Goal: Task Accomplishment & Management: Use online tool/utility

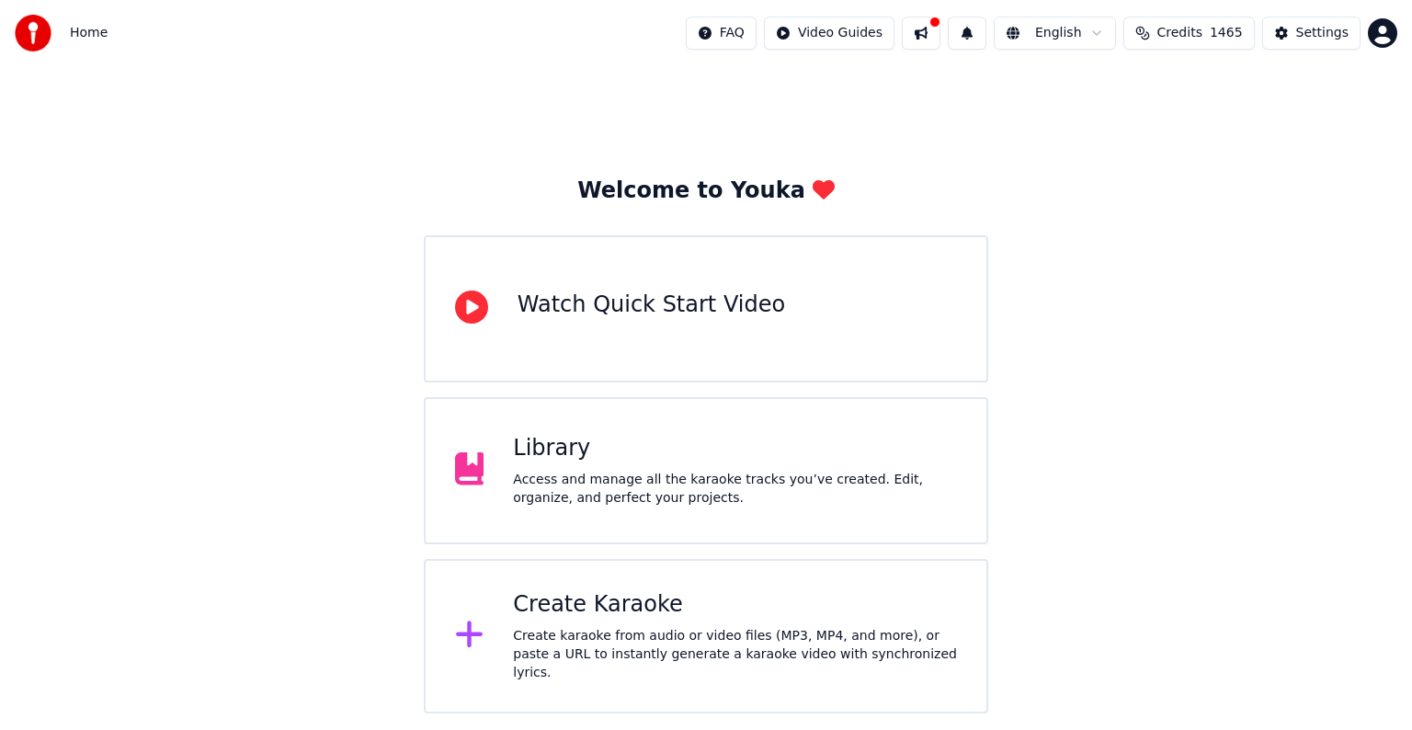
click at [640, 599] on div "Create Karaoke" at bounding box center [735, 604] width 444 height 29
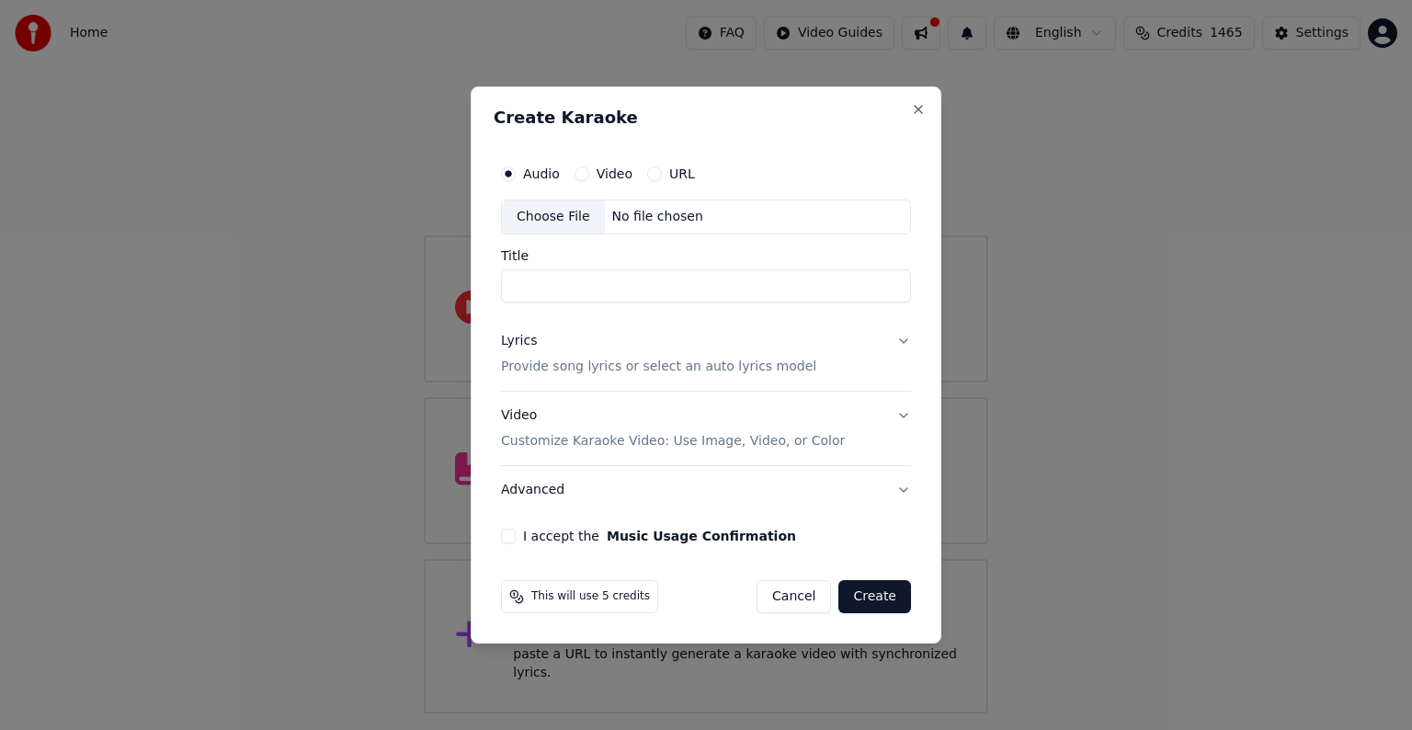
click at [637, 208] on div "No file chosen" at bounding box center [658, 217] width 106 height 18
type input "**********"
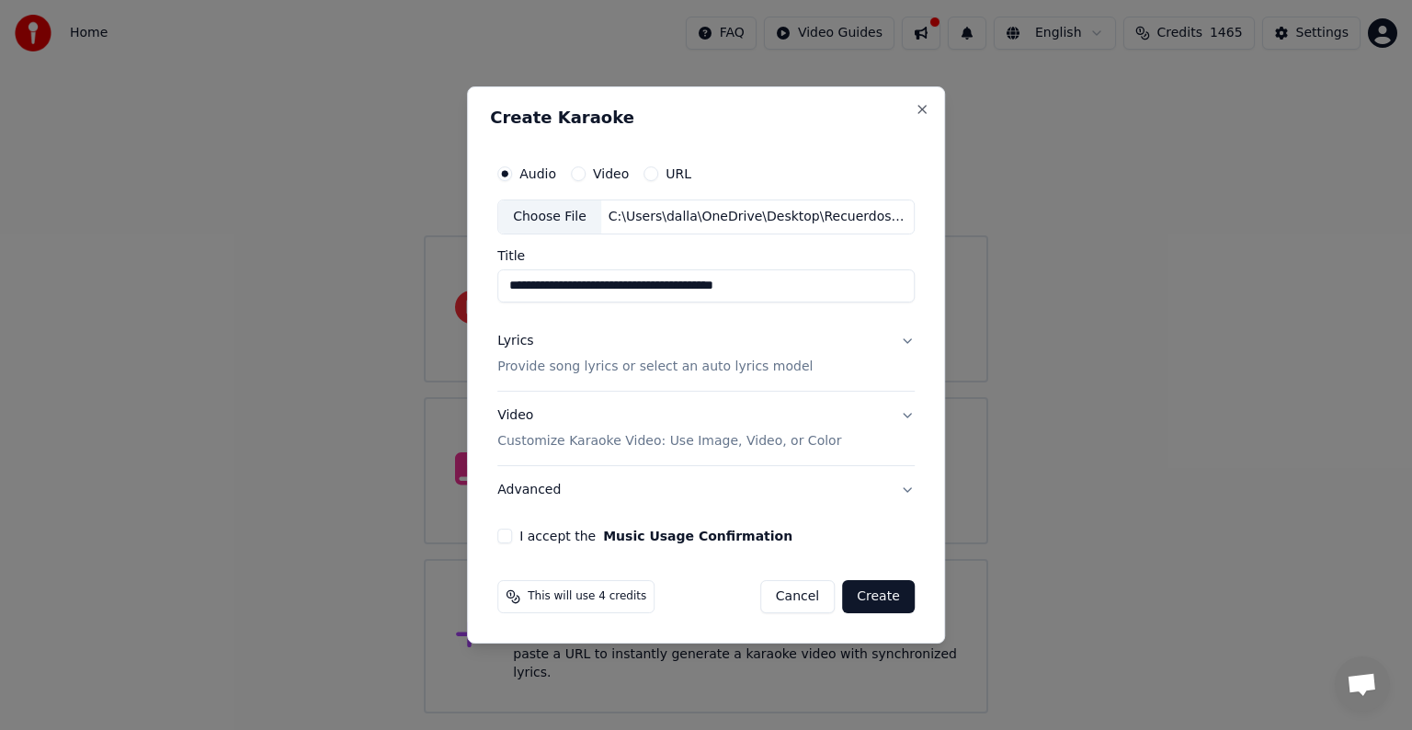
click at [658, 368] on p "Provide song lyrics or select an auto lyrics model" at bounding box center [654, 366] width 315 height 18
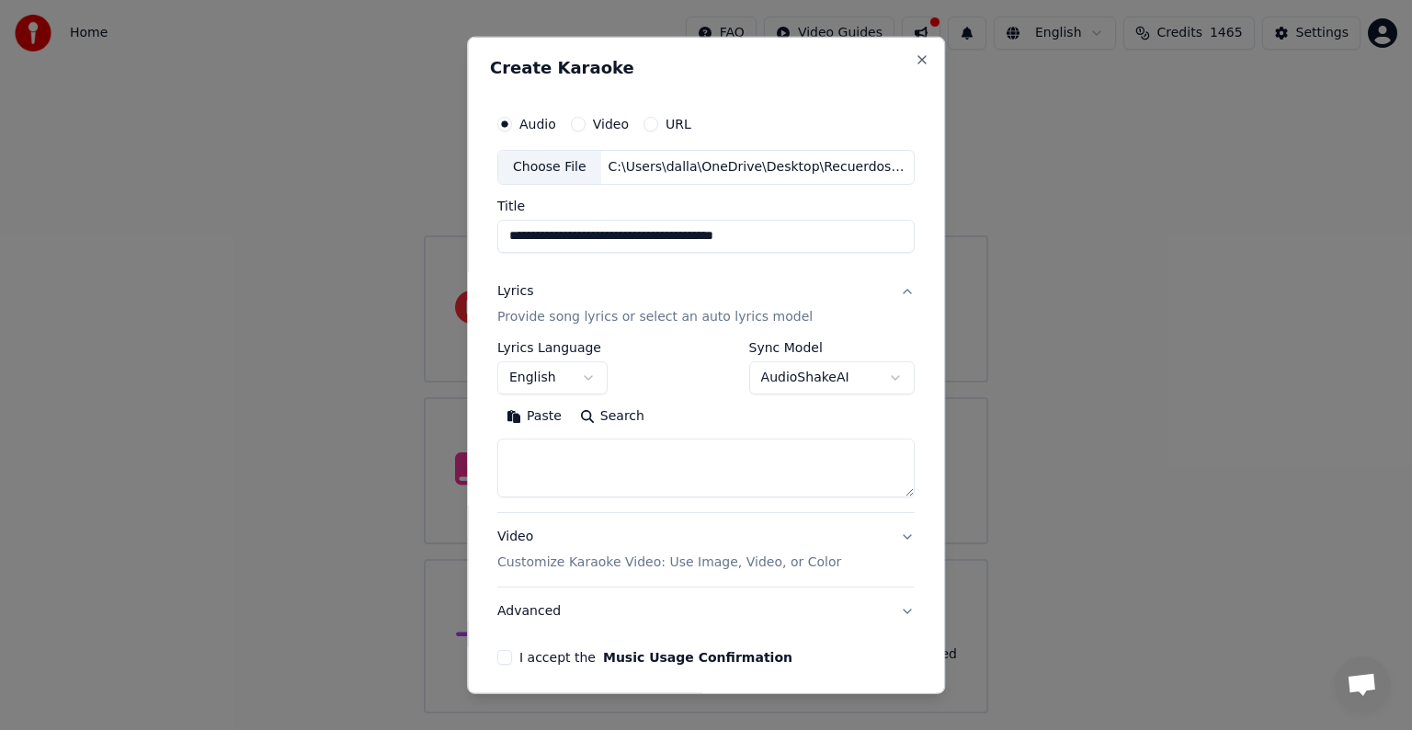
click at [539, 418] on button "Paste" at bounding box center [534, 416] width 74 height 29
type textarea "**********"
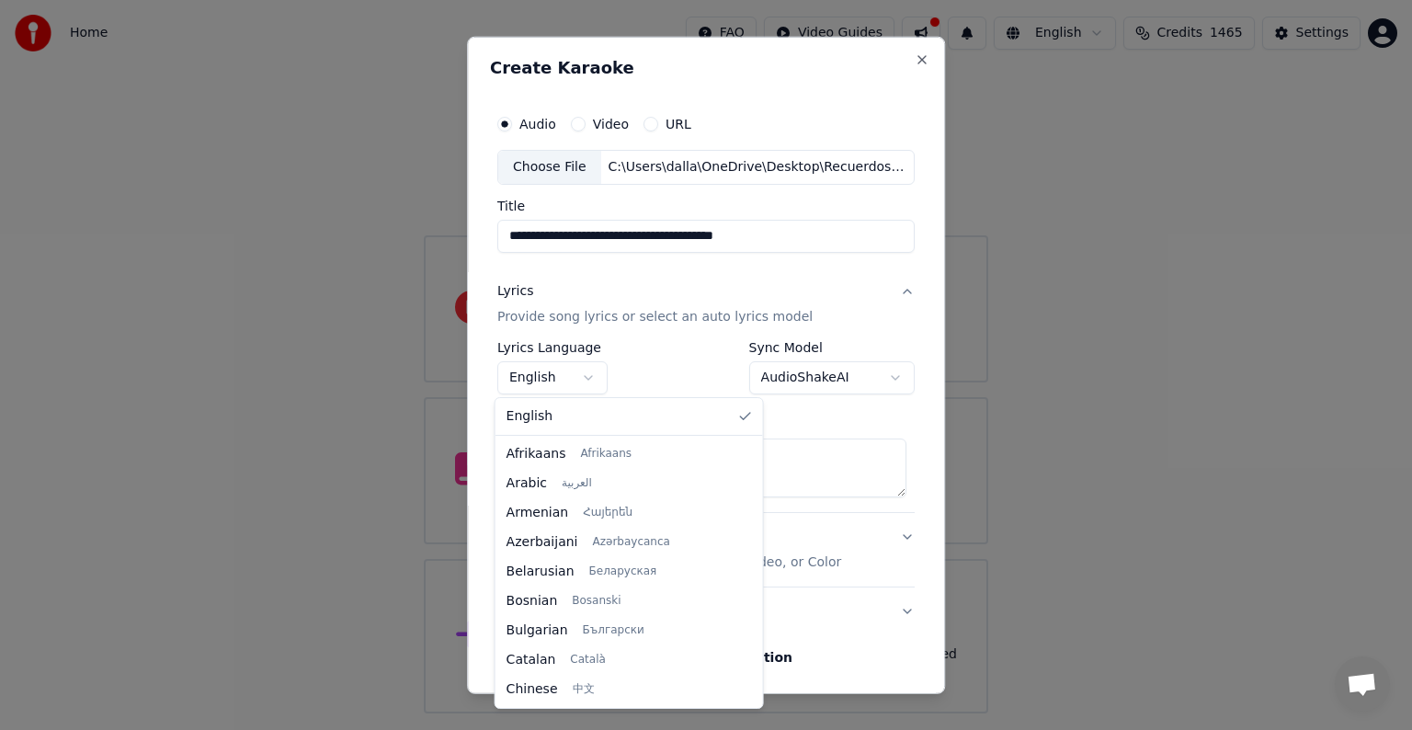
click at [578, 371] on body "**********" at bounding box center [706, 356] width 1412 height 713
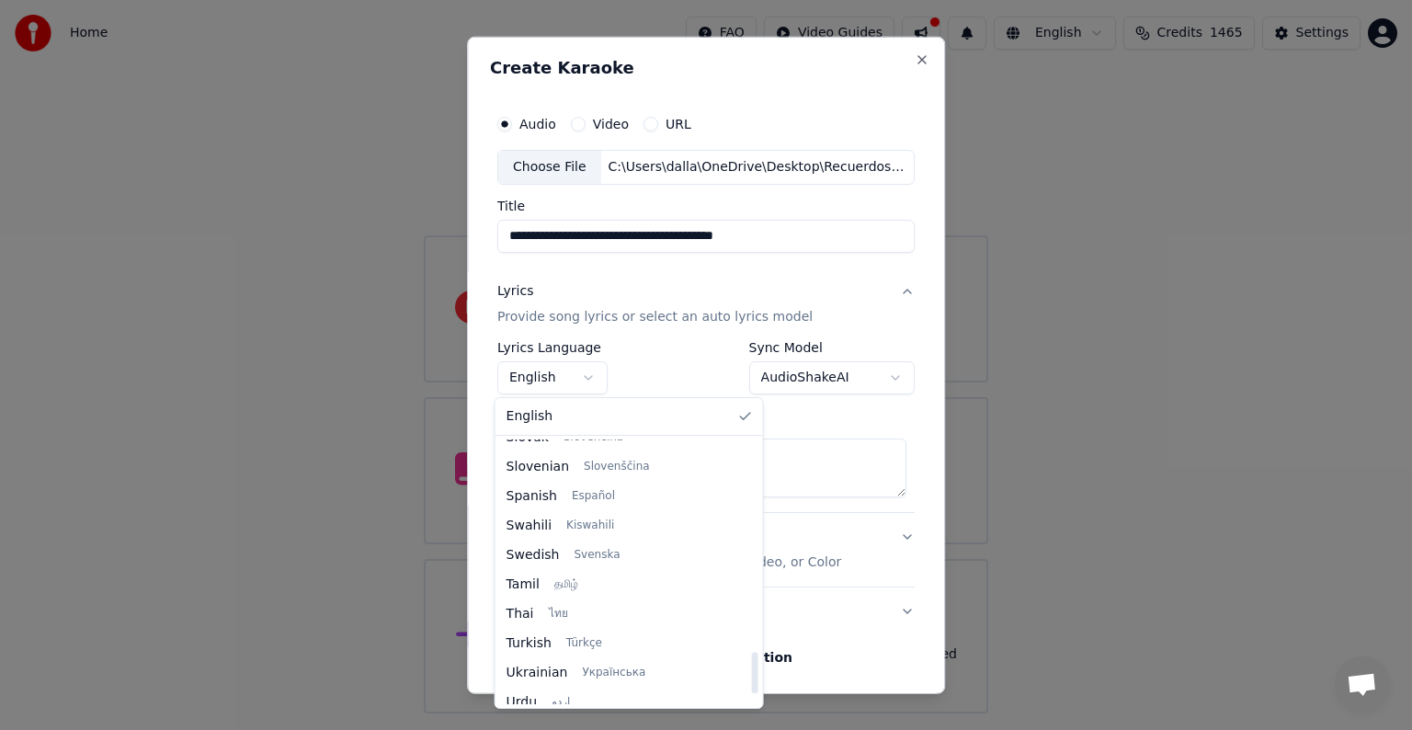
drag, startPoint x: 699, startPoint y: 459, endPoint x: 720, endPoint y: 669, distance: 211.4
click at [752, 669] on div at bounding box center [755, 672] width 6 height 41
select select "**"
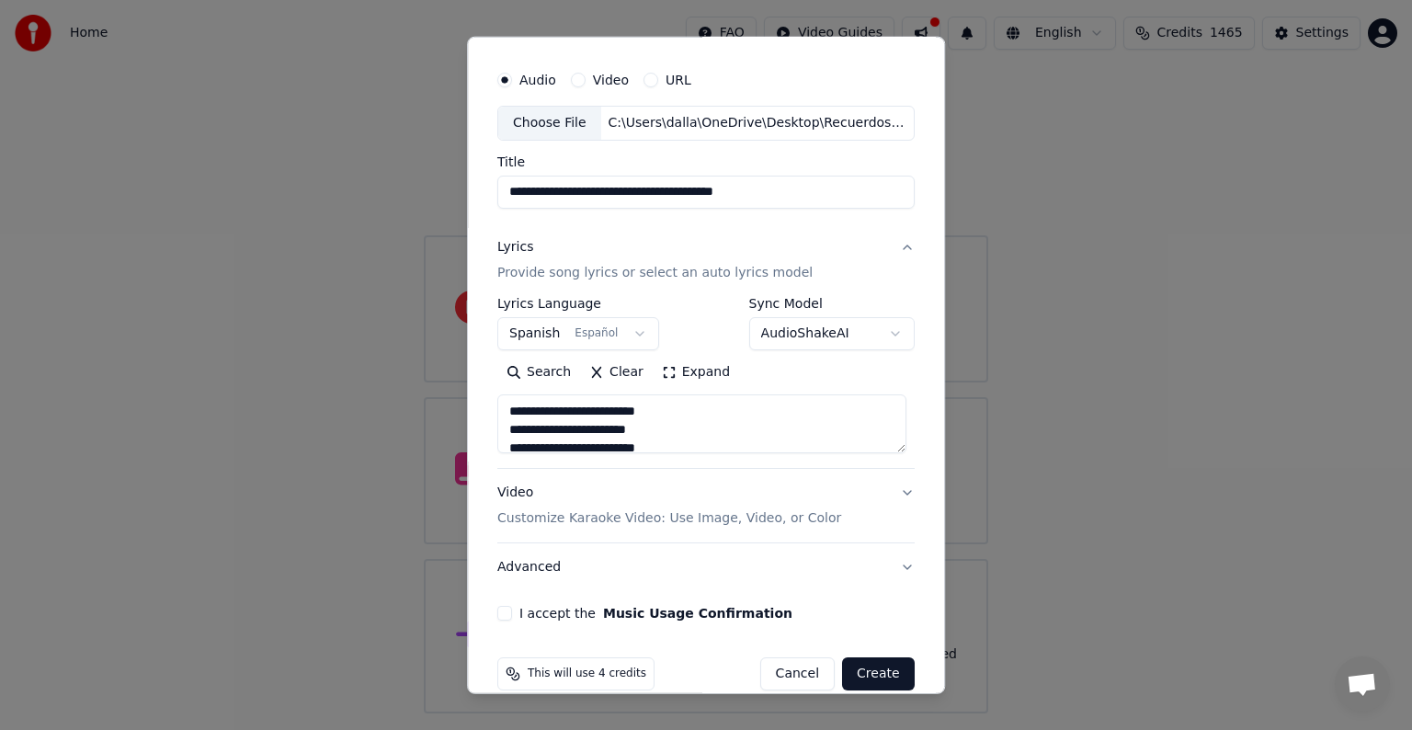
scroll to position [70, 0]
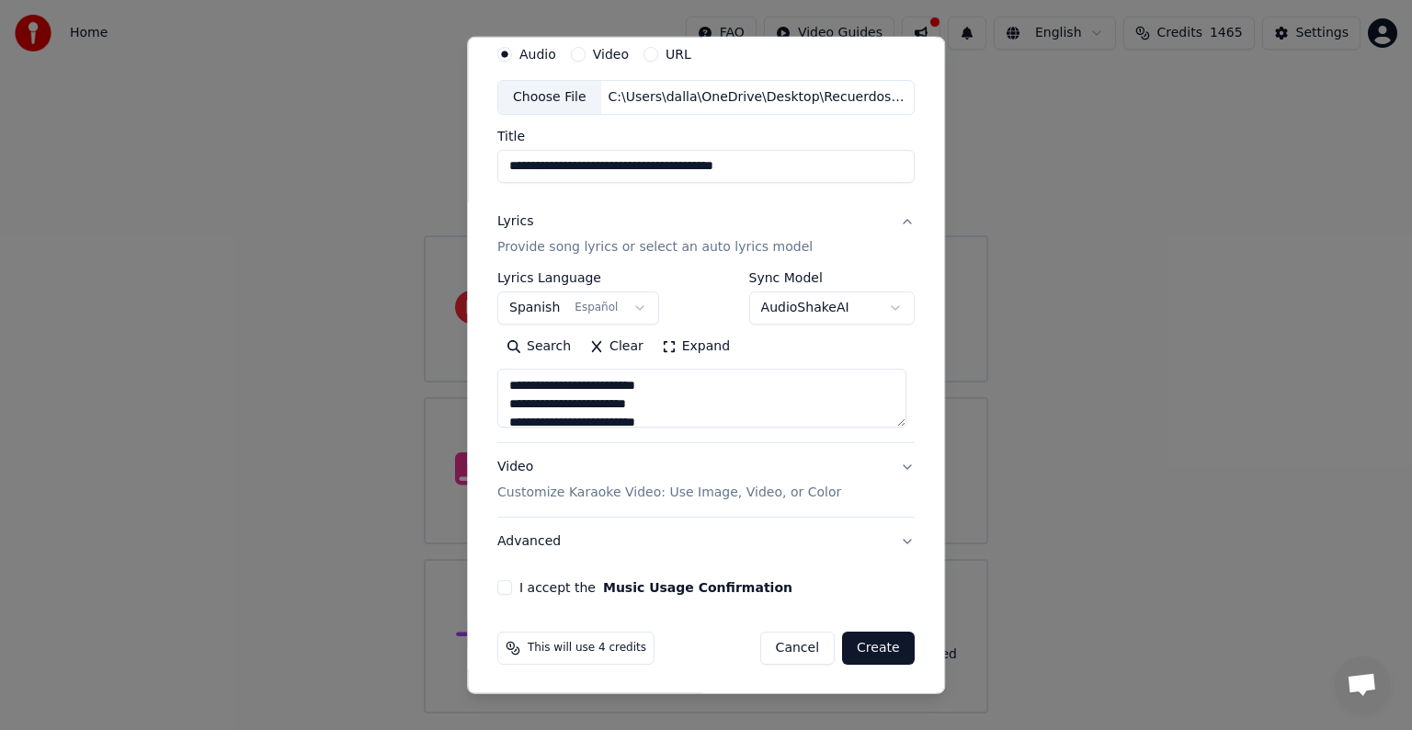
click at [695, 492] on p "Customize Karaoke Video: Use Image, Video, or Color" at bounding box center [669, 492] width 344 height 18
type textarea "**********"
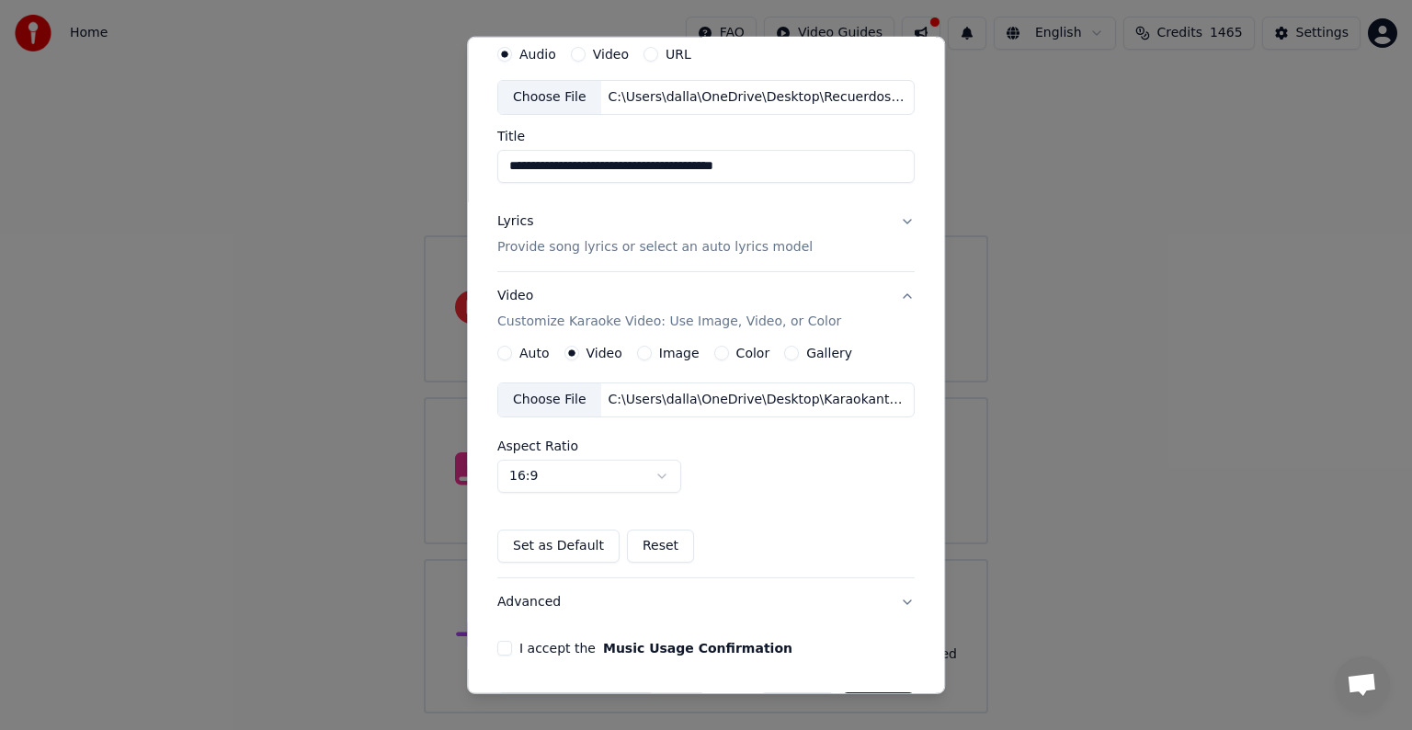
click at [662, 391] on div "C:\Users\dalla\OneDrive\Desktop\Karaokanta Music\programas para kareoke player\…" at bounding box center [757, 400] width 312 height 18
click at [503, 646] on button "I accept the Music Usage Confirmation" at bounding box center [504, 648] width 15 height 15
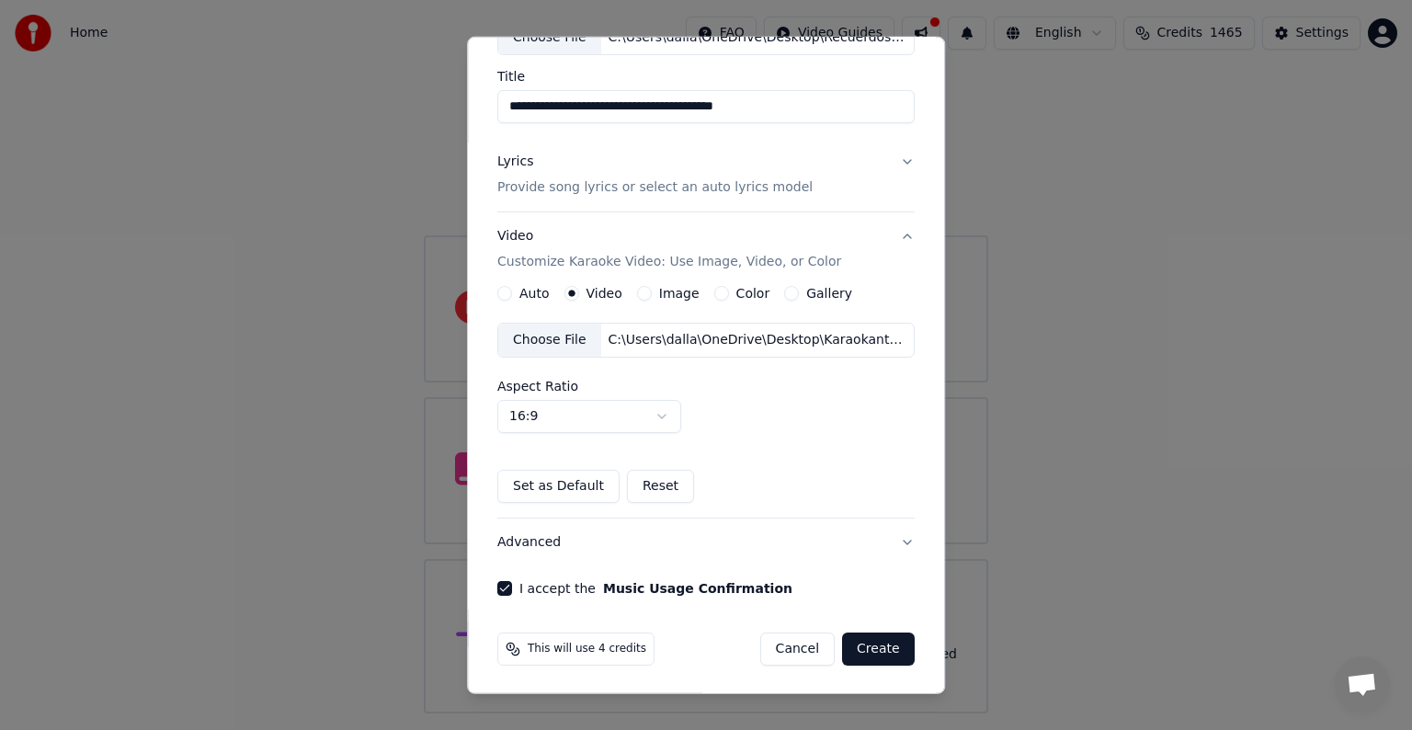
click at [859, 643] on button "Create" at bounding box center [878, 648] width 73 height 33
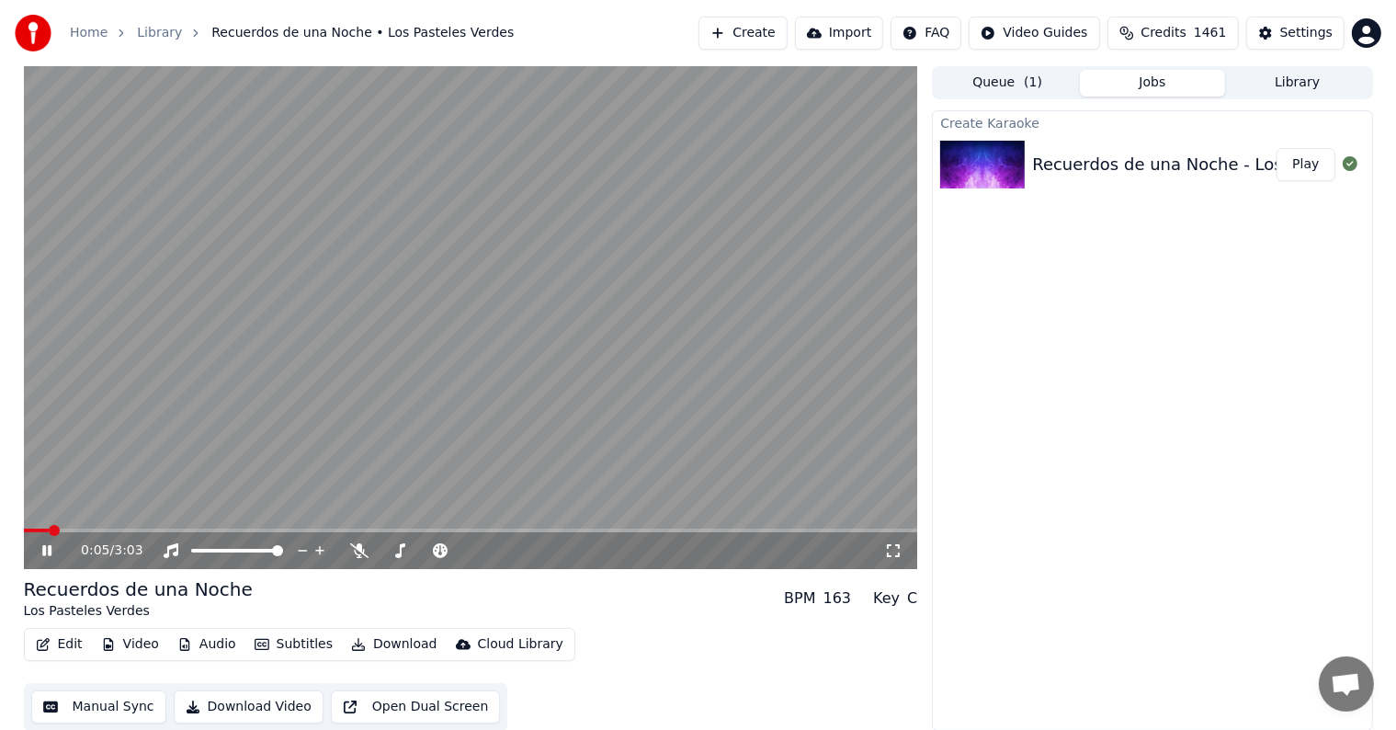
click at [46, 546] on icon at bounding box center [60, 550] width 43 height 15
click at [351, 550] on icon at bounding box center [359, 550] width 18 height 15
click at [40, 556] on icon at bounding box center [60, 550] width 43 height 15
click at [24, 536] on span at bounding box center [29, 530] width 11 height 11
click at [47, 549] on icon at bounding box center [46, 550] width 11 height 13
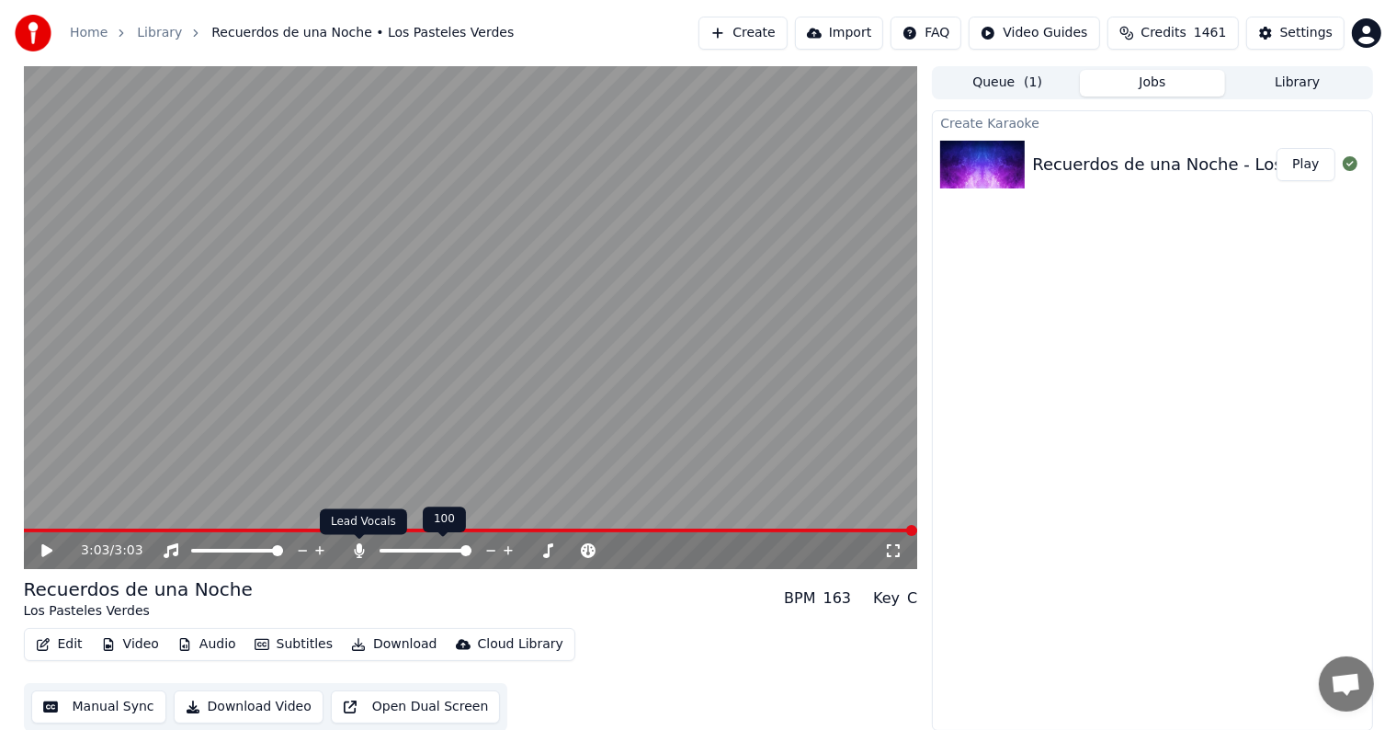
click at [362, 548] on icon at bounding box center [359, 550] width 18 height 15
click at [383, 643] on button "Download" at bounding box center [394, 644] width 101 height 26
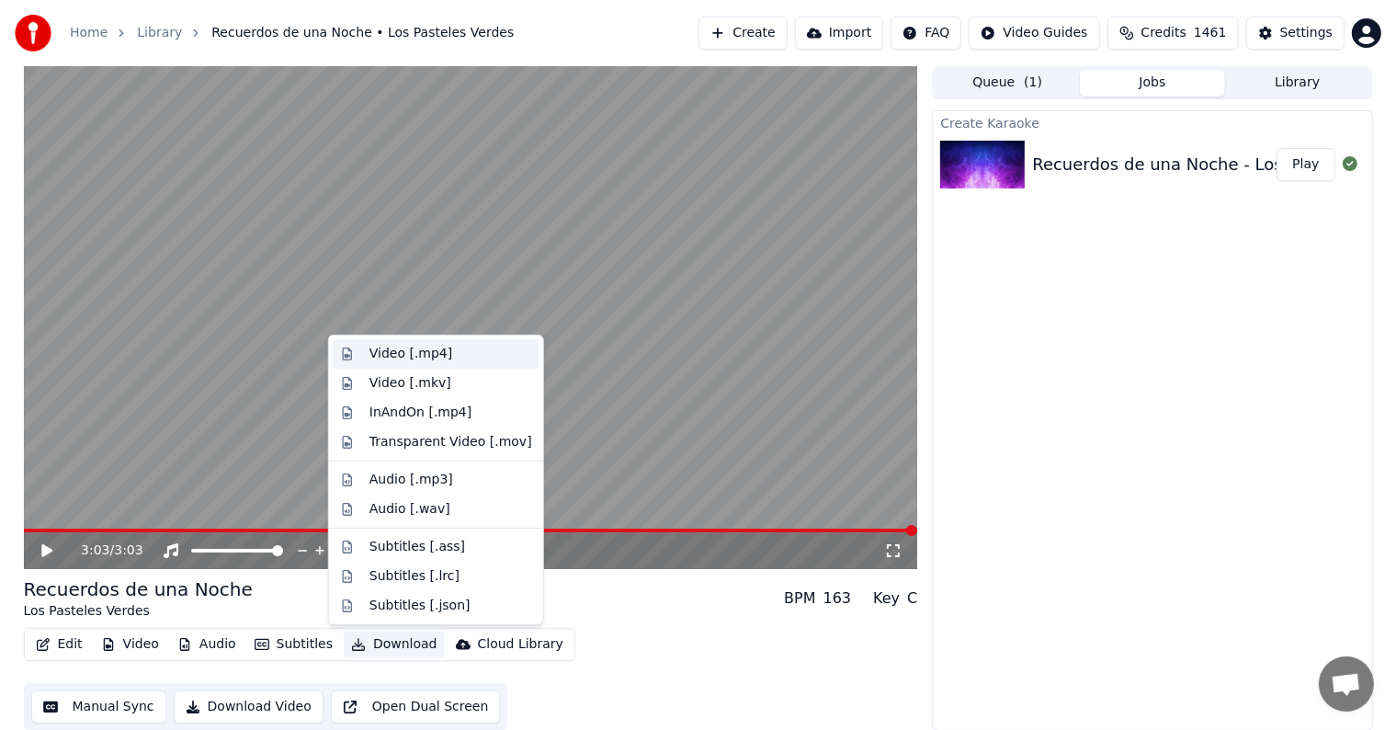
click at [387, 351] on div "Video [.mp4]" at bounding box center [410, 354] width 83 height 18
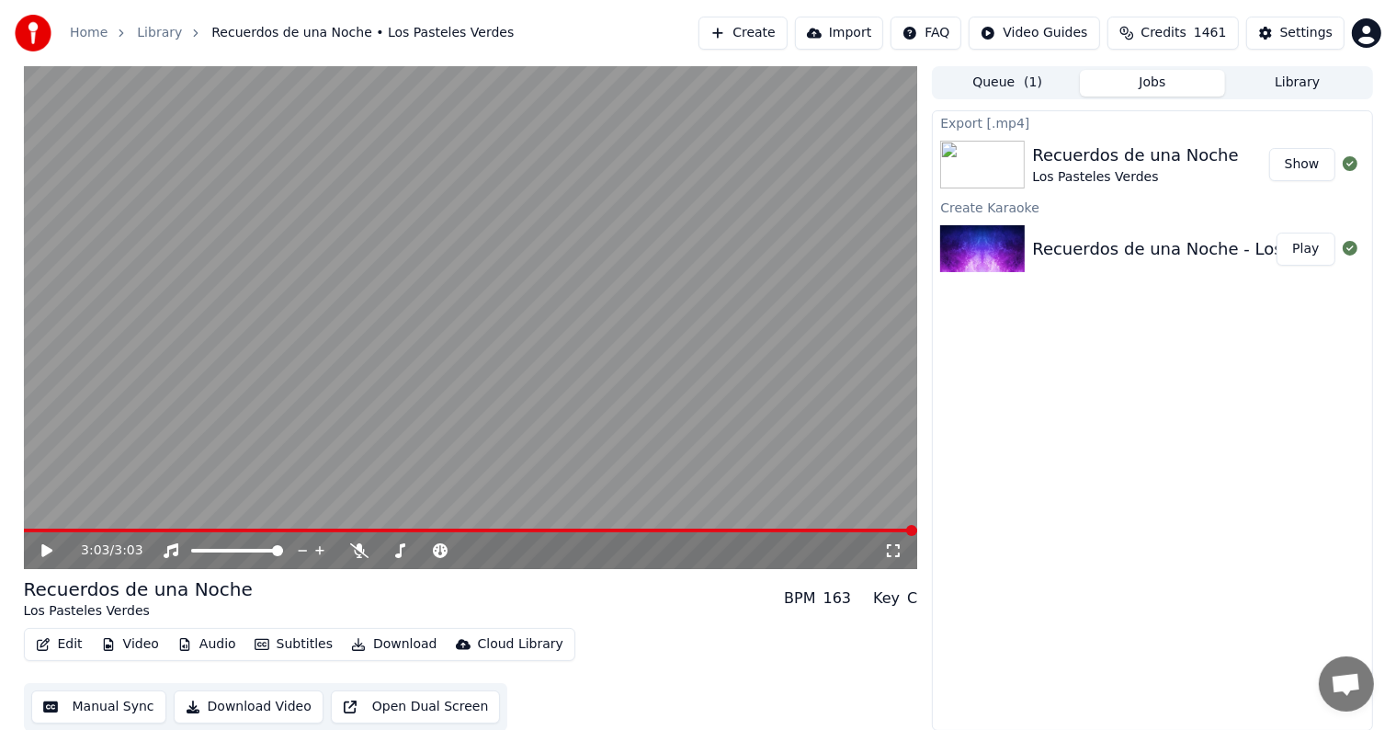
click at [777, 29] on button "Create" at bounding box center [742, 33] width 89 height 33
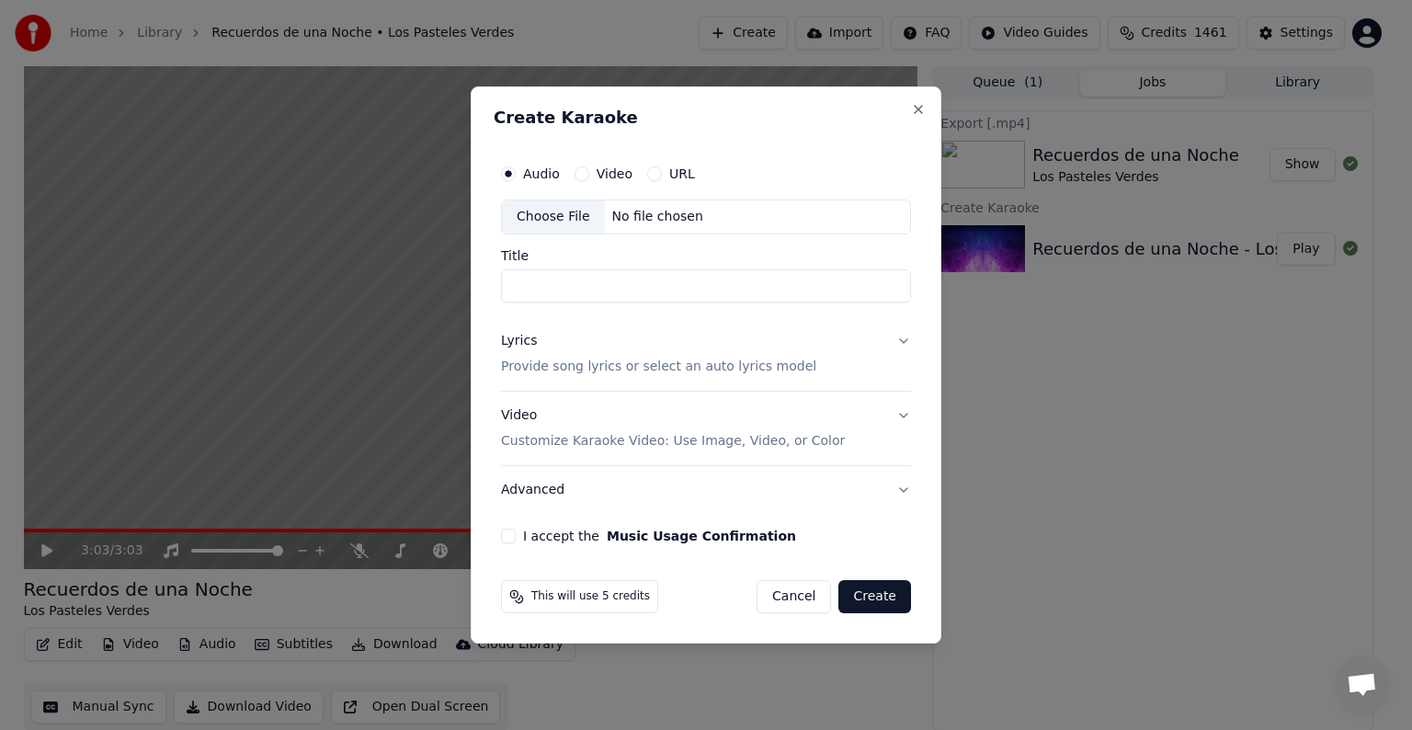
click at [620, 223] on div "No file chosen" at bounding box center [658, 217] width 106 height 18
type input "**********"
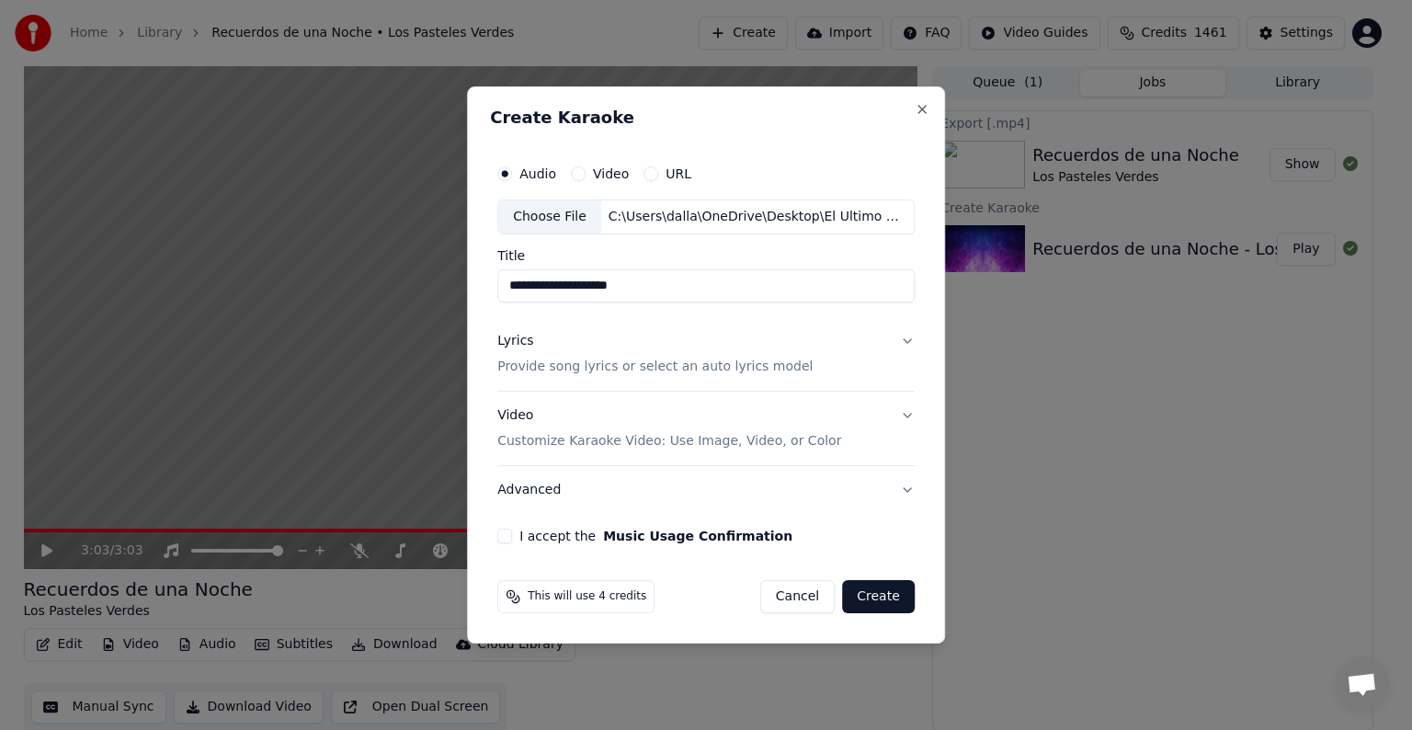
click at [610, 362] on p "Provide song lyrics or select an auto lyrics model" at bounding box center [654, 366] width 315 height 18
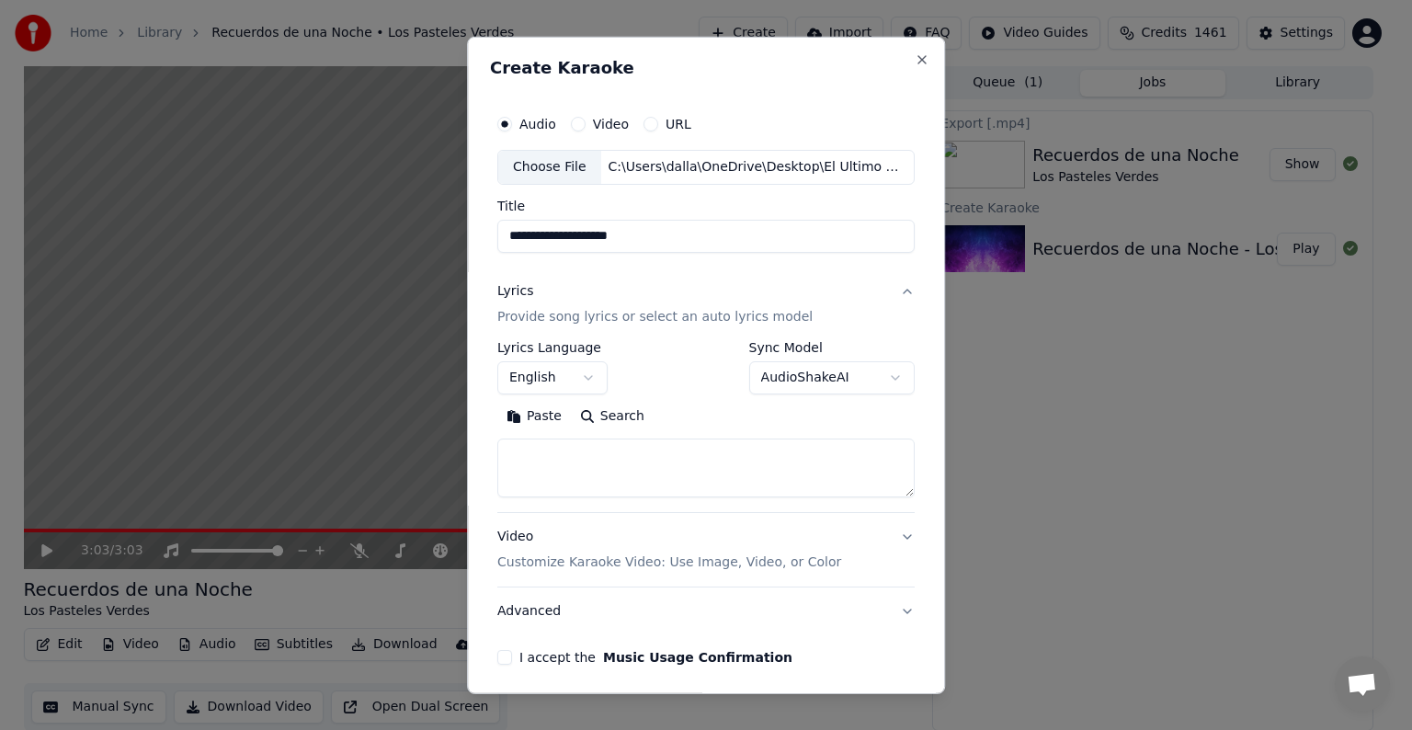
click at [583, 379] on body "**********" at bounding box center [698, 365] width 1396 height 730
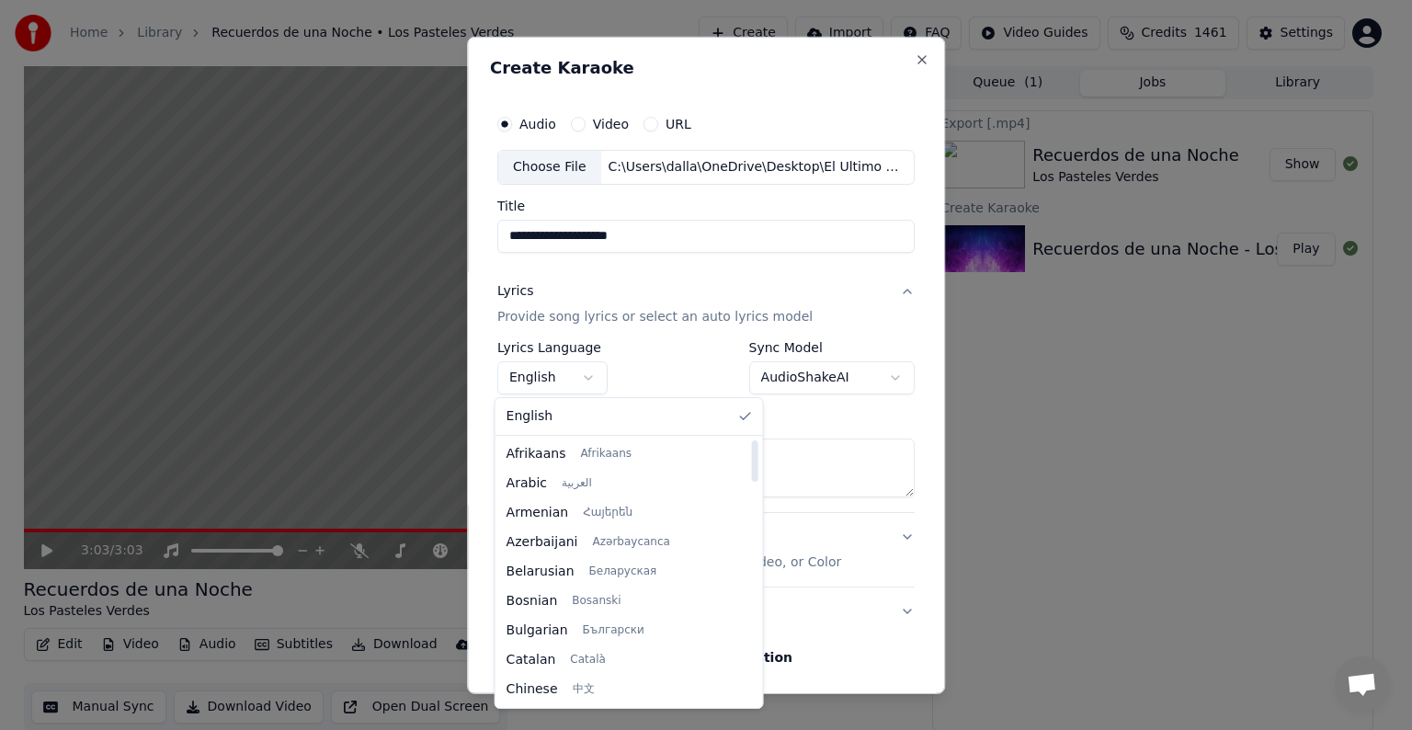
scroll to position [928, 0]
click at [750, 607] on div at bounding box center [754, 571] width 9 height 265
click at [752, 607] on div at bounding box center [755, 606] width 6 height 41
drag, startPoint x: 697, startPoint y: 607, endPoint x: 699, endPoint y: 654, distance: 47.9
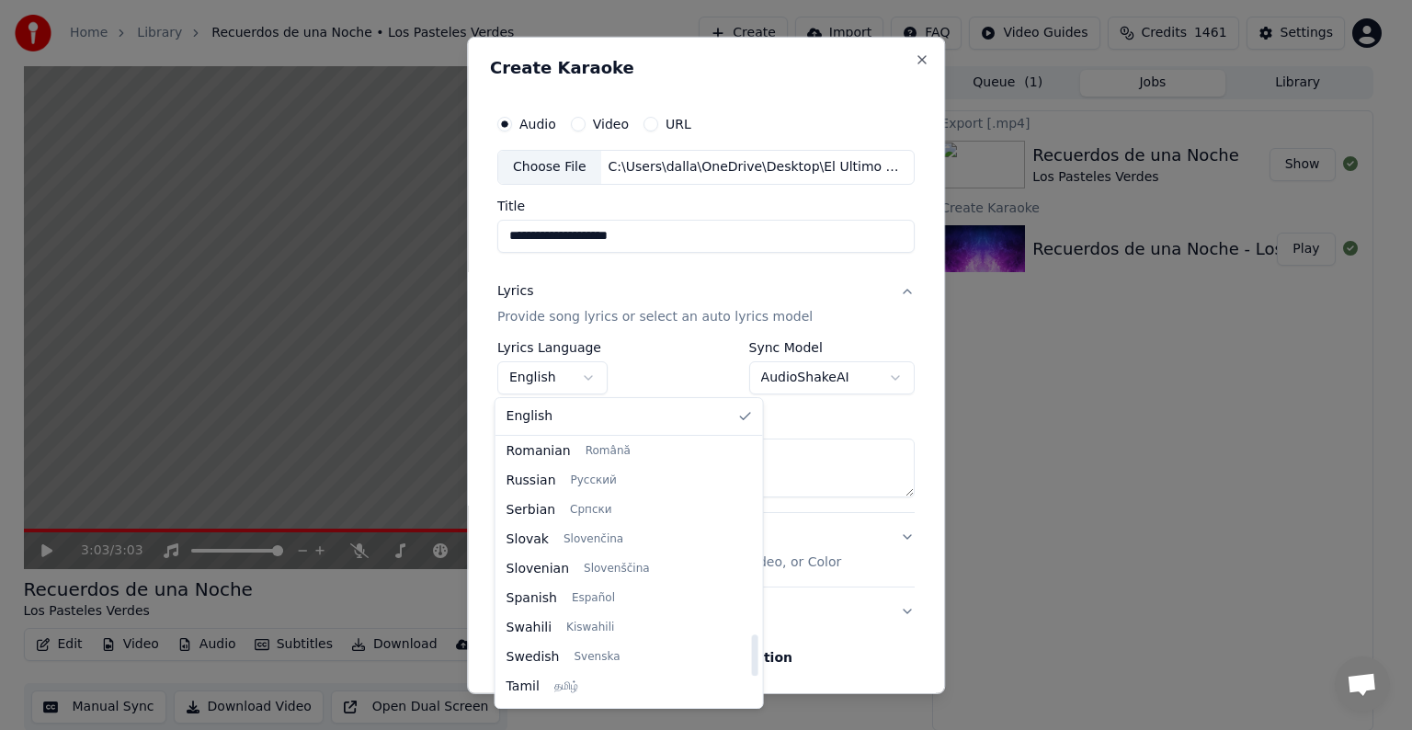
click at [752, 654] on div at bounding box center [755, 654] width 6 height 41
select select "**"
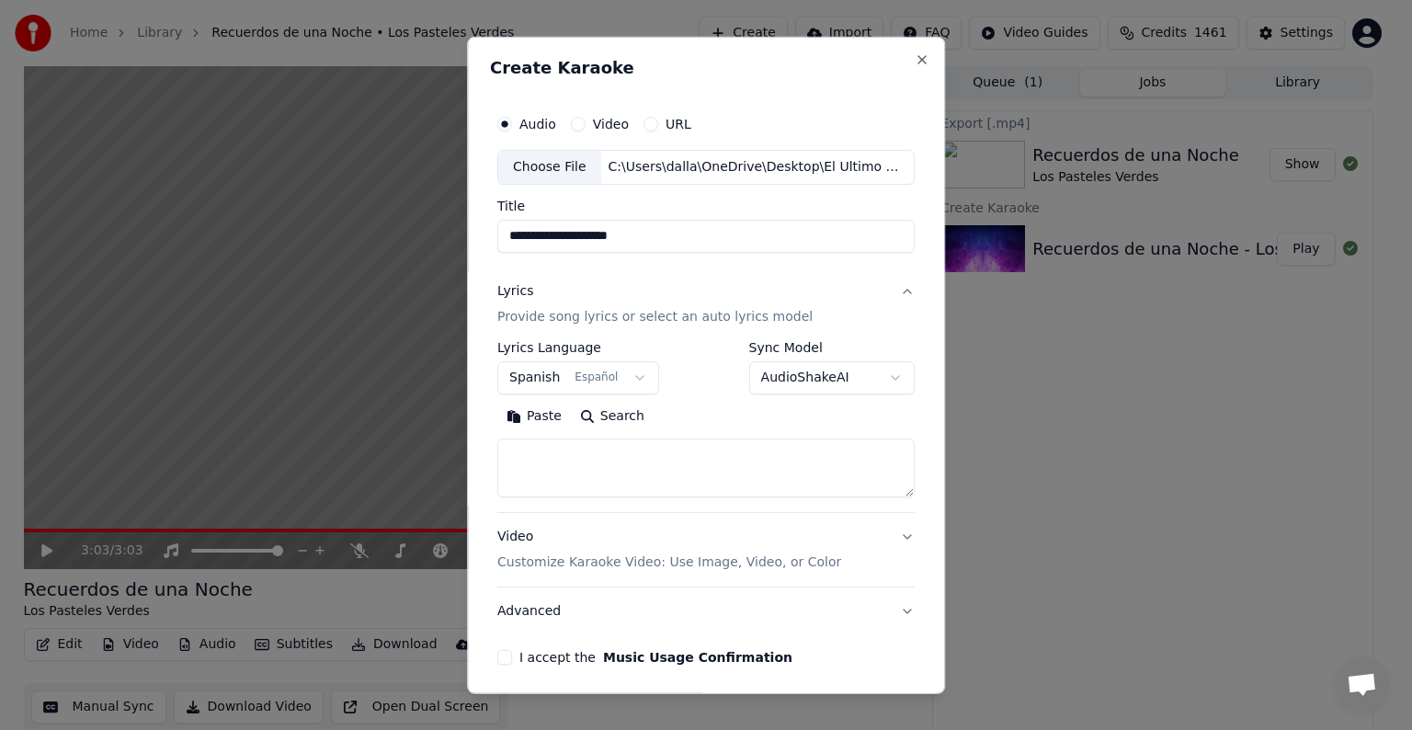
click at [549, 460] on textarea at bounding box center [705, 467] width 417 height 59
click at [533, 419] on button "Paste" at bounding box center [534, 416] width 74 height 29
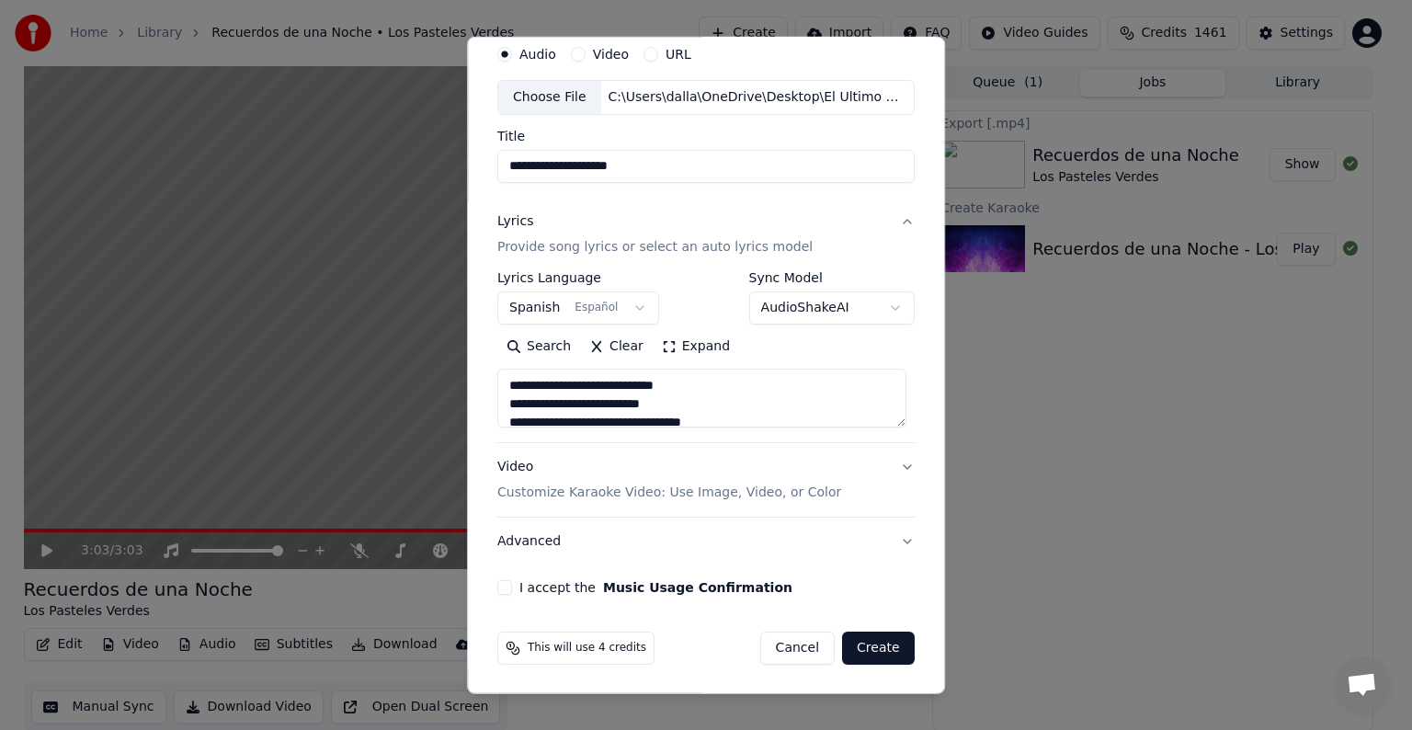
click at [647, 491] on p "Customize Karaoke Video: Use Image, Video, or Color" at bounding box center [669, 492] width 344 height 18
type textarea "**********"
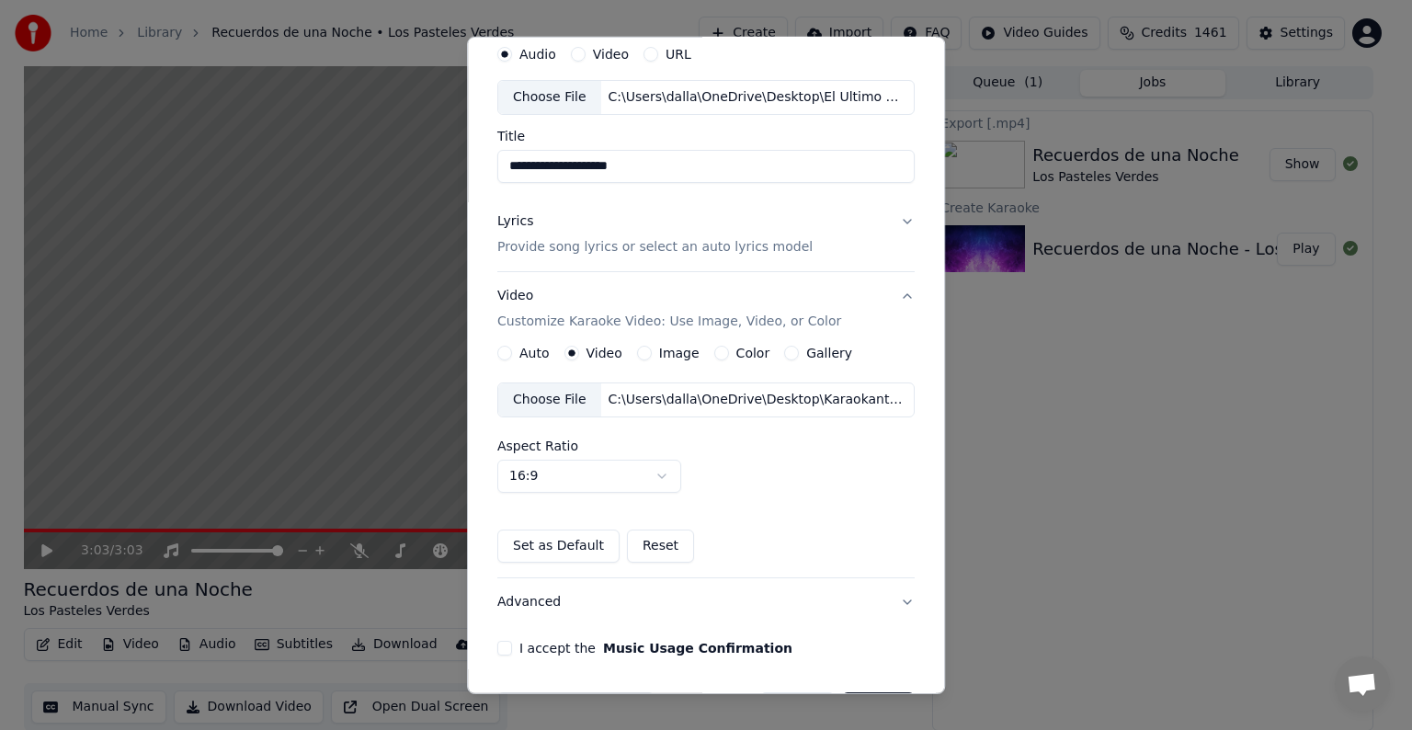
click at [663, 400] on div "C:\Users\dalla\OneDrive\Desktop\Karaokanta Music\programas para kareoke player\…" at bounding box center [757, 400] width 312 height 18
click at [507, 642] on button "I accept the Music Usage Confirmation" at bounding box center [504, 648] width 15 height 15
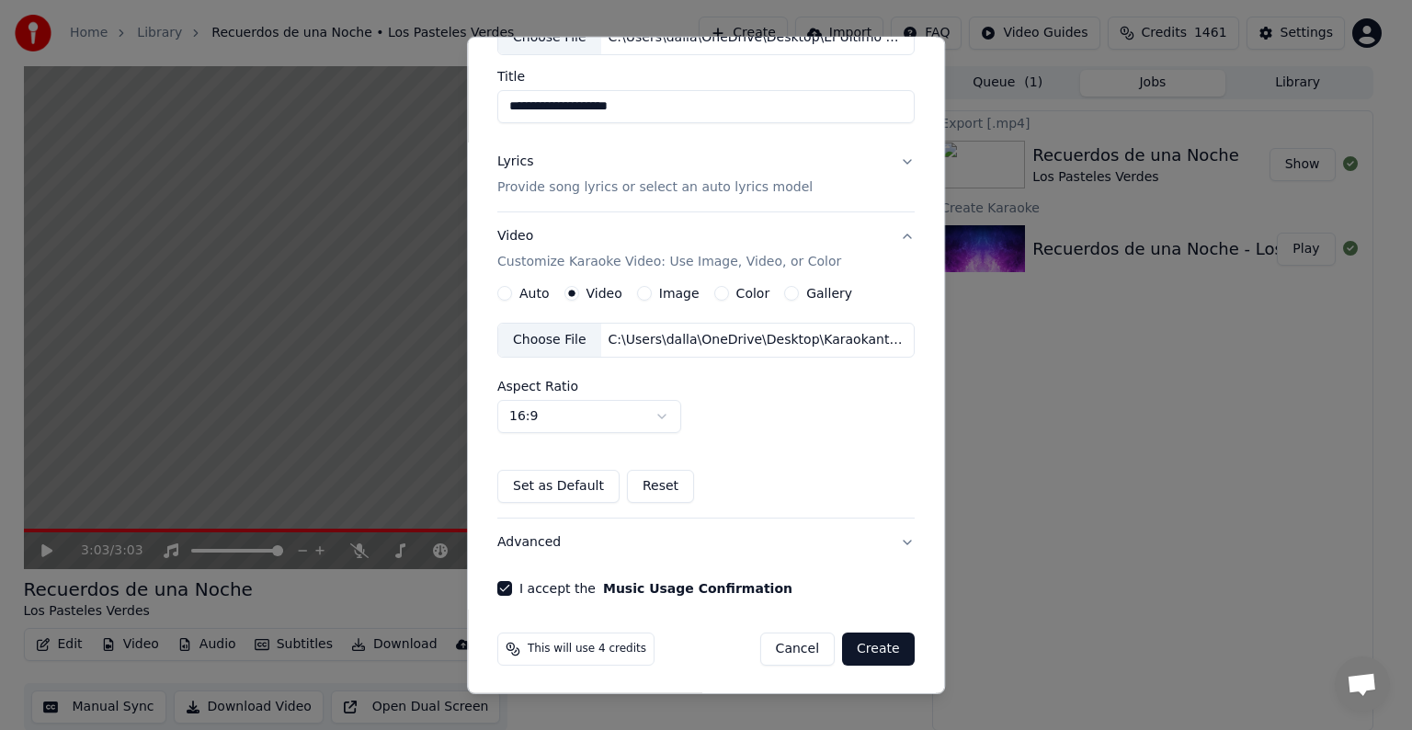
click at [860, 648] on button "Create" at bounding box center [878, 648] width 73 height 33
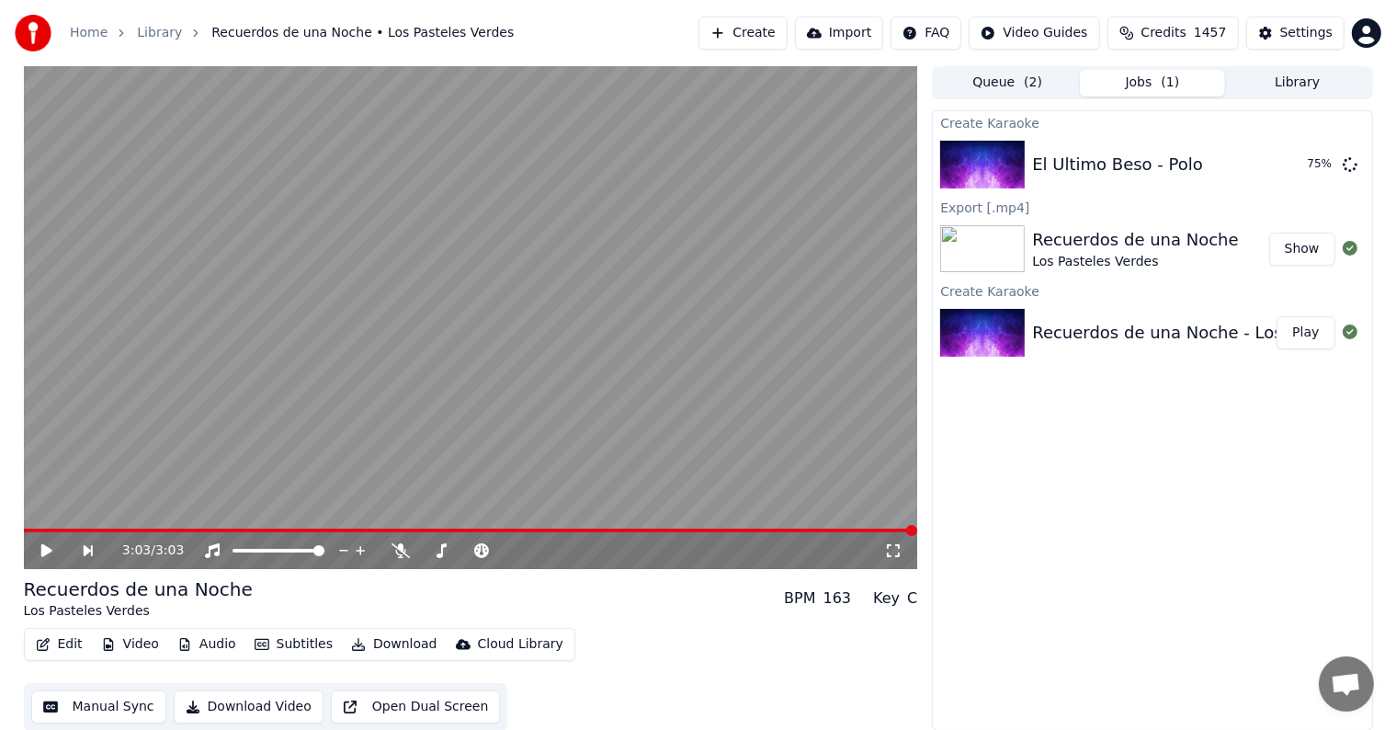
click at [1002, 711] on div "Create Karaoke El Ultimo Beso - Polo 75 % Export [.mp4] Recuerdos de una Noche …" at bounding box center [1152, 420] width 440 height 620
click at [397, 551] on icon at bounding box center [401, 550] width 18 height 15
click at [1134, 82] on button "Jobs ( 1 )" at bounding box center [1152, 83] width 145 height 27
click at [48, 548] on icon at bounding box center [45, 550] width 11 height 13
click at [39, 529] on span at bounding box center [31, 530] width 15 height 4
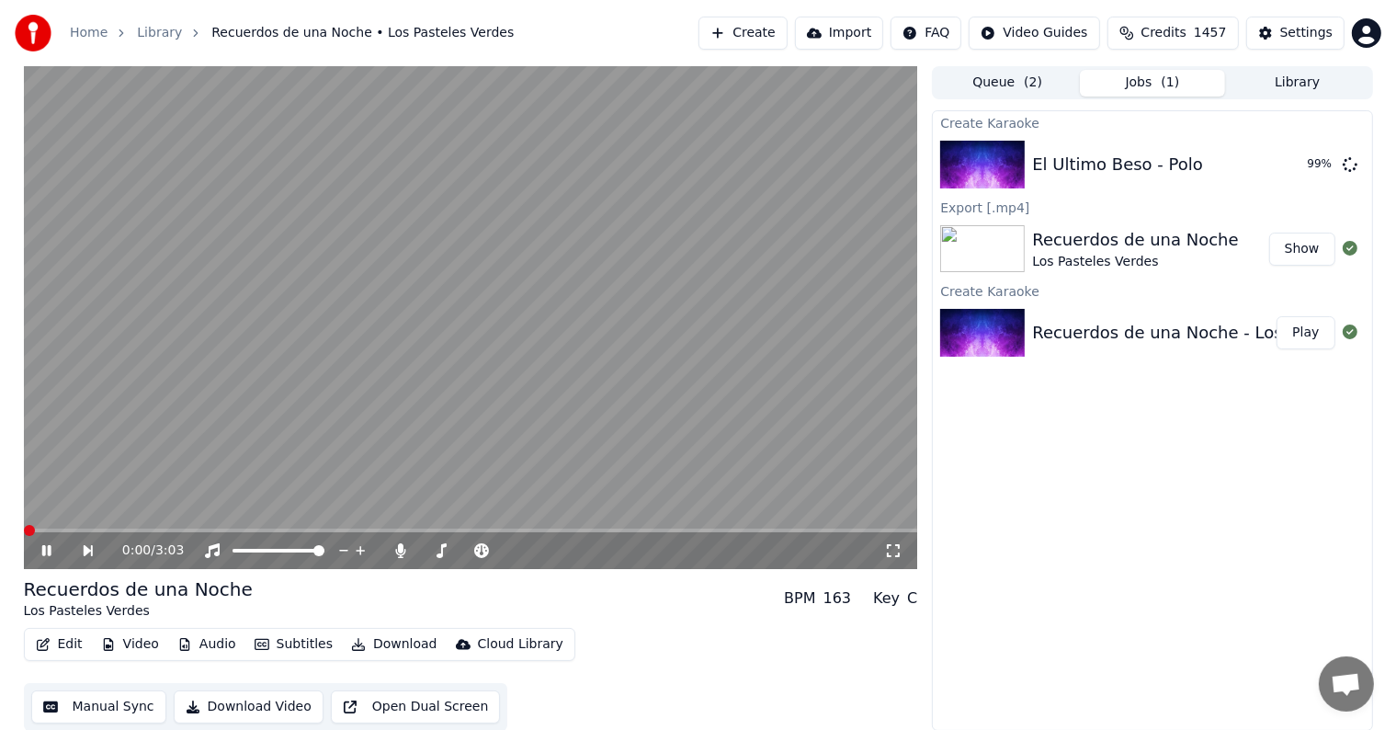
click at [24, 529] on span at bounding box center [29, 530] width 11 height 11
click at [40, 546] on icon at bounding box center [60, 550] width 42 height 15
click at [1113, 182] on div "El Ultimo Beso - Polo 99 %" at bounding box center [1152, 164] width 438 height 62
click at [1070, 166] on div "El Ultimo Beso - Polo" at bounding box center [1117, 165] width 171 height 26
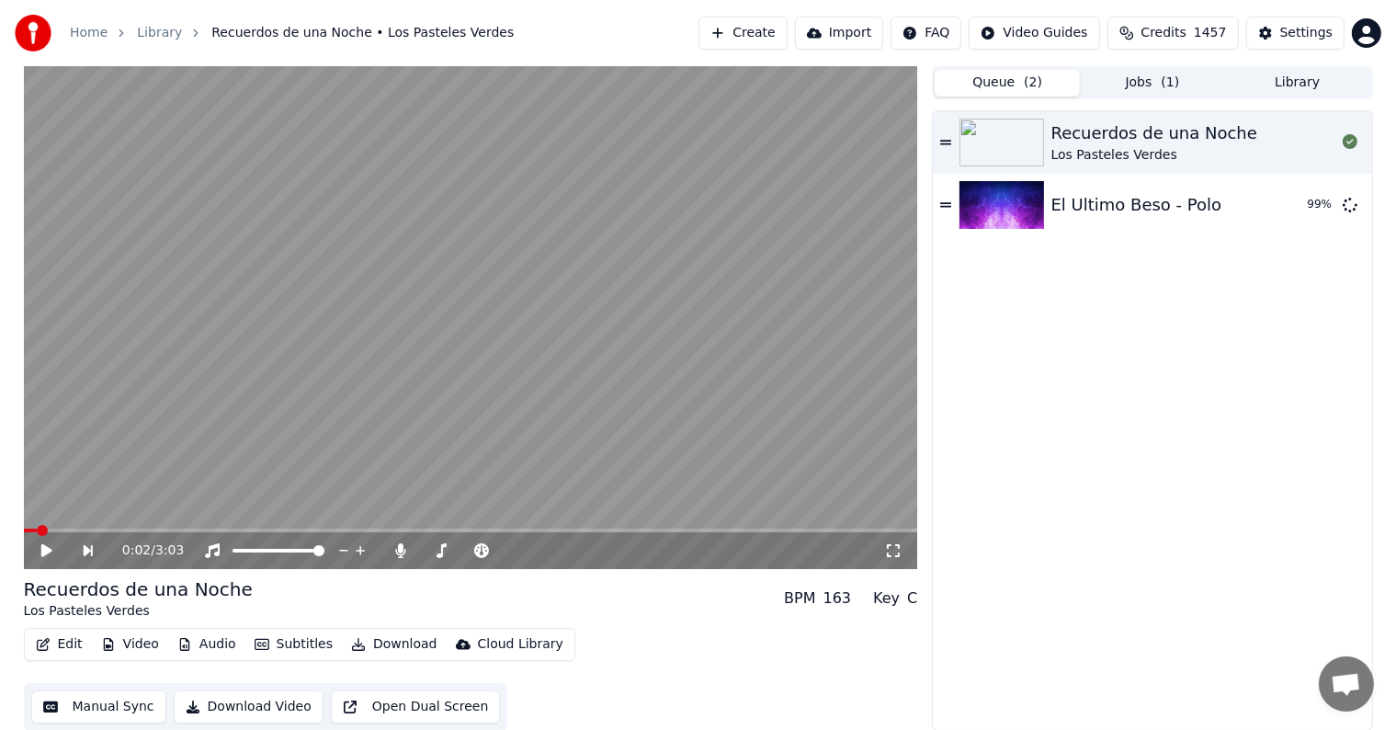
click at [1016, 85] on button "Queue ( 2 )" at bounding box center [1007, 83] width 145 height 27
click at [1134, 144] on div "Recuerdos de una Noche" at bounding box center [1154, 133] width 206 height 26
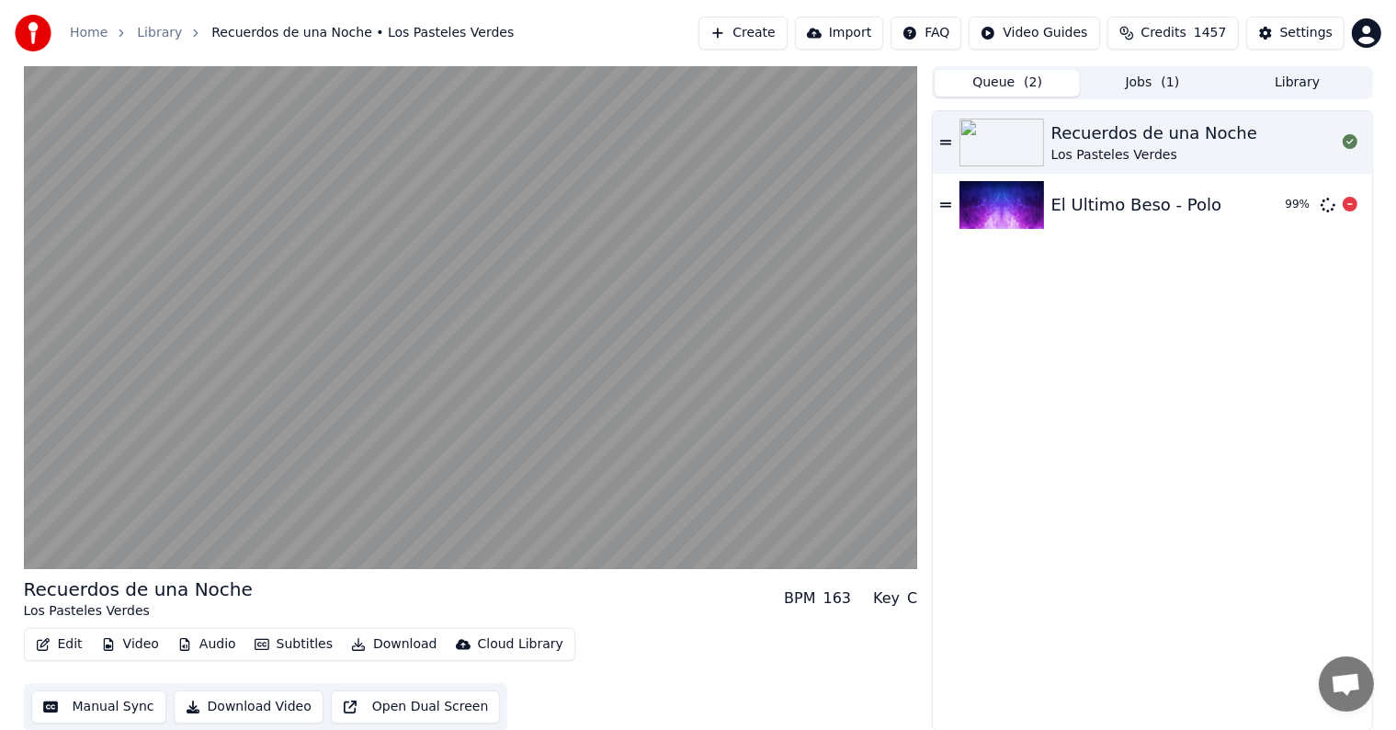
click at [1131, 198] on div "El Ultimo Beso - Polo" at bounding box center [1136, 205] width 171 height 26
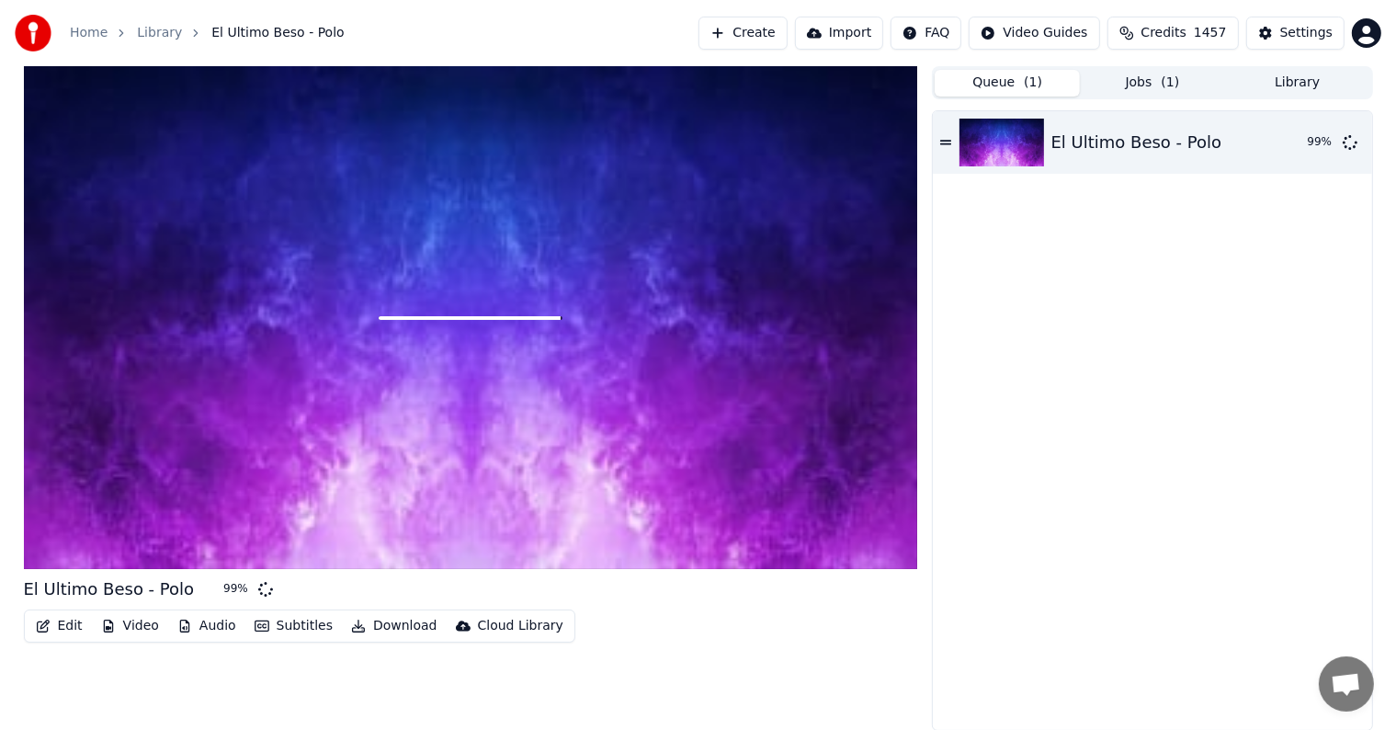
click at [820, 388] on div at bounding box center [471, 317] width 894 height 503
click at [1141, 135] on div "El Ultimo Beso - Polo" at bounding box center [1136, 143] width 171 height 26
click at [1134, 149] on div "El Ultimo Beso - Polo" at bounding box center [1136, 143] width 171 height 26
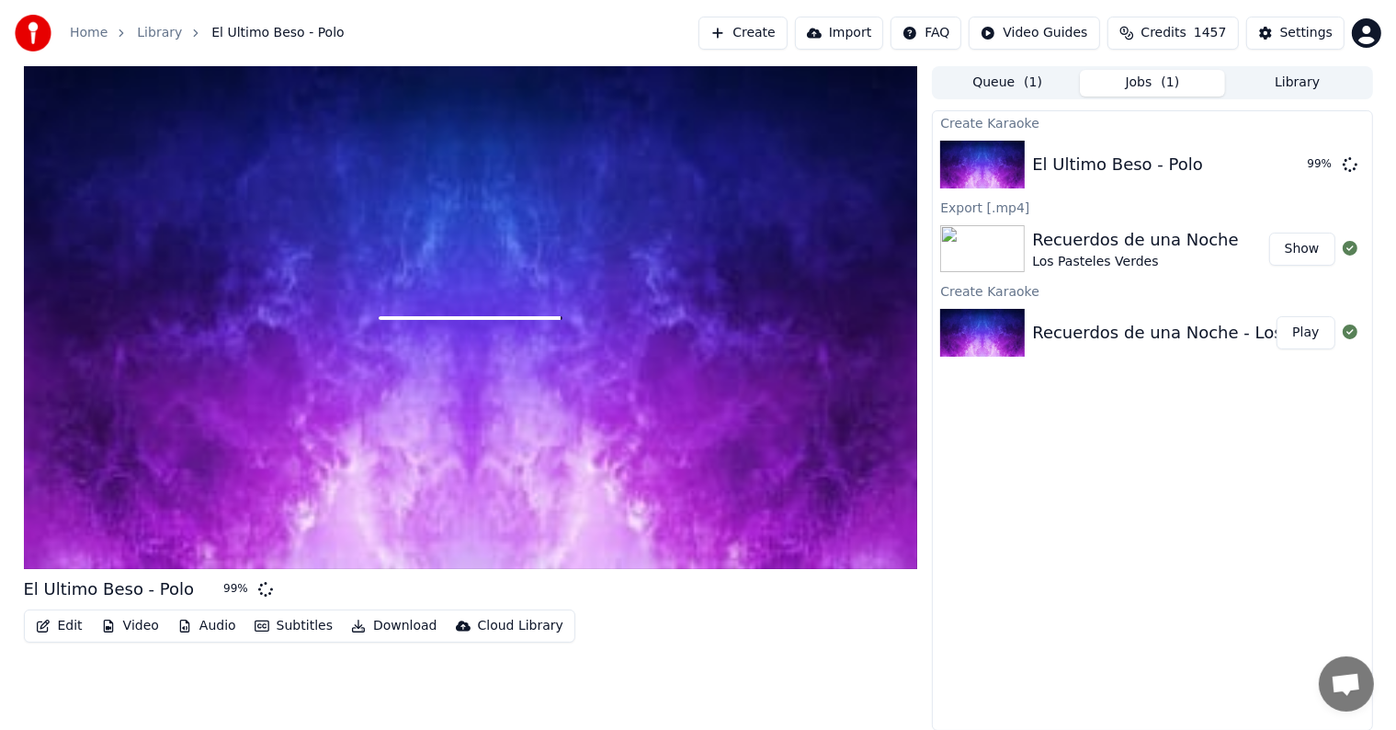
click at [1151, 81] on button "Jobs ( 1 )" at bounding box center [1152, 83] width 145 height 27
click at [1349, 160] on icon at bounding box center [1350, 163] width 15 height 15
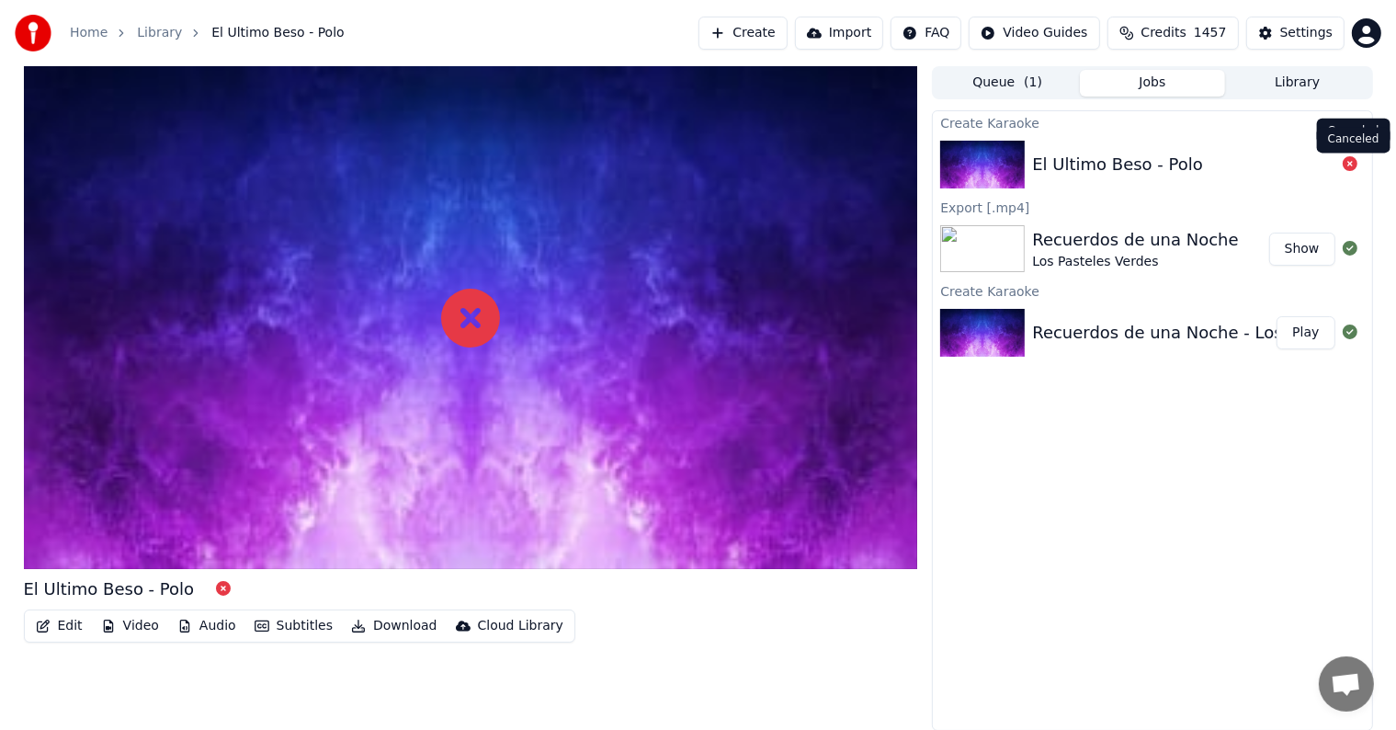
click at [1348, 165] on icon at bounding box center [1350, 163] width 15 height 15
click at [1348, 159] on icon at bounding box center [1350, 163] width 15 height 15
click at [781, 31] on button "Create" at bounding box center [742, 33] width 89 height 33
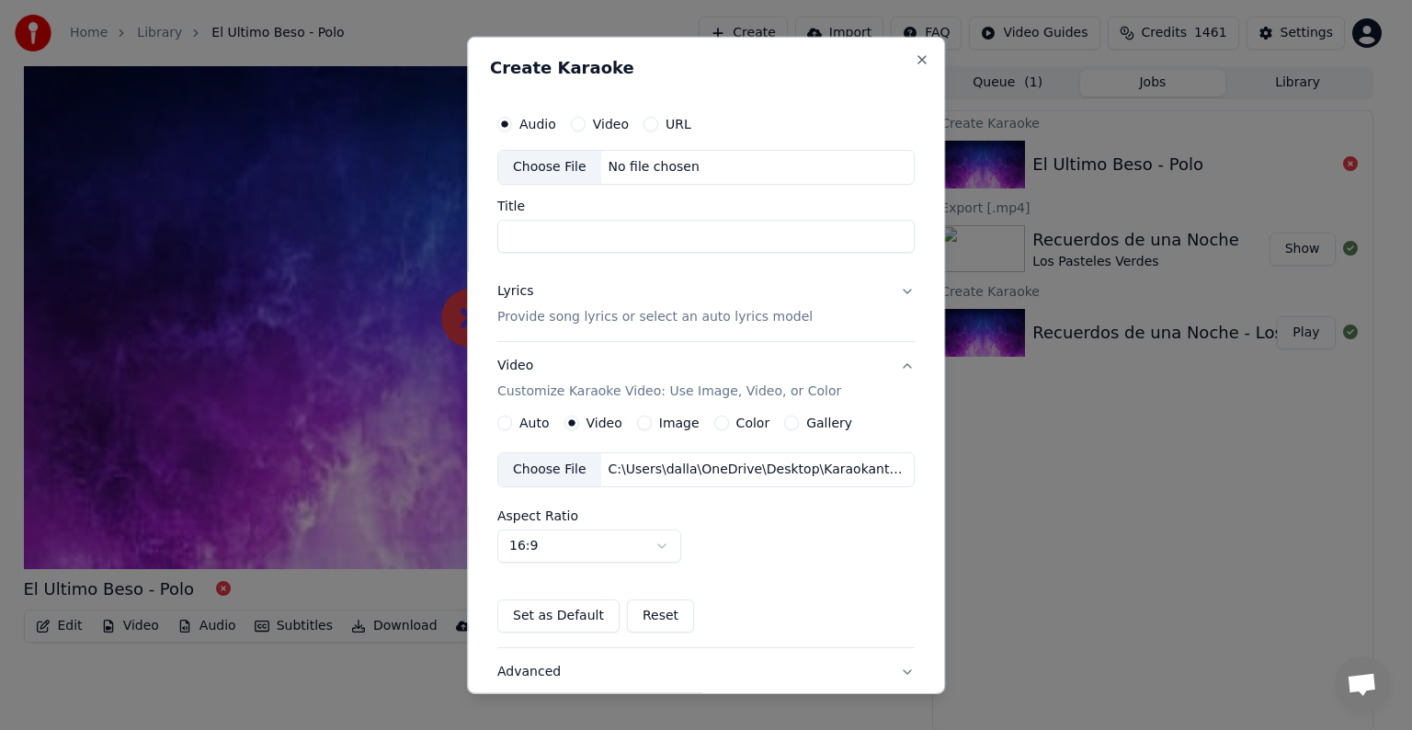
click at [658, 164] on div "No file chosen" at bounding box center [654, 167] width 106 height 18
type input "**********"
click at [653, 312] on p "Provide song lyrics or select an auto lyrics model" at bounding box center [654, 317] width 315 height 18
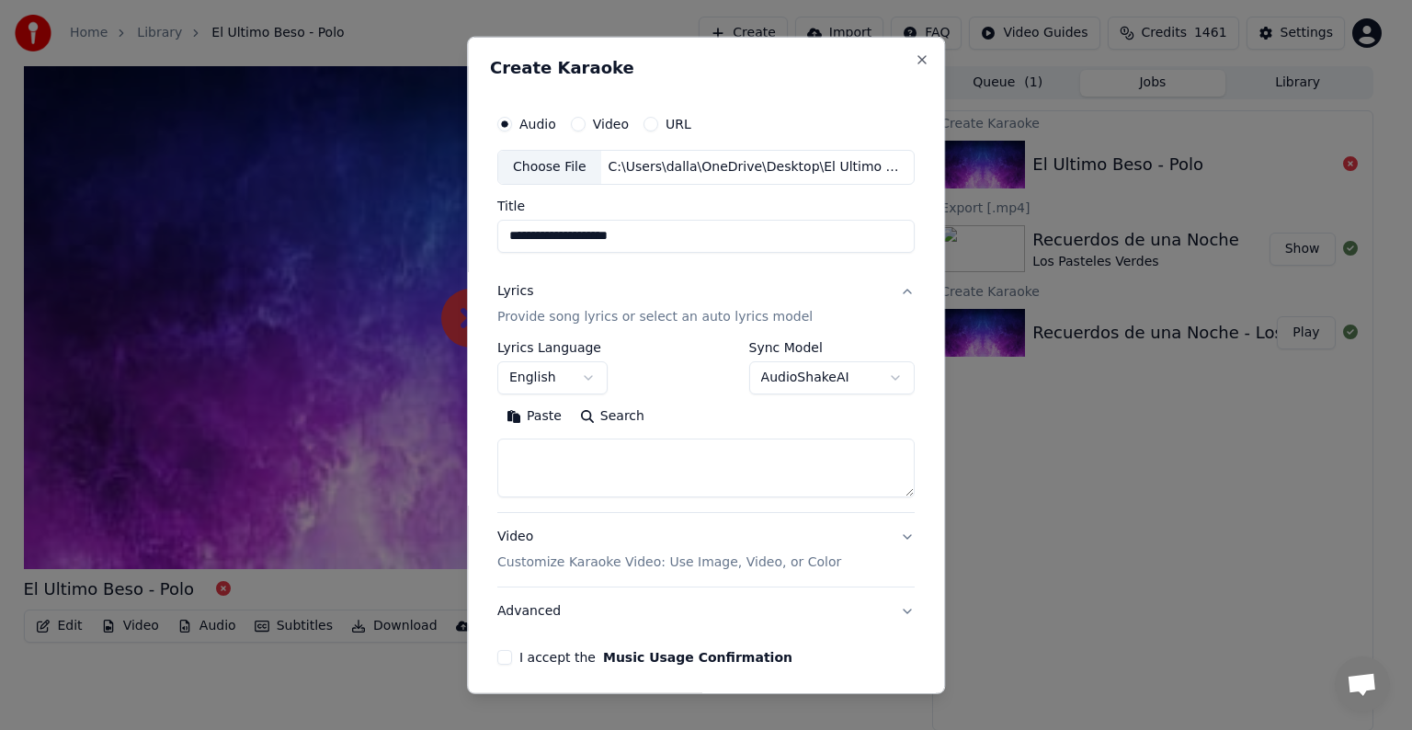
click at [533, 415] on button "Paste" at bounding box center [534, 416] width 74 height 29
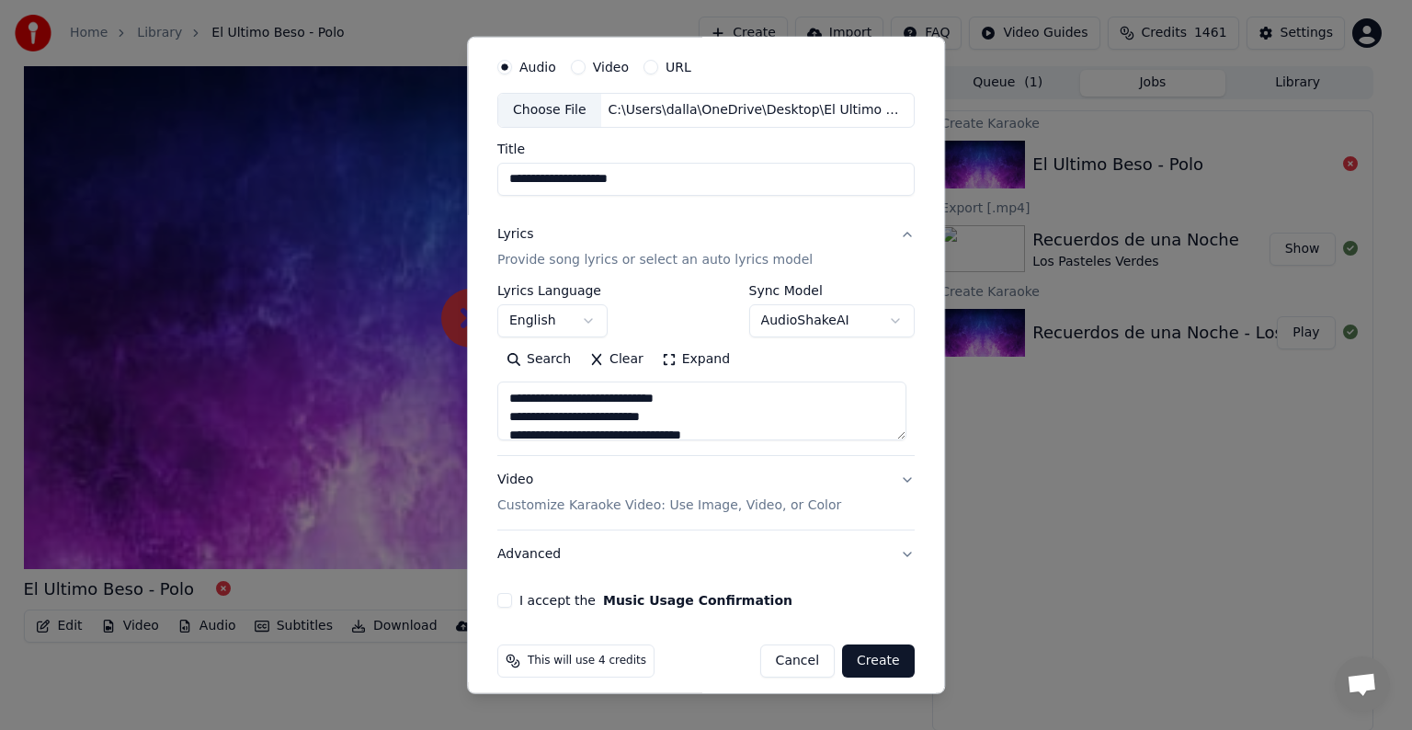
scroll to position [70, 0]
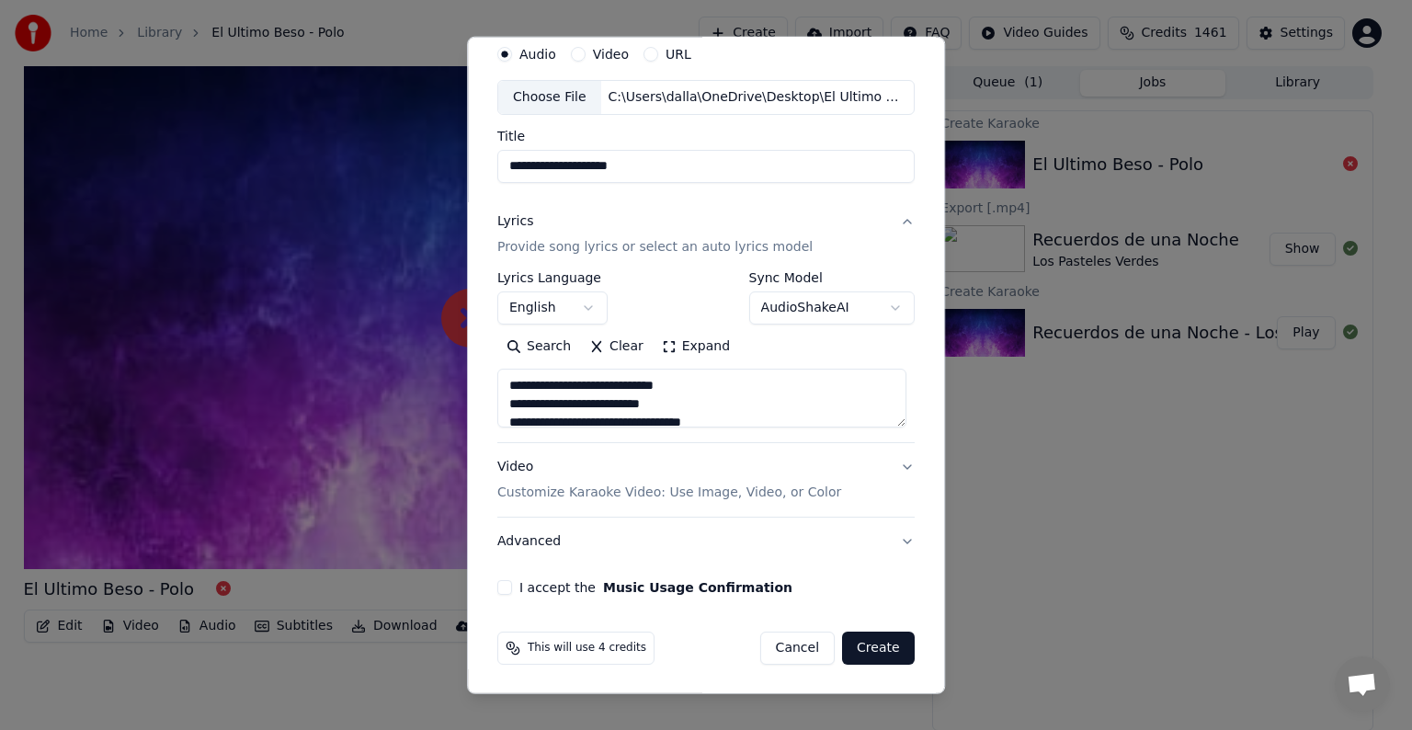
click at [684, 493] on p "Customize Karaoke Video: Use Image, Video, or Color" at bounding box center [669, 492] width 344 height 18
type textarea "**********"
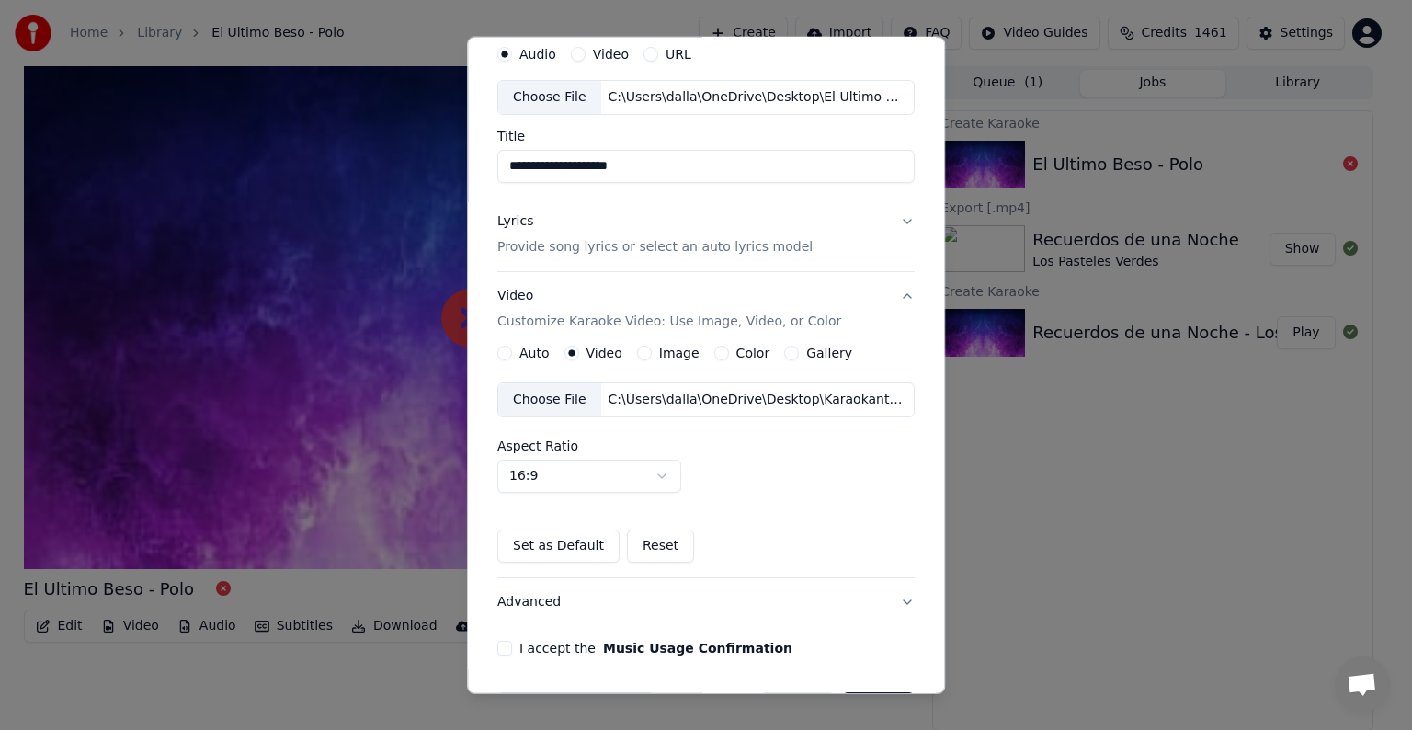
click at [664, 349] on label "Image" at bounding box center [679, 352] width 40 height 13
click at [652, 349] on button "Image" at bounding box center [644, 353] width 15 height 15
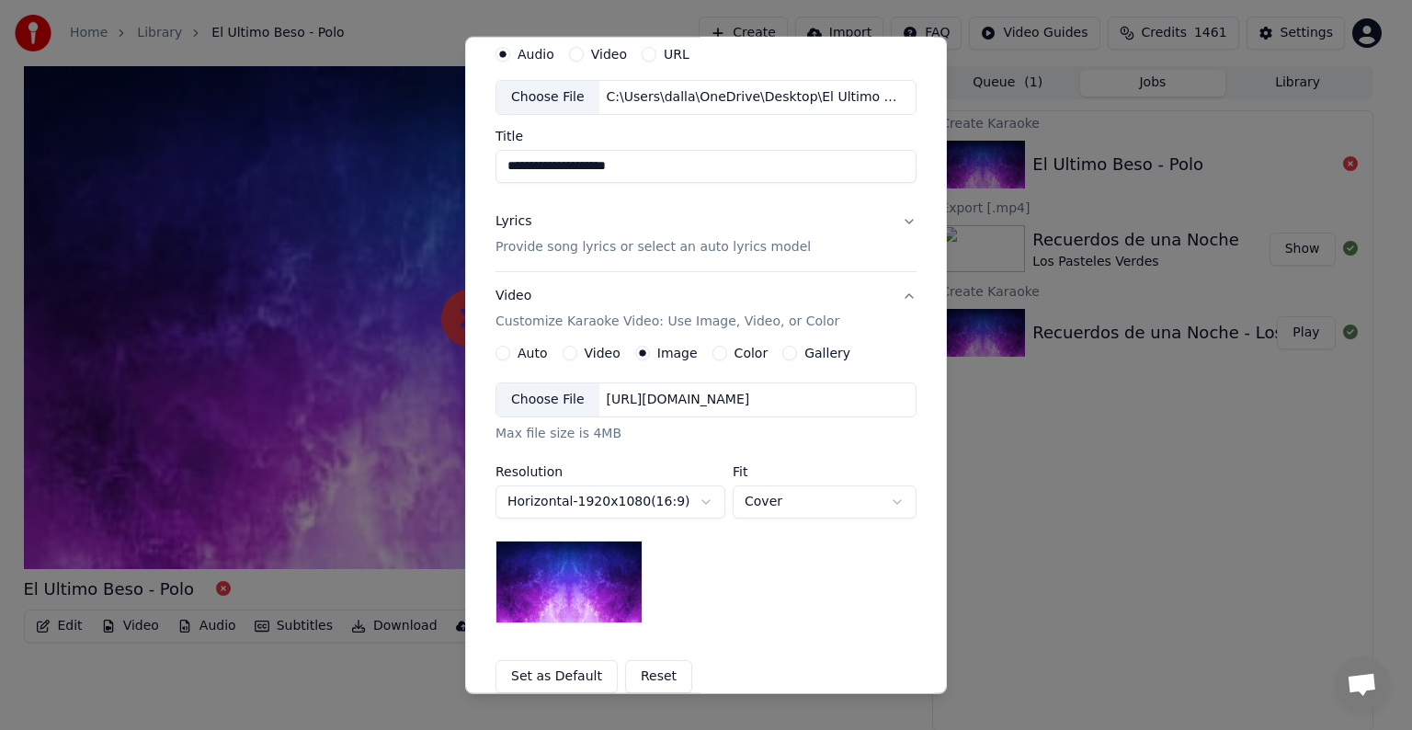
click at [671, 401] on div "https://imagedelivery.net/jkI57_JBx8hWPzcSI-uF5w/c7639807-3f76-4ea5-9112-66e75e…" at bounding box center [678, 400] width 158 height 18
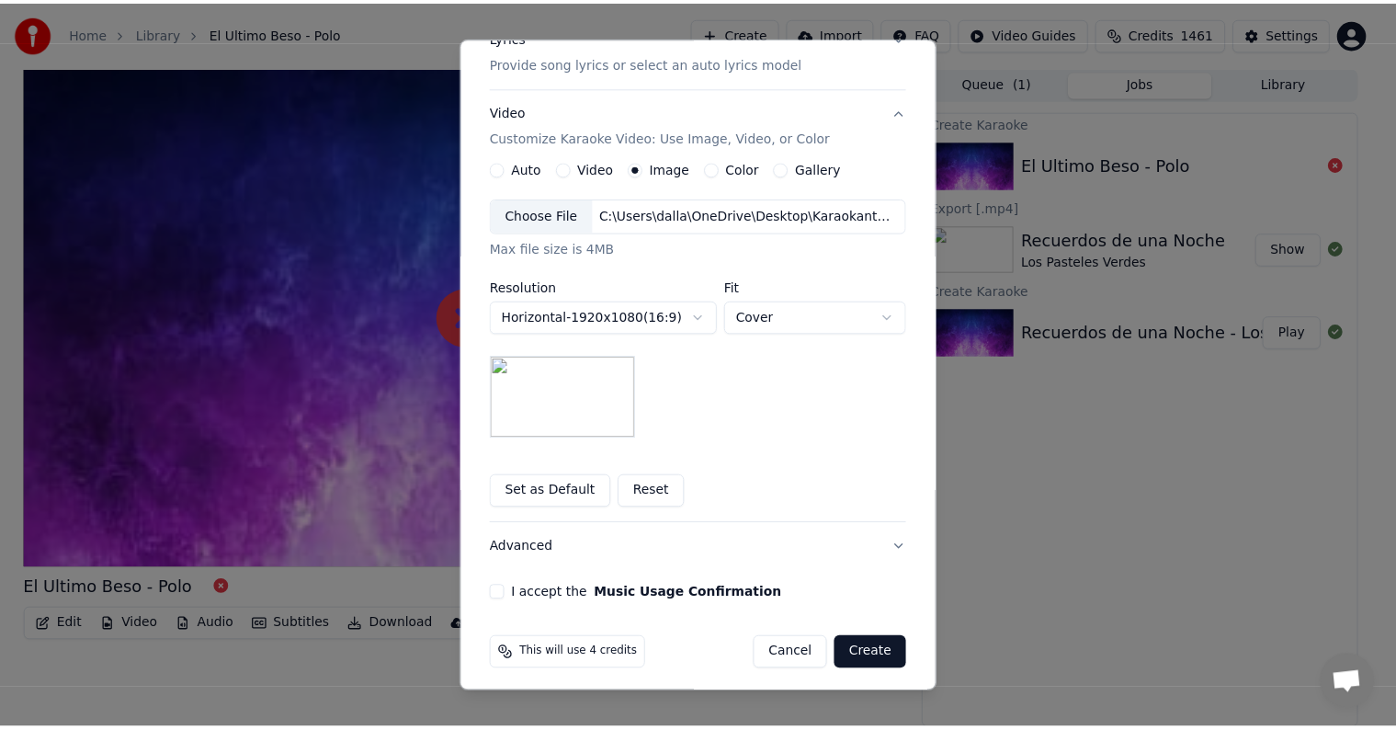
scroll to position [261, 0]
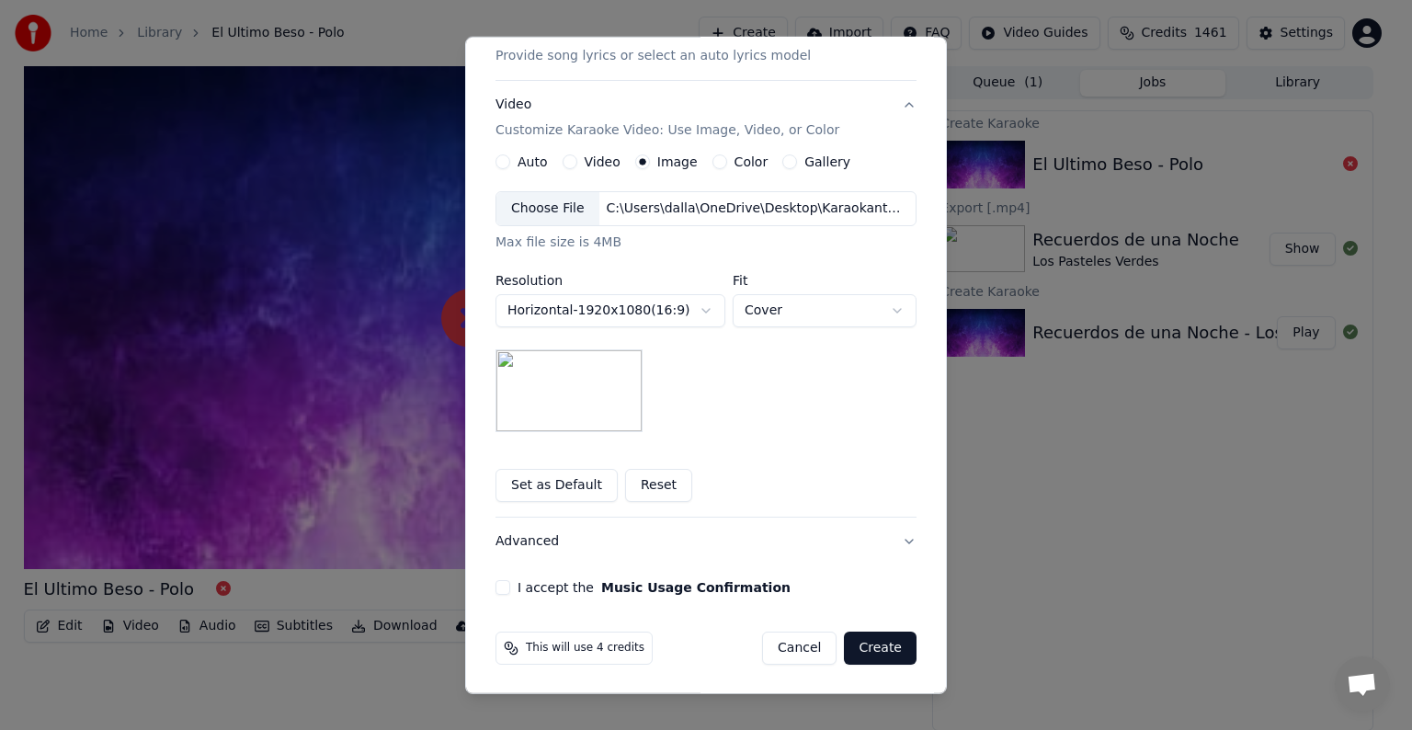
click at [496, 584] on button "I accept the Music Usage Confirmation" at bounding box center [502, 587] width 15 height 15
click at [875, 643] on button "Create" at bounding box center [880, 647] width 73 height 33
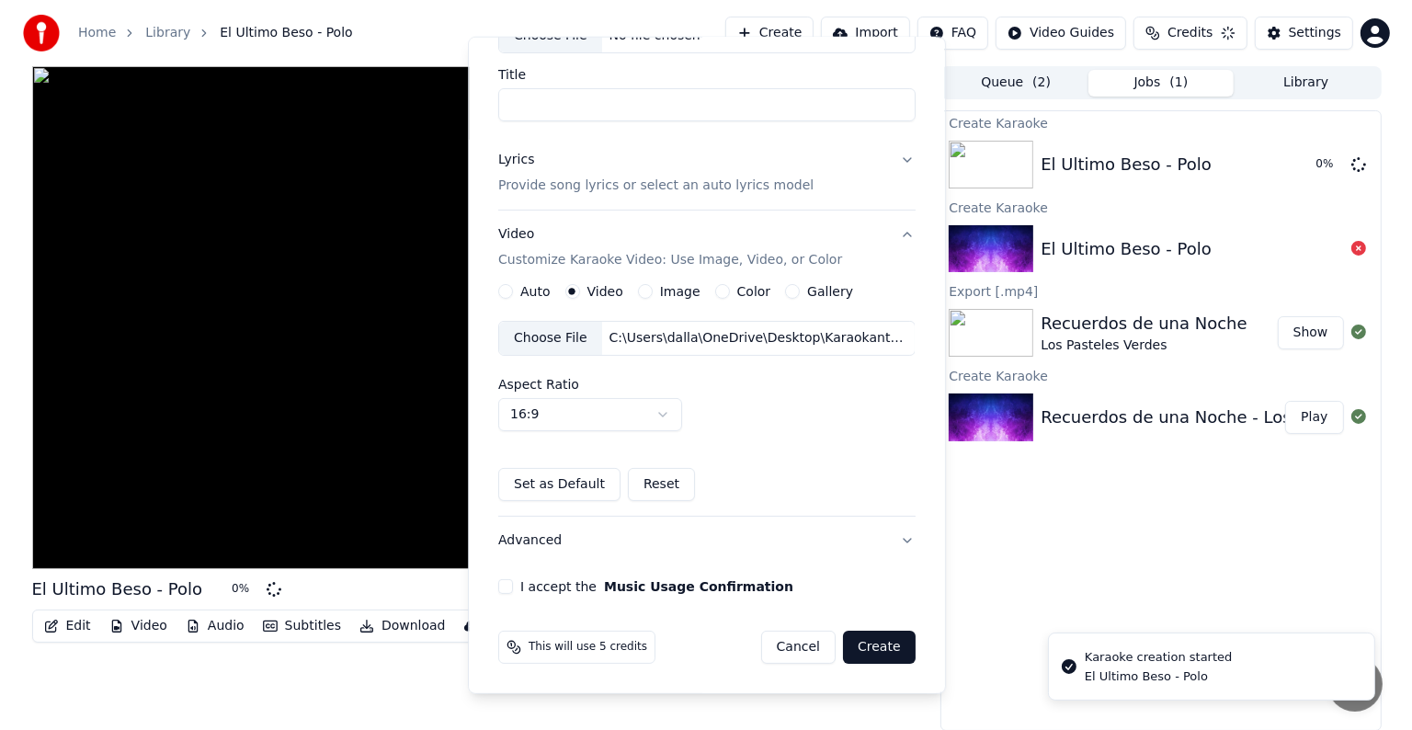
scroll to position [130, 0]
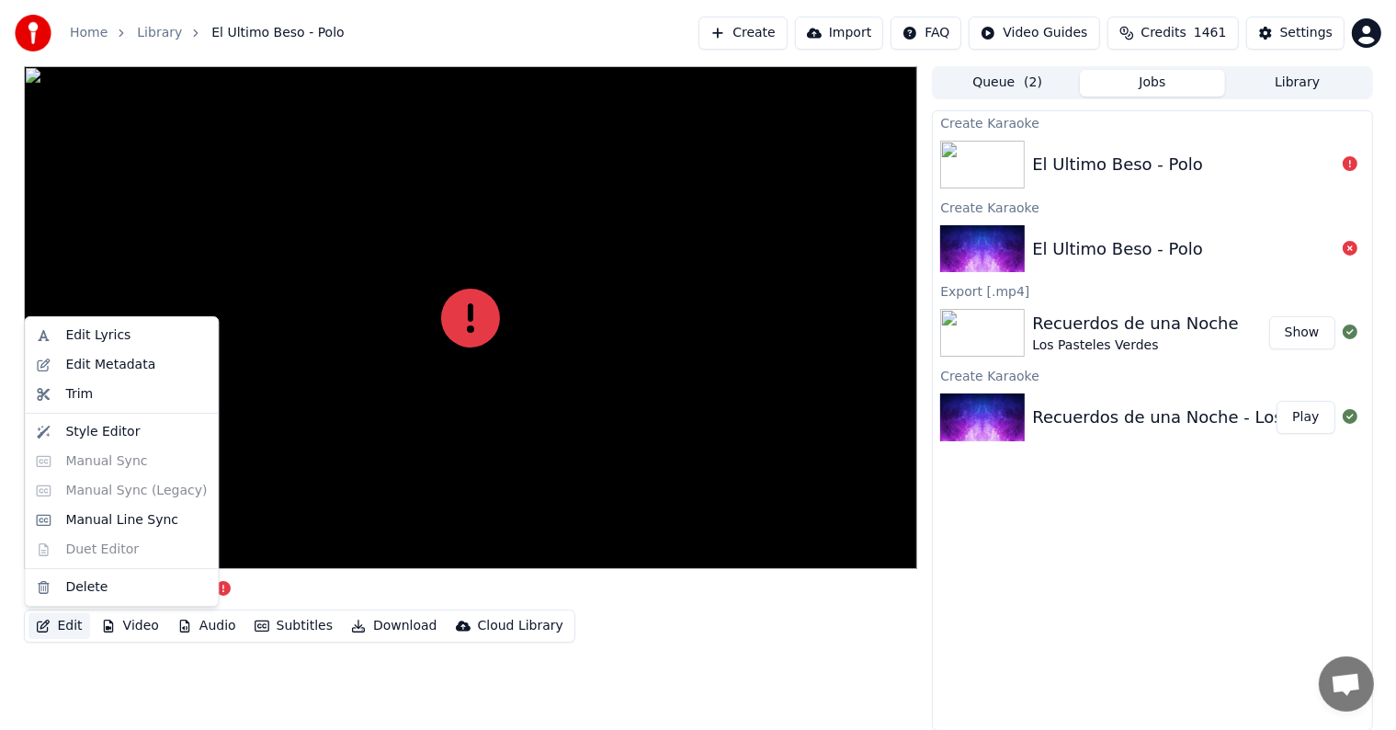
click at [62, 620] on button "Edit" at bounding box center [59, 626] width 62 height 26
click at [96, 342] on div "Edit Lyrics" at bounding box center [97, 335] width 65 height 18
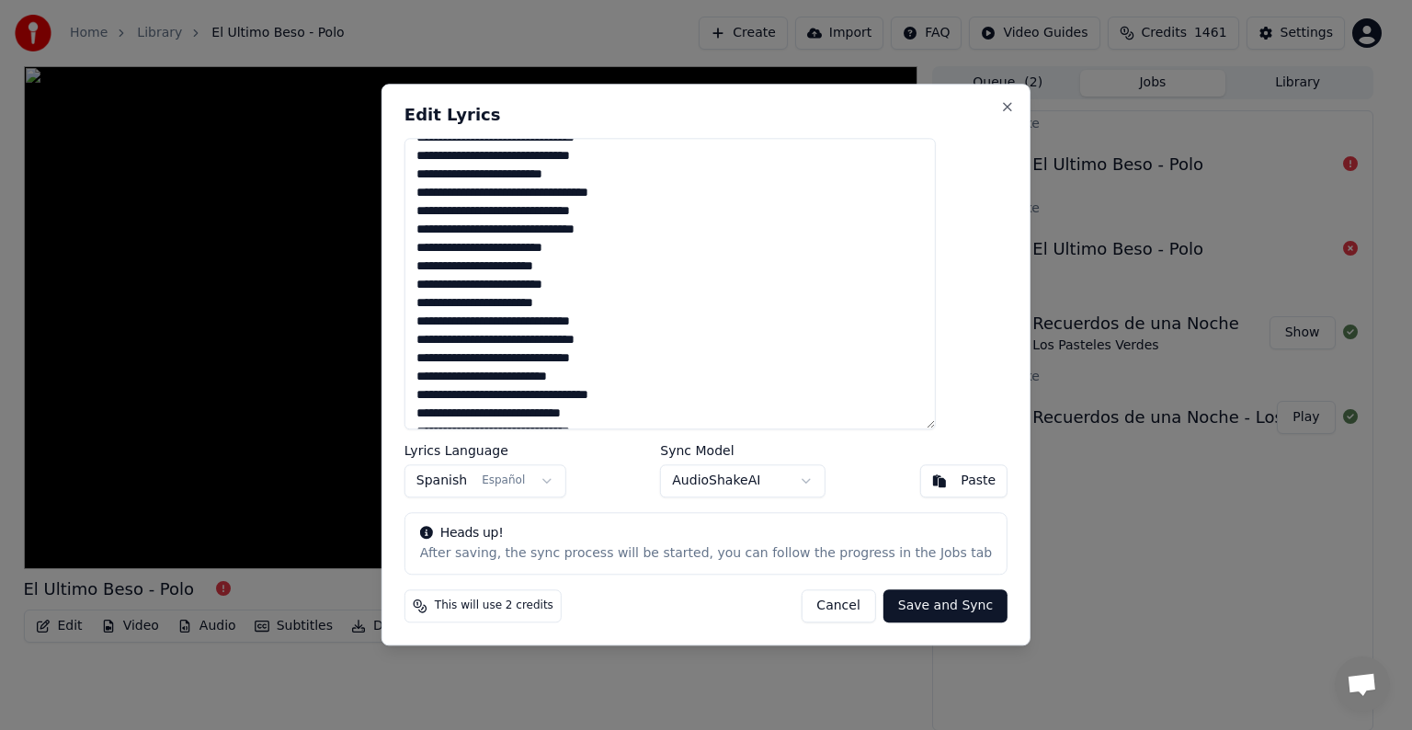
scroll to position [129, 0]
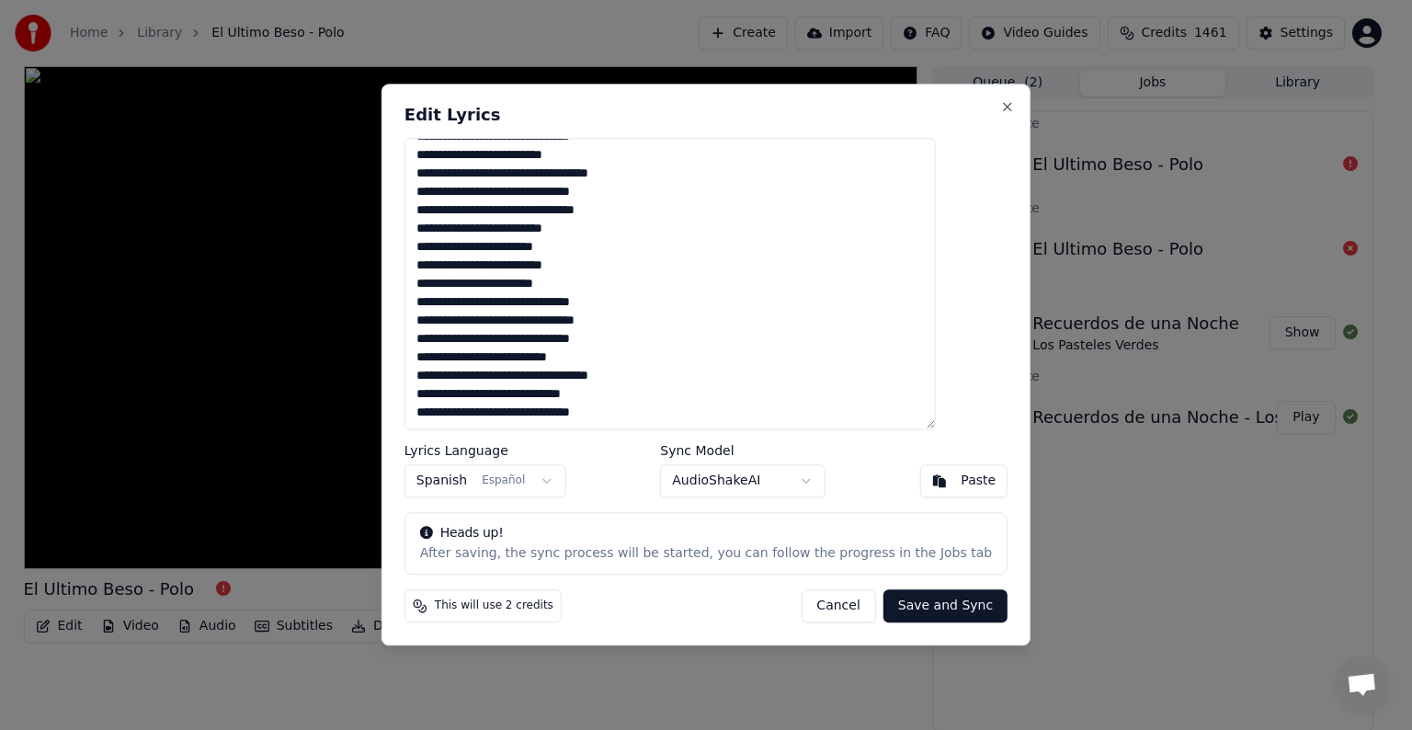
drag, startPoint x: 448, startPoint y: 155, endPoint x: 696, endPoint y: 474, distance: 403.5
click at [696, 474] on div "**********" at bounding box center [705, 365] width 649 height 562
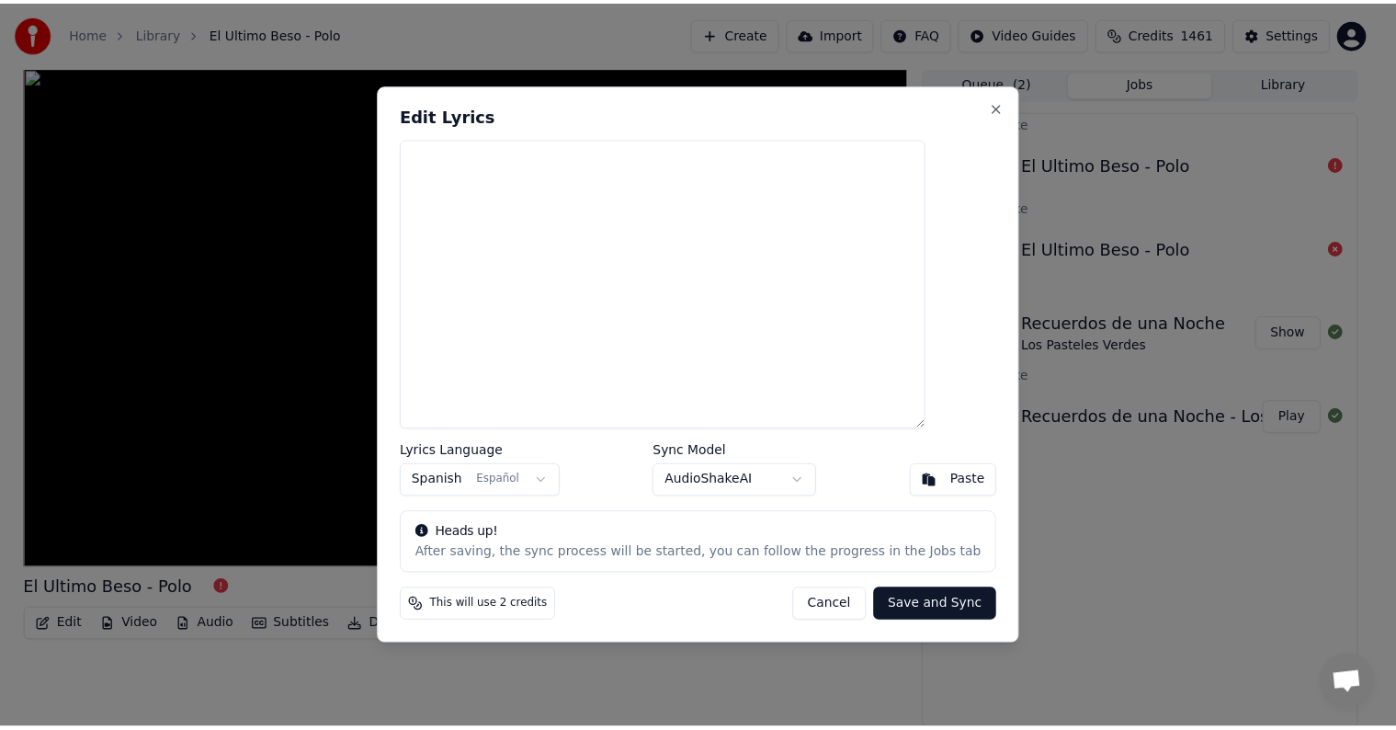
scroll to position [0, 0]
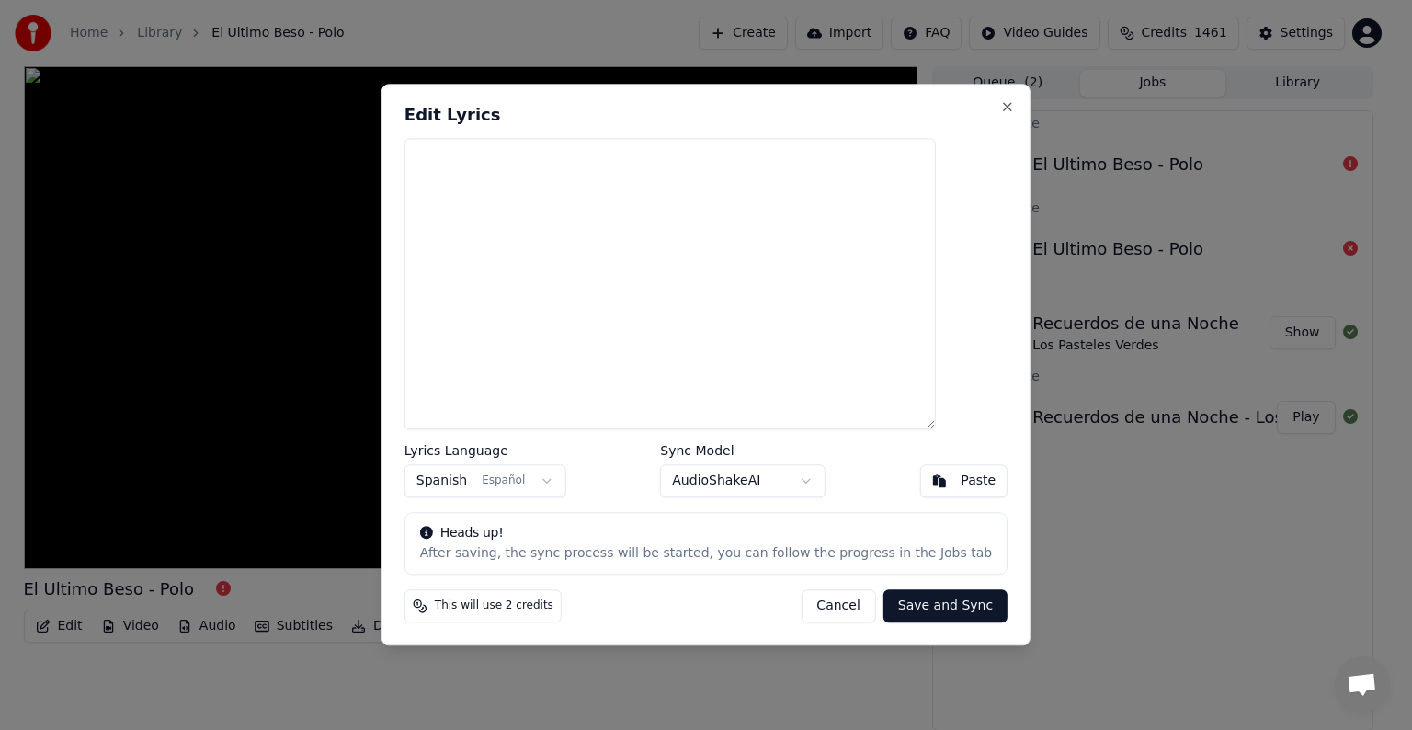
click at [510, 189] on textarea at bounding box center [669, 283] width 531 height 291
click at [919, 478] on button "Paste" at bounding box center [963, 481] width 88 height 33
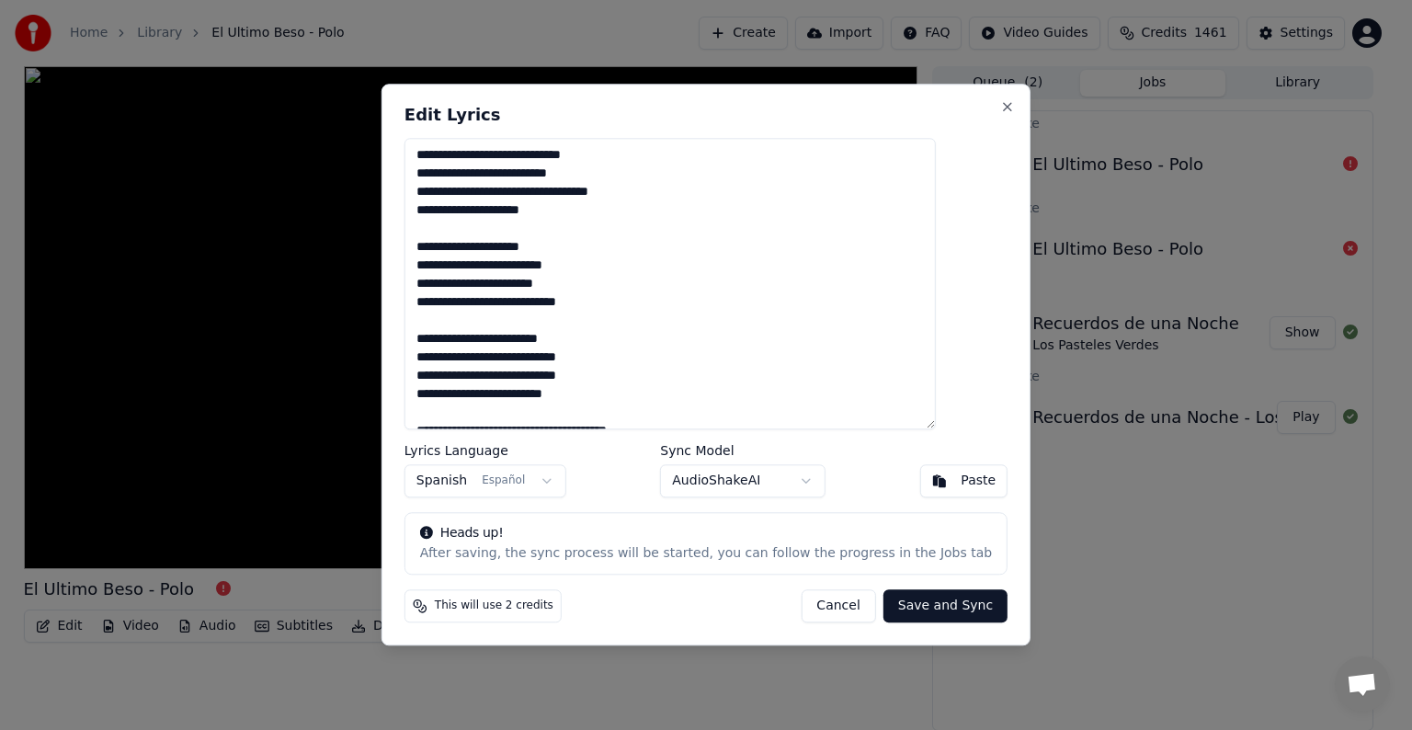
click at [902, 595] on button "Save and Sync" at bounding box center [945, 606] width 124 height 33
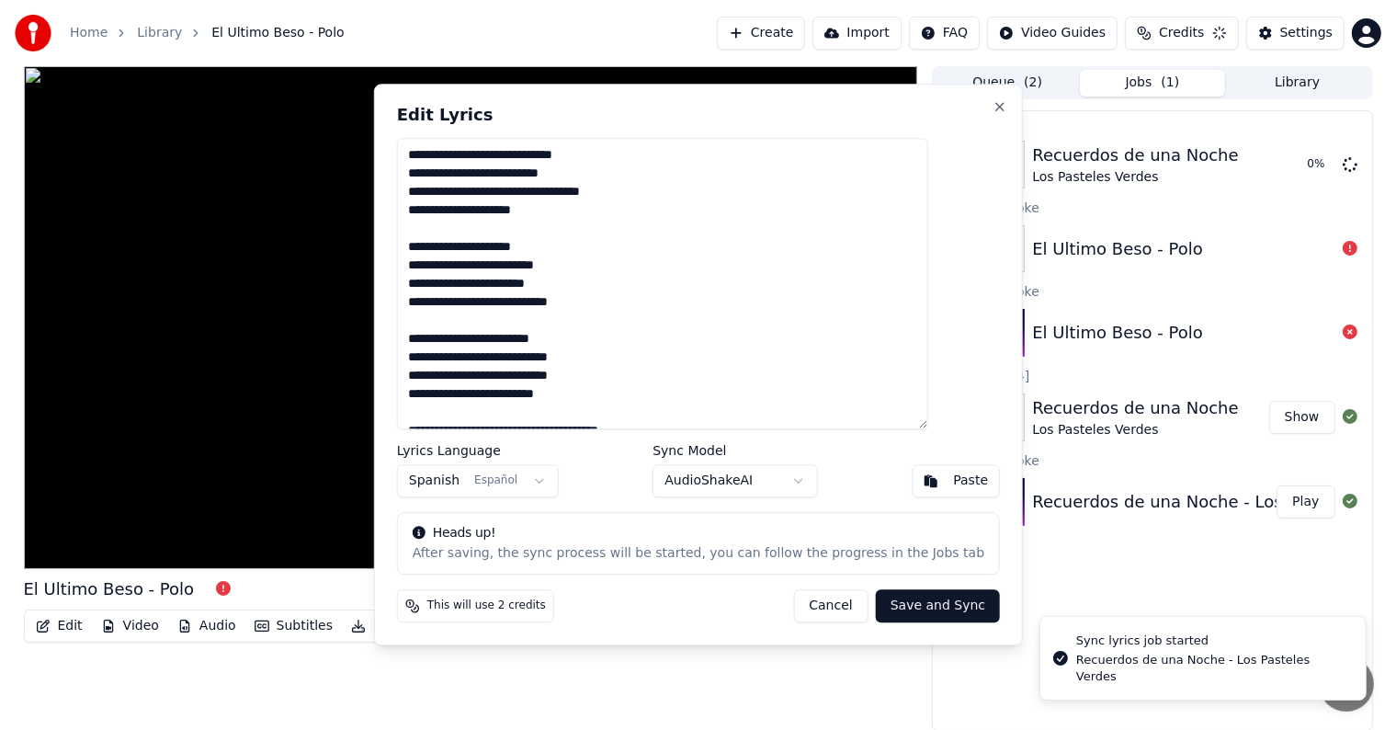
type textarea "**********"
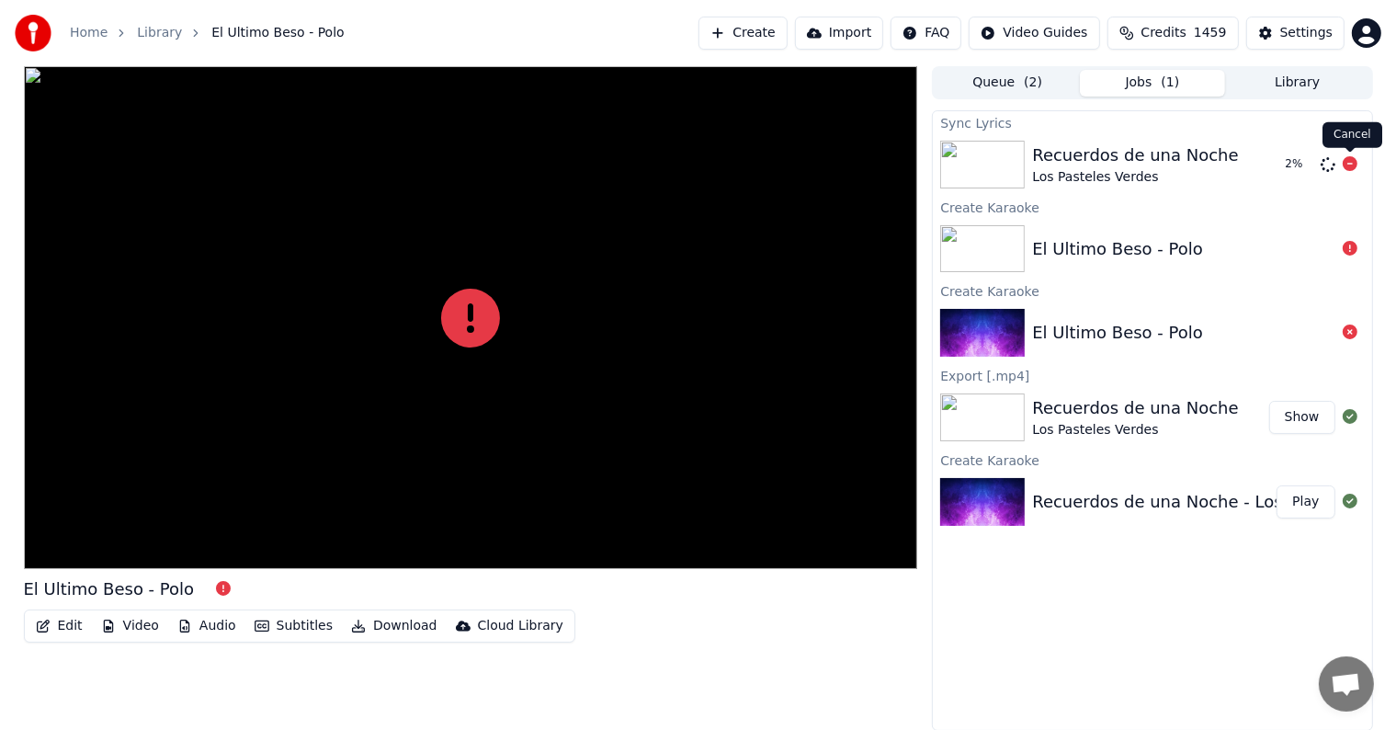
click at [1358, 158] on div "2 %" at bounding box center [1318, 164] width 94 height 22
click at [1350, 160] on icon at bounding box center [1350, 163] width 15 height 15
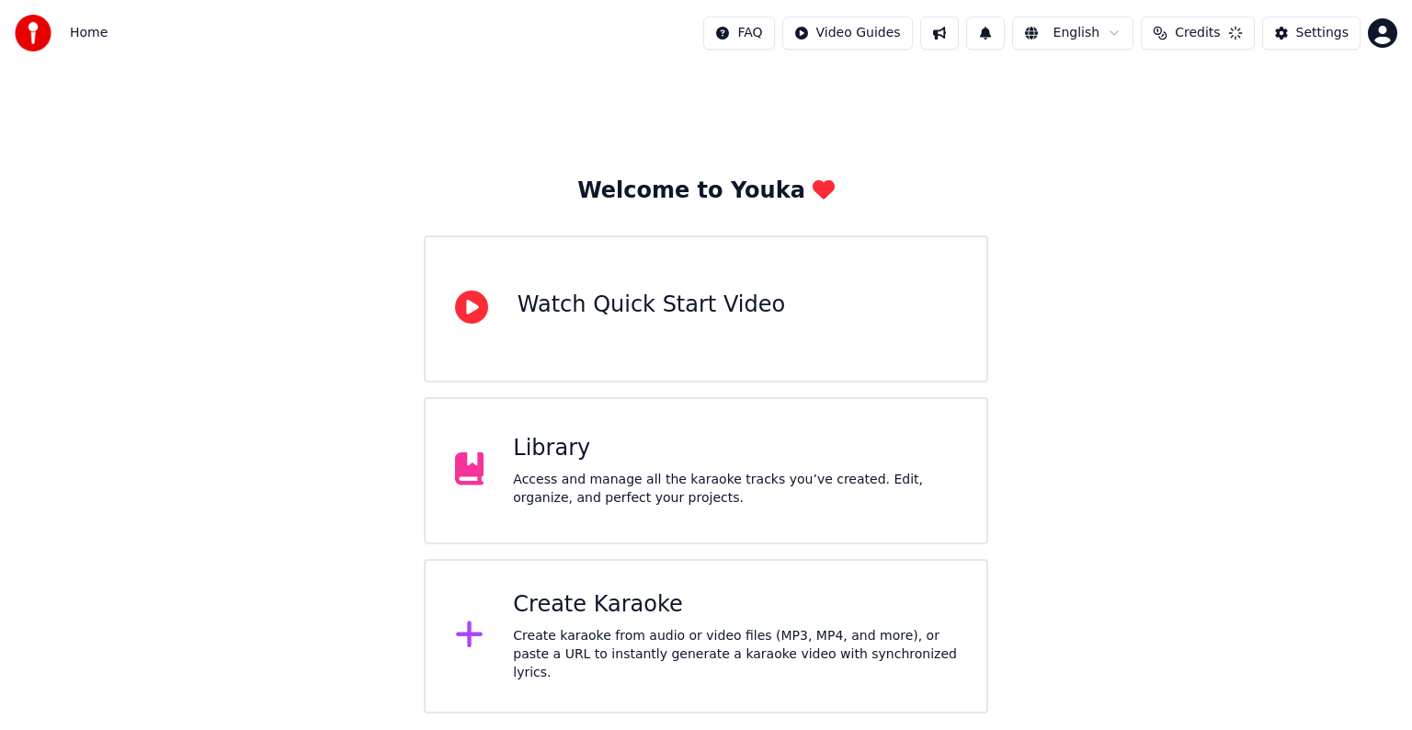
click at [607, 628] on div "Create Karaoke Create karaoke from audio or video files (MP3, MP4, and more), o…" at bounding box center [735, 636] width 444 height 92
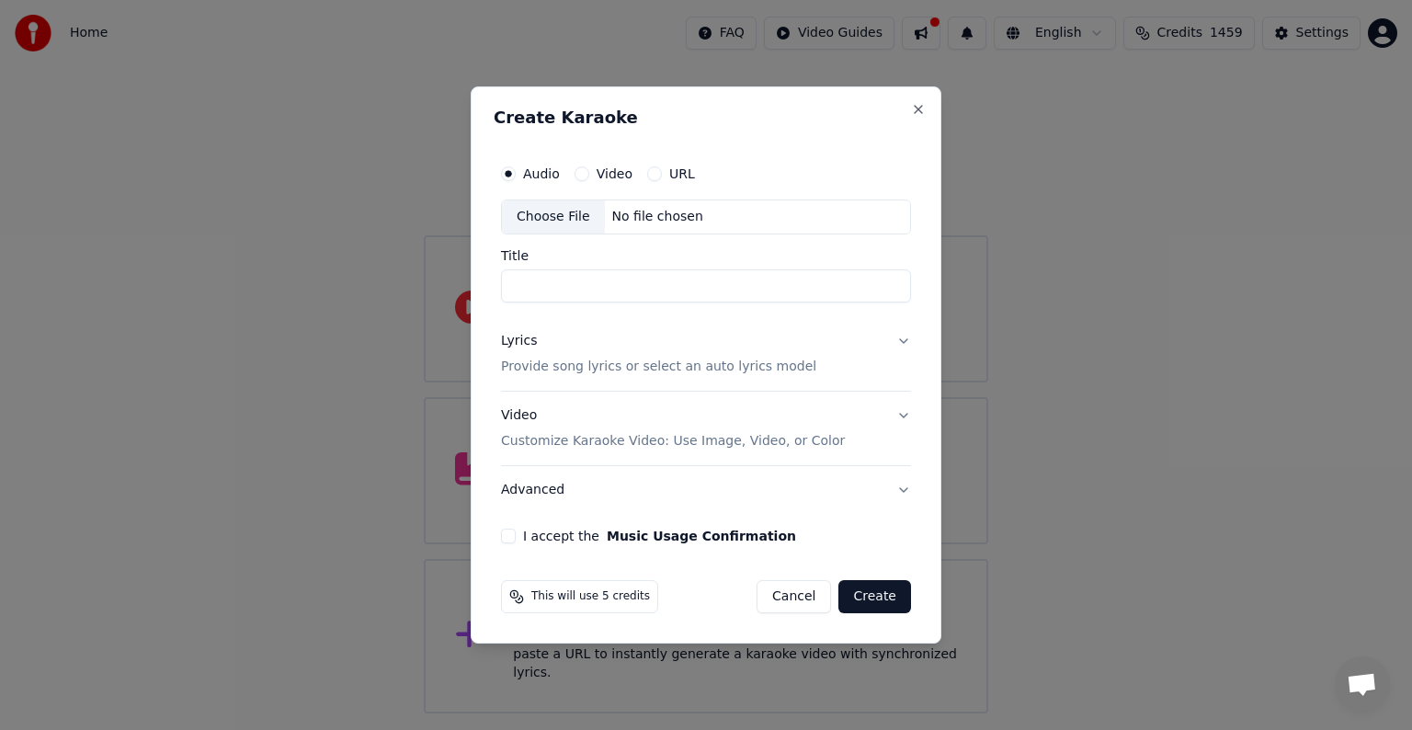
click at [621, 218] on div "No file chosen" at bounding box center [658, 217] width 106 height 18
type input "**********"
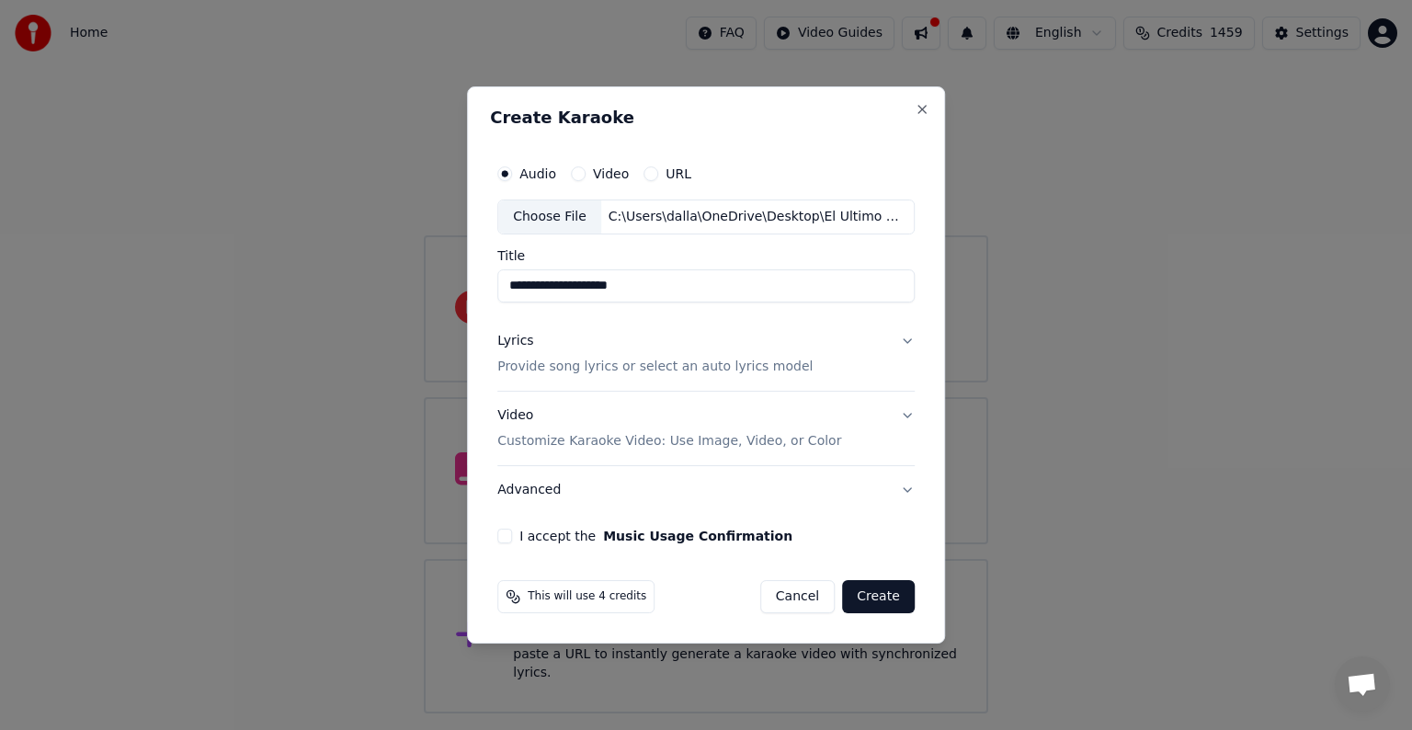
click at [634, 364] on p "Provide song lyrics or select an auto lyrics model" at bounding box center [654, 366] width 315 height 18
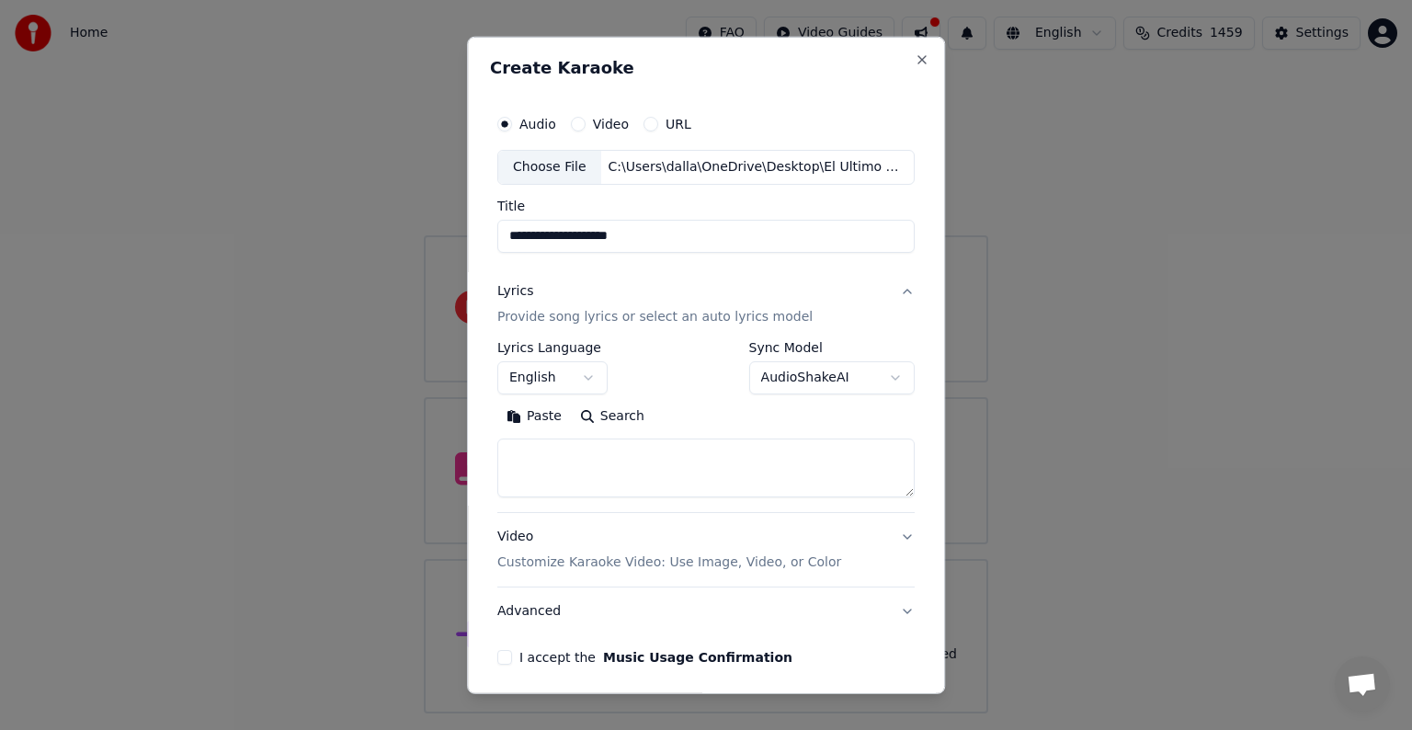
click at [528, 412] on button "Paste" at bounding box center [534, 416] width 74 height 29
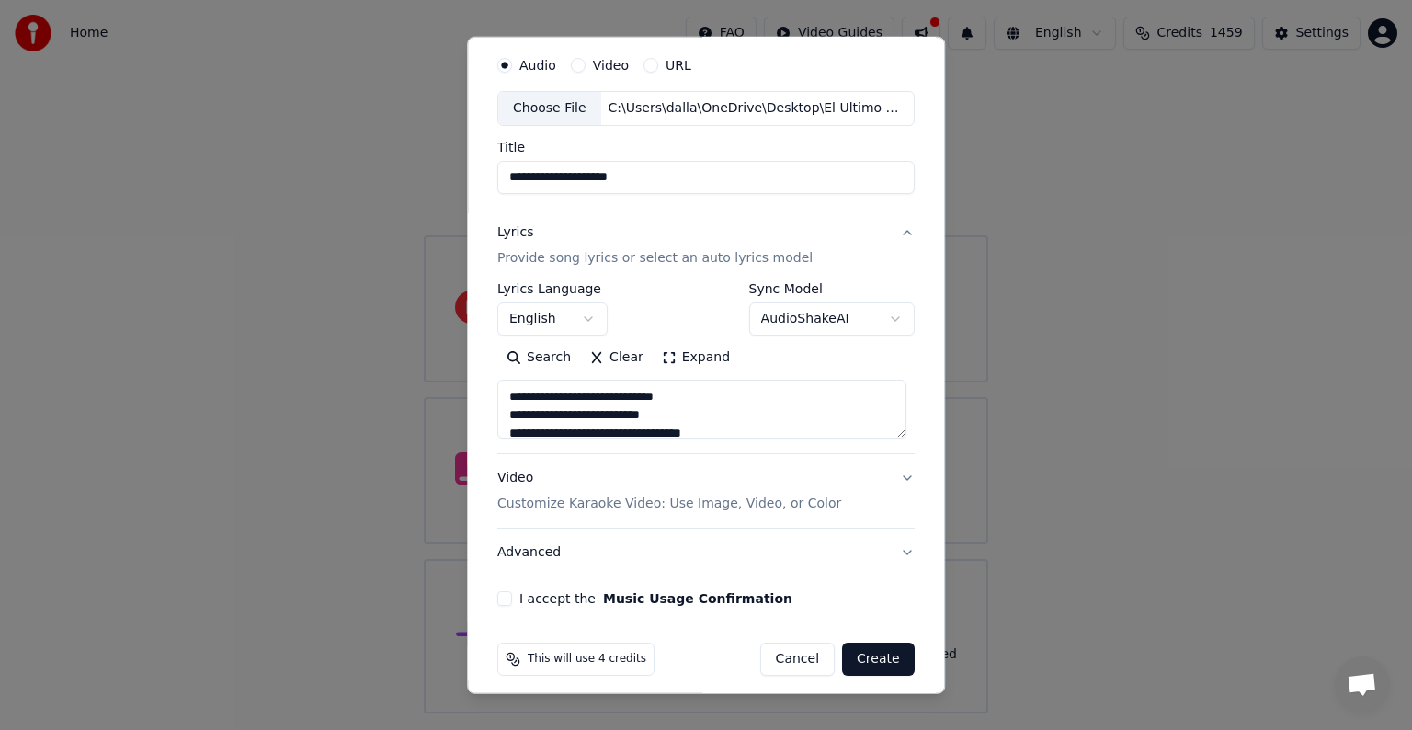
scroll to position [70, 0]
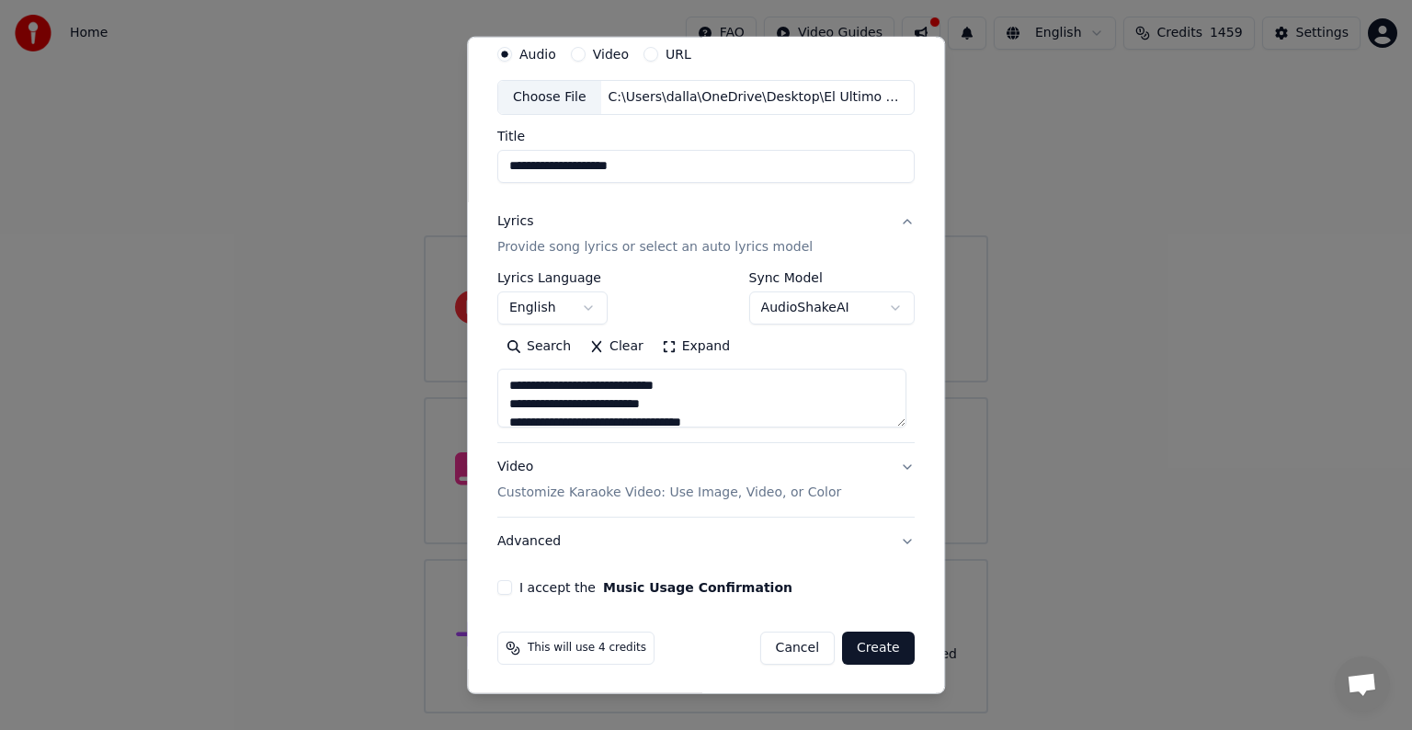
click at [634, 493] on p "Customize Karaoke Video: Use Image, Video, or Color" at bounding box center [669, 492] width 344 height 18
type textarea "**********"
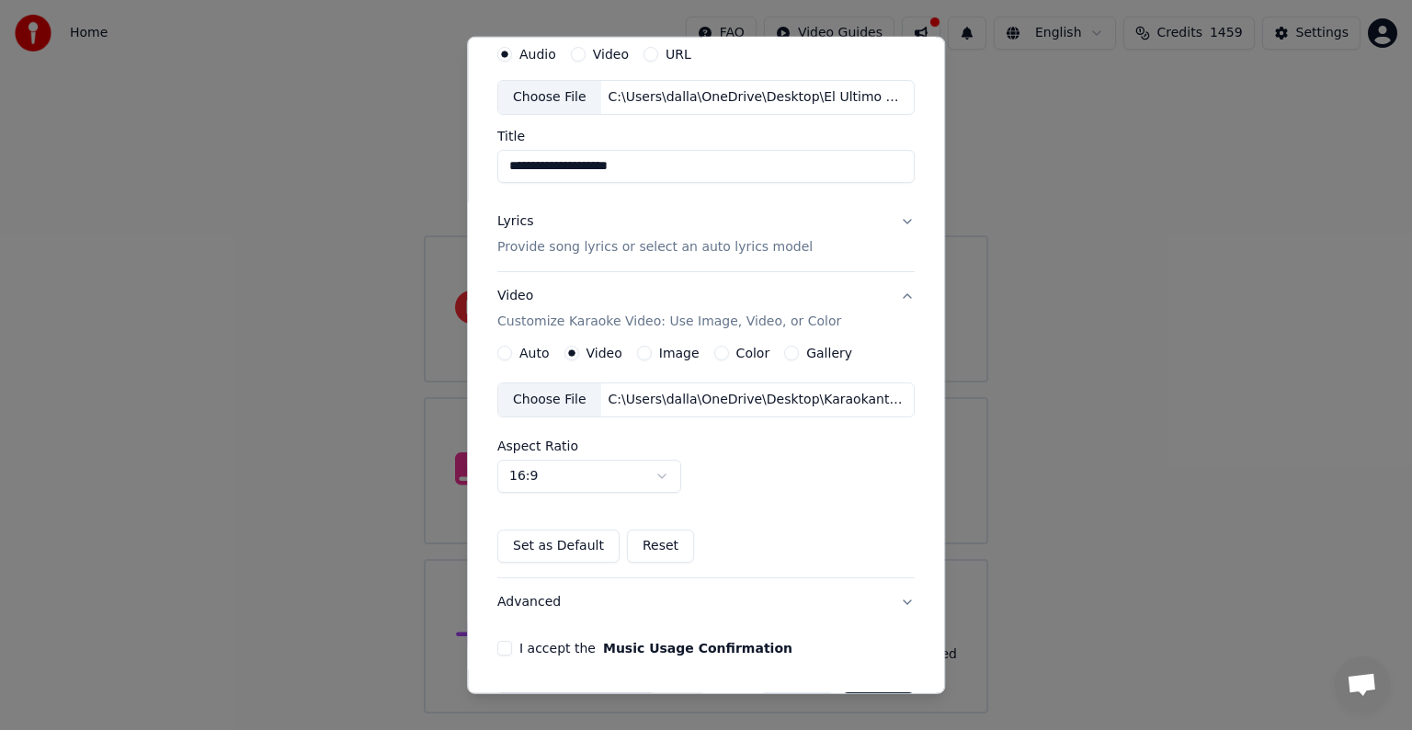
click at [636, 396] on div "C:\Users\dalla\OneDrive\Desktop\Karaokanta Music\programas para kareoke player\…" at bounding box center [757, 400] width 312 height 18
click at [504, 647] on button "I accept the Music Usage Confirmation" at bounding box center [504, 648] width 15 height 15
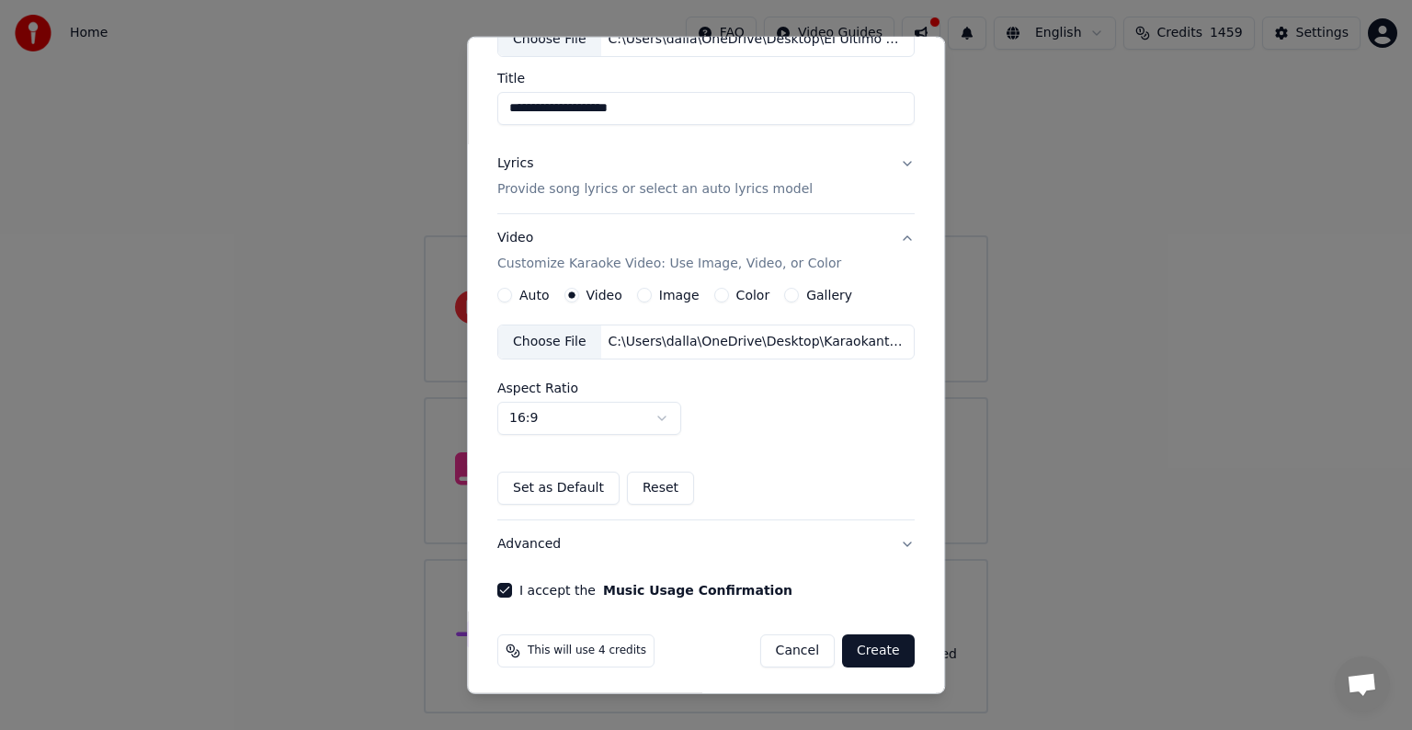
scroll to position [130, 0]
click at [868, 638] on button "Create" at bounding box center [878, 648] width 73 height 33
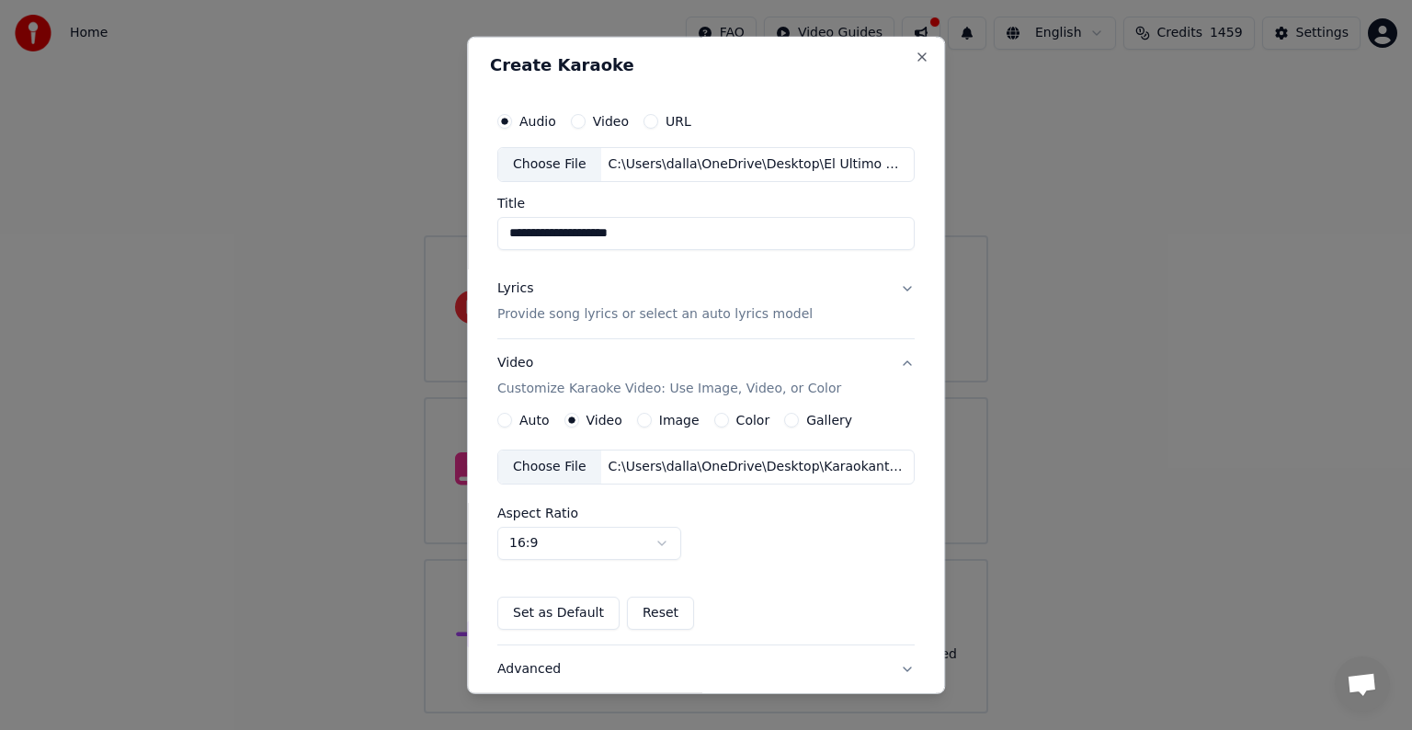
scroll to position [0, 0]
click at [700, 323] on p "Provide song lyrics or select an auto lyrics model" at bounding box center [654, 317] width 315 height 18
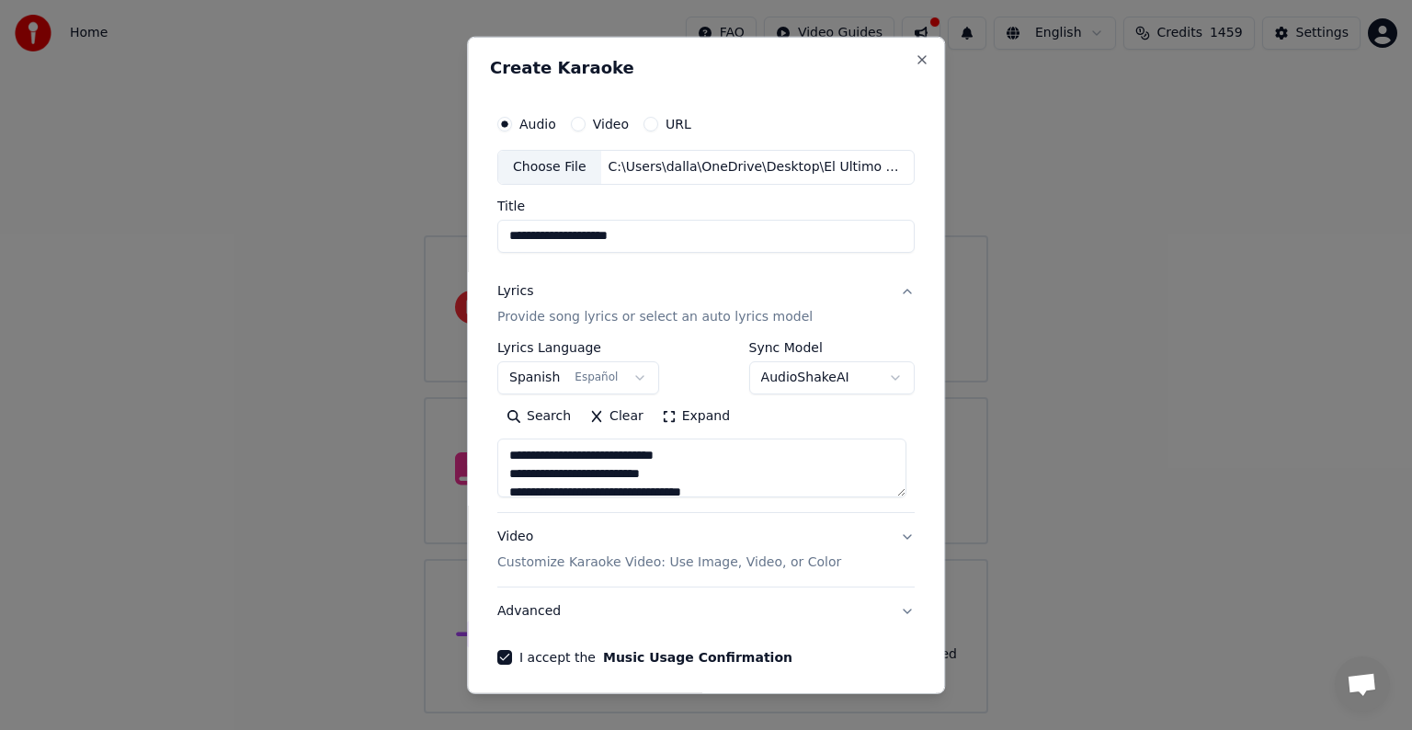
scroll to position [70, 0]
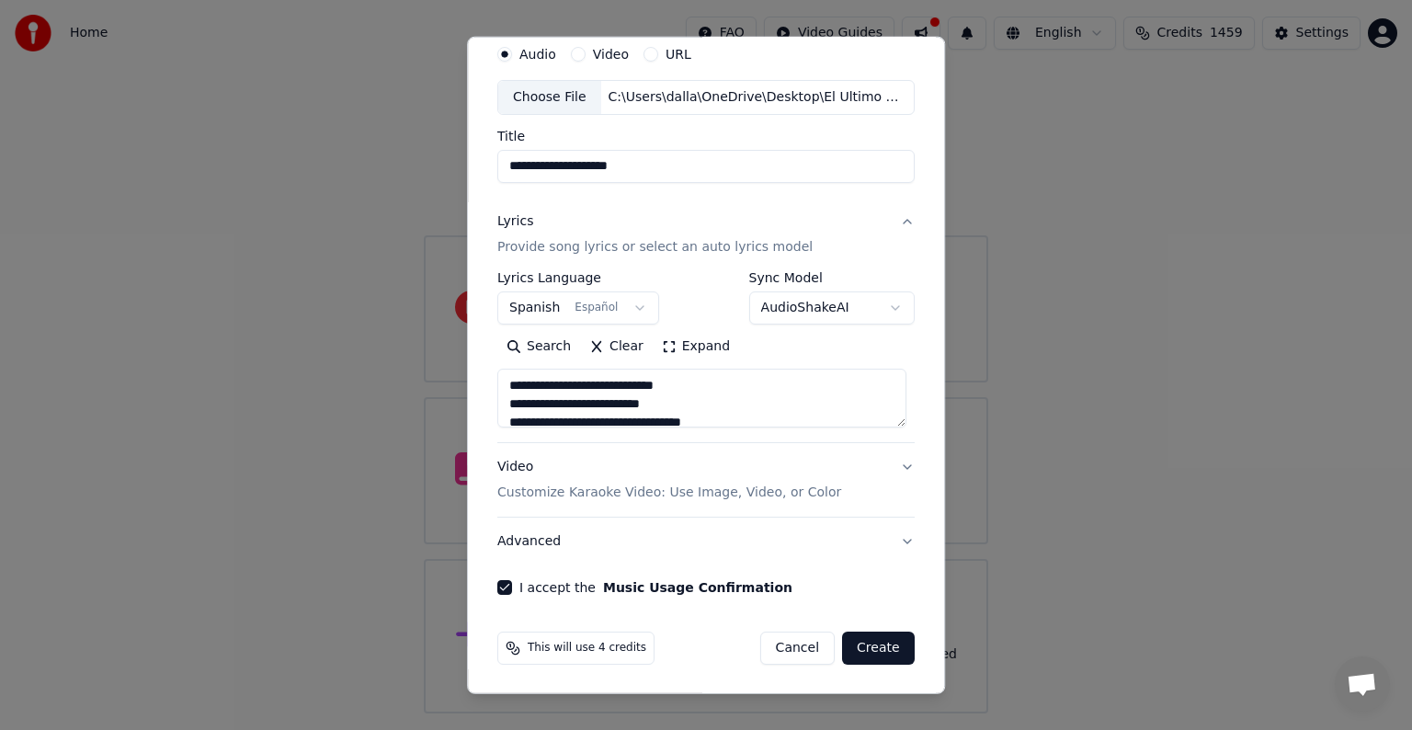
click at [864, 642] on button "Create" at bounding box center [878, 647] width 73 height 33
type textarea "**********"
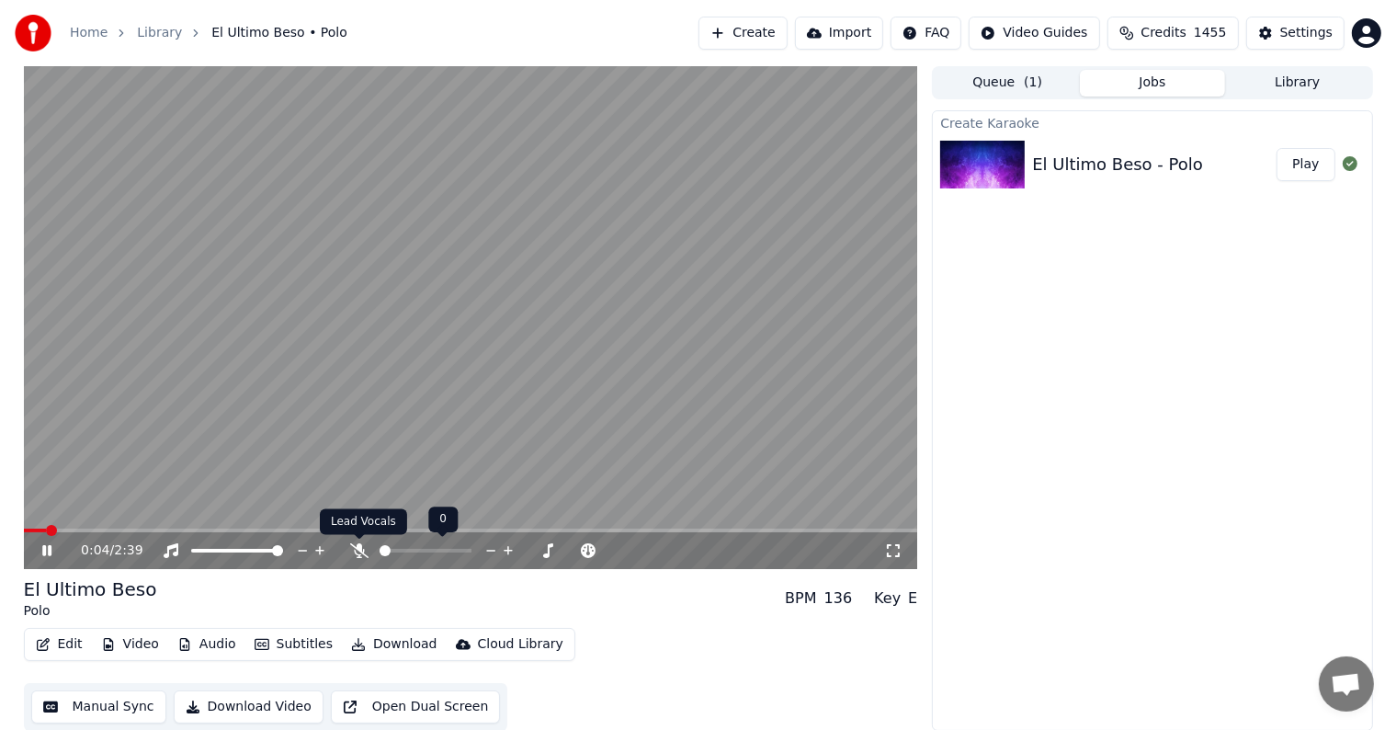
click at [357, 543] on span at bounding box center [359, 539] width 9 height 9
drag, startPoint x: 96, startPoint y: 524, endPoint x: 0, endPoint y: 508, distance: 96.8
click at [0, 508] on div "0:13 / 2:39 El Ultimo Beso Polo BPM 136 Key E Edit Video Audio Subtitles Downlo…" at bounding box center [698, 398] width 1396 height 664
click at [24, 533] on span at bounding box center [29, 530] width 11 height 11
click at [356, 550] on icon at bounding box center [359, 550] width 18 height 15
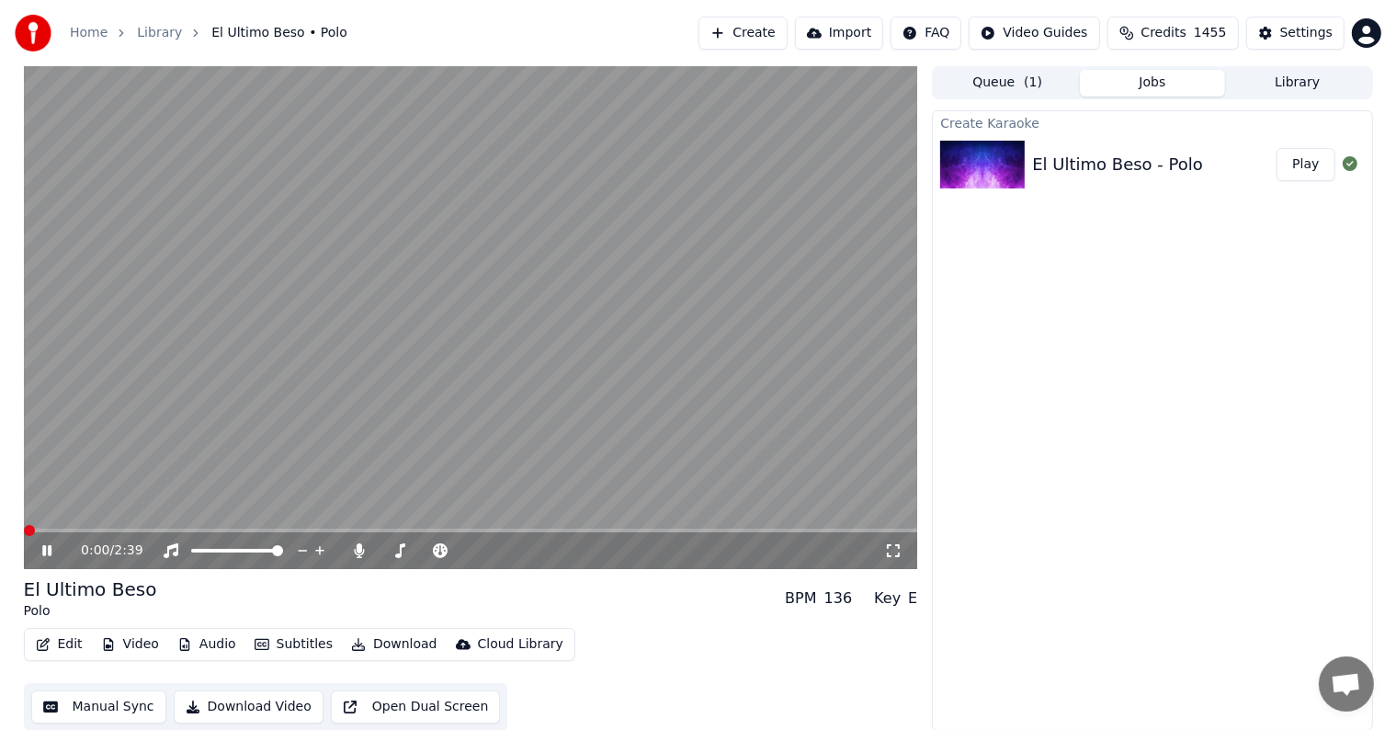
click at [24, 536] on span at bounding box center [29, 530] width 11 height 11
click at [36, 552] on div "2:31 / 2:39" at bounding box center [470, 550] width 879 height 18
click at [49, 548] on icon at bounding box center [46, 550] width 9 height 11
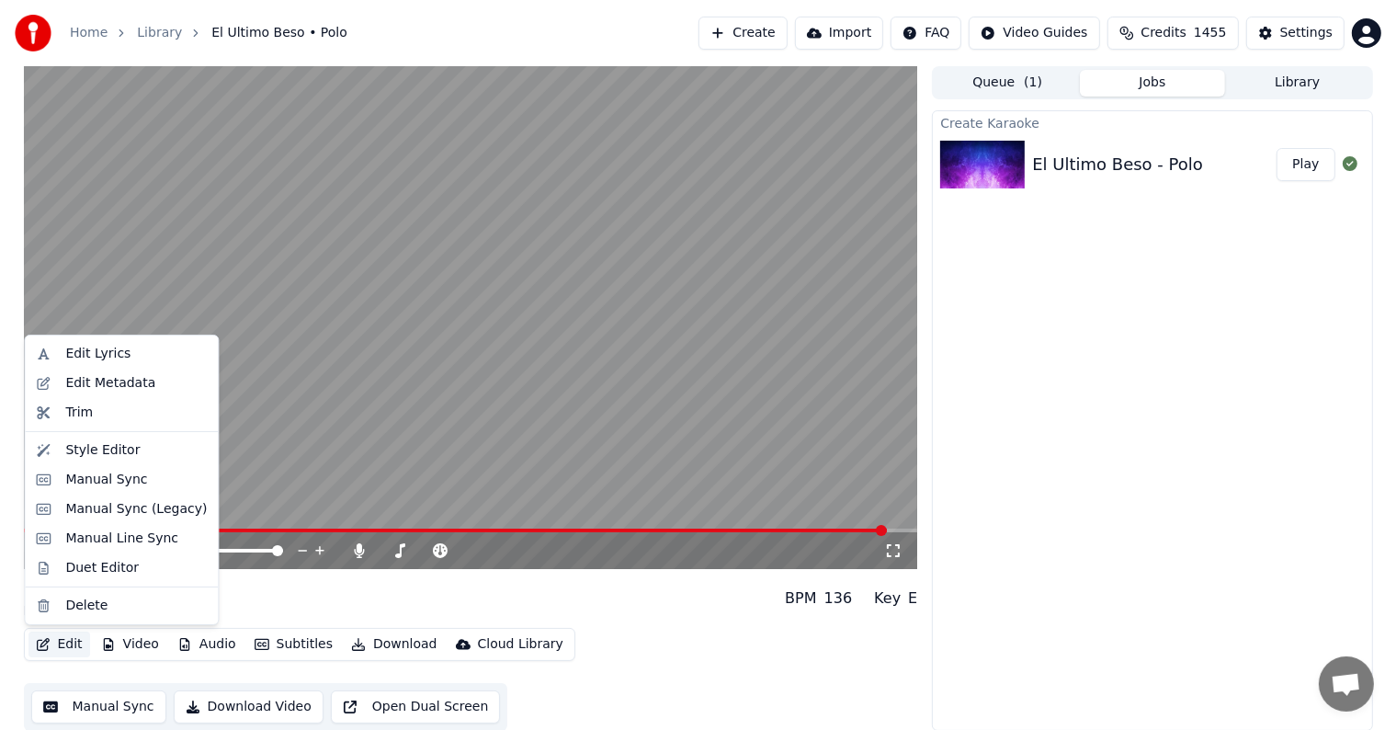
click at [61, 641] on button "Edit" at bounding box center [59, 644] width 62 height 26
click at [81, 356] on div "Edit Lyrics" at bounding box center [97, 354] width 65 height 18
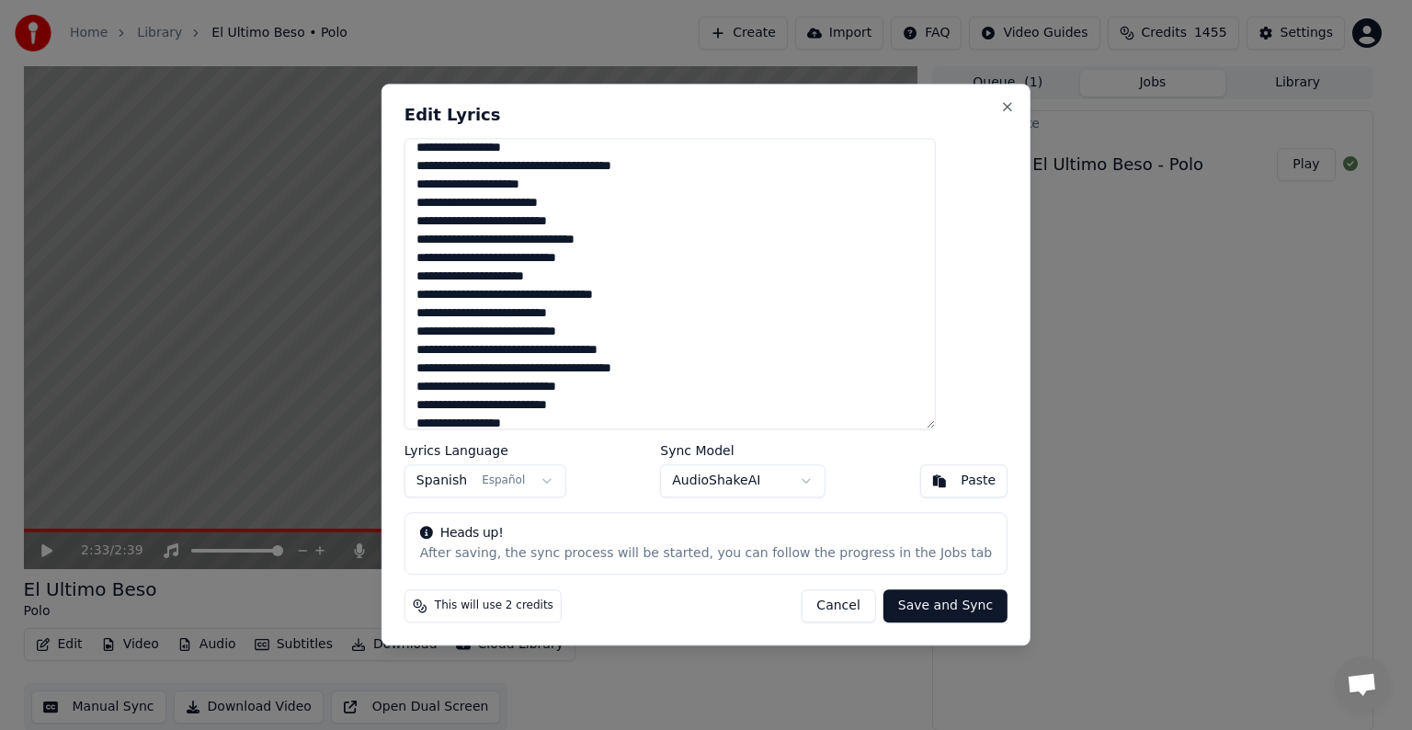
scroll to position [330, 0]
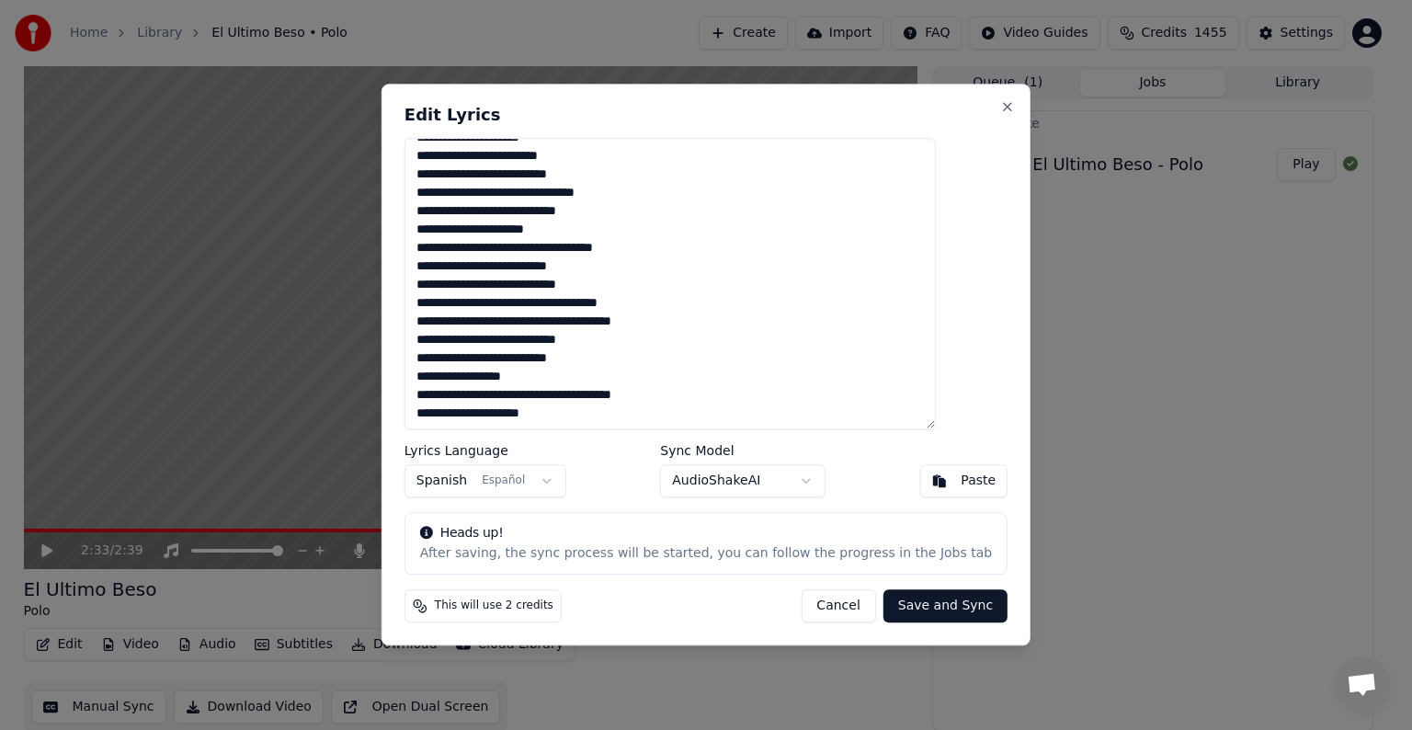
click at [675, 419] on textarea "**********" at bounding box center [669, 283] width 531 height 291
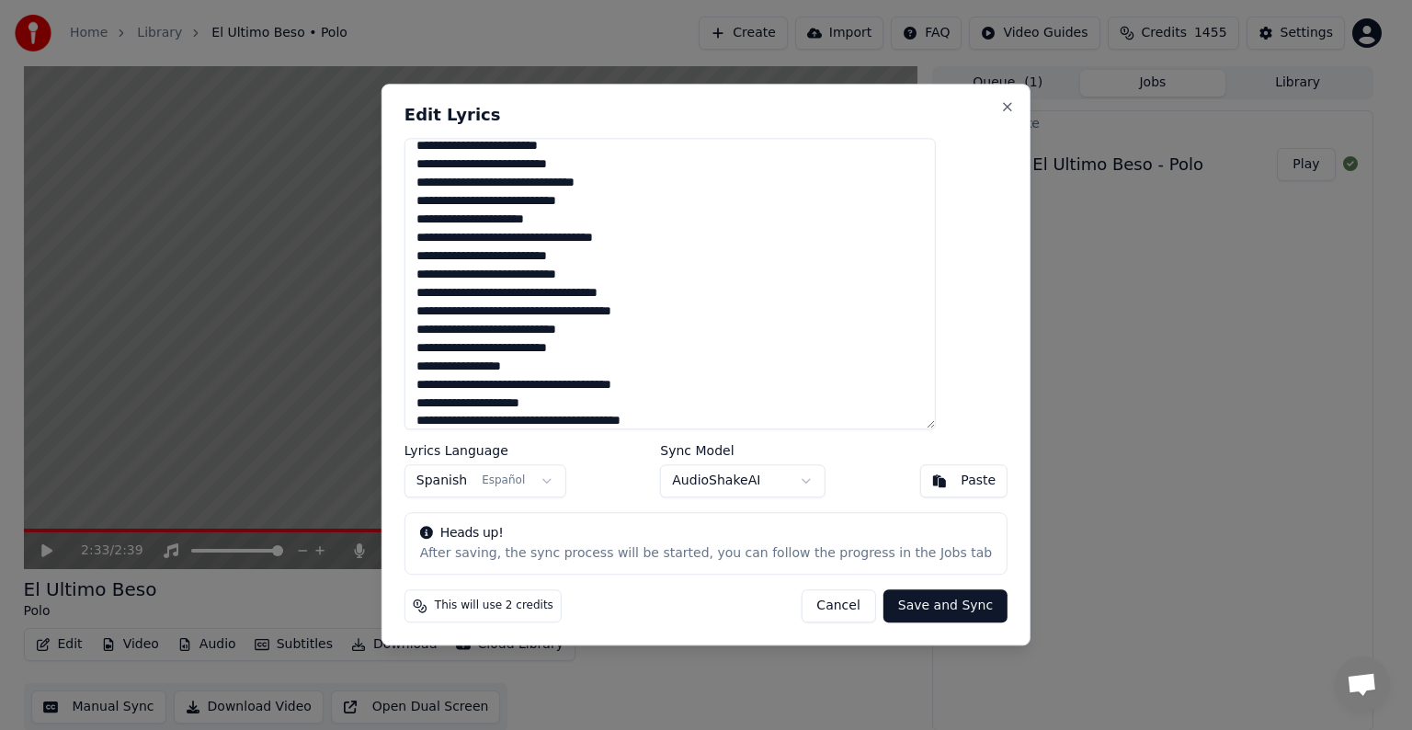
type textarea "**********"
click at [912, 605] on button "Save and Sync" at bounding box center [945, 606] width 124 height 33
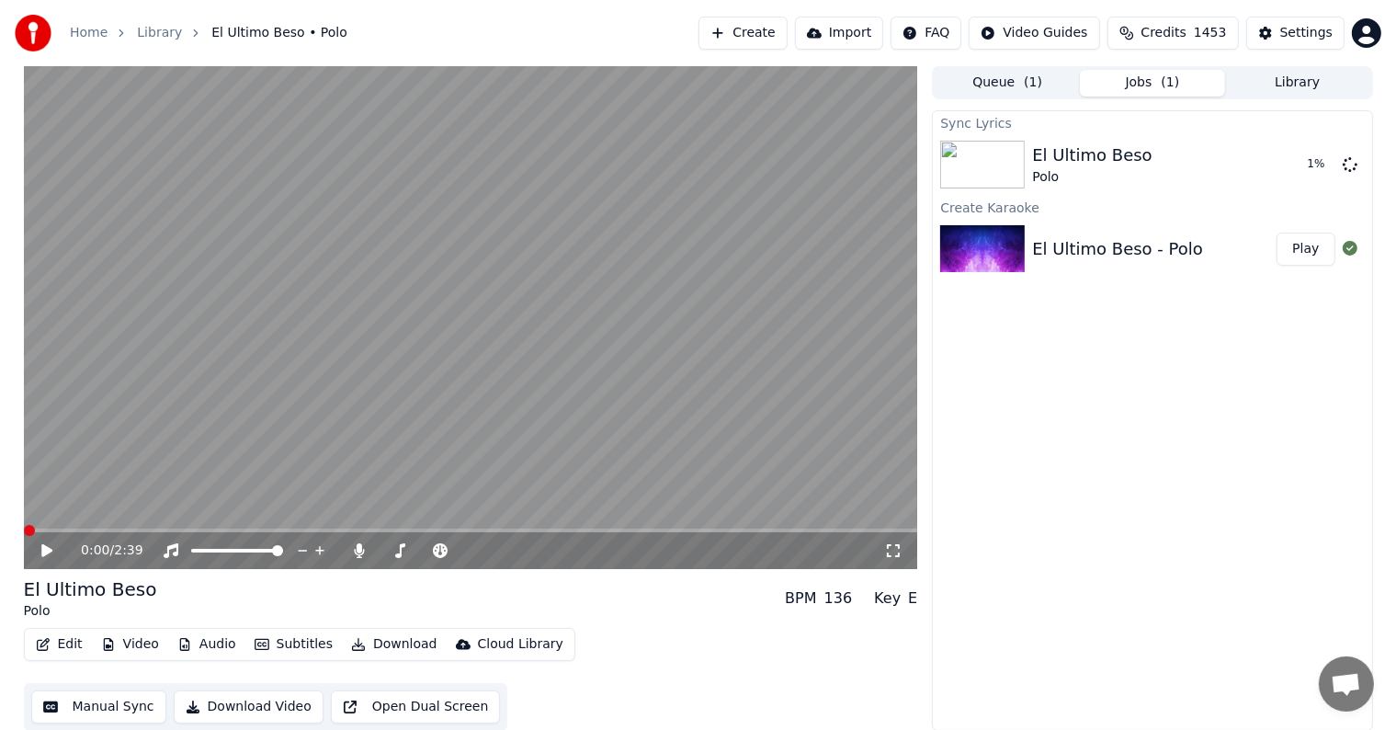
click at [24, 536] on span at bounding box center [29, 530] width 11 height 11
click at [647, 528] on video at bounding box center [471, 317] width 894 height 503
click at [706, 531] on span at bounding box center [471, 530] width 894 height 4
click at [727, 505] on video at bounding box center [471, 317] width 894 height 503
click at [773, 532] on span at bounding box center [471, 530] width 894 height 4
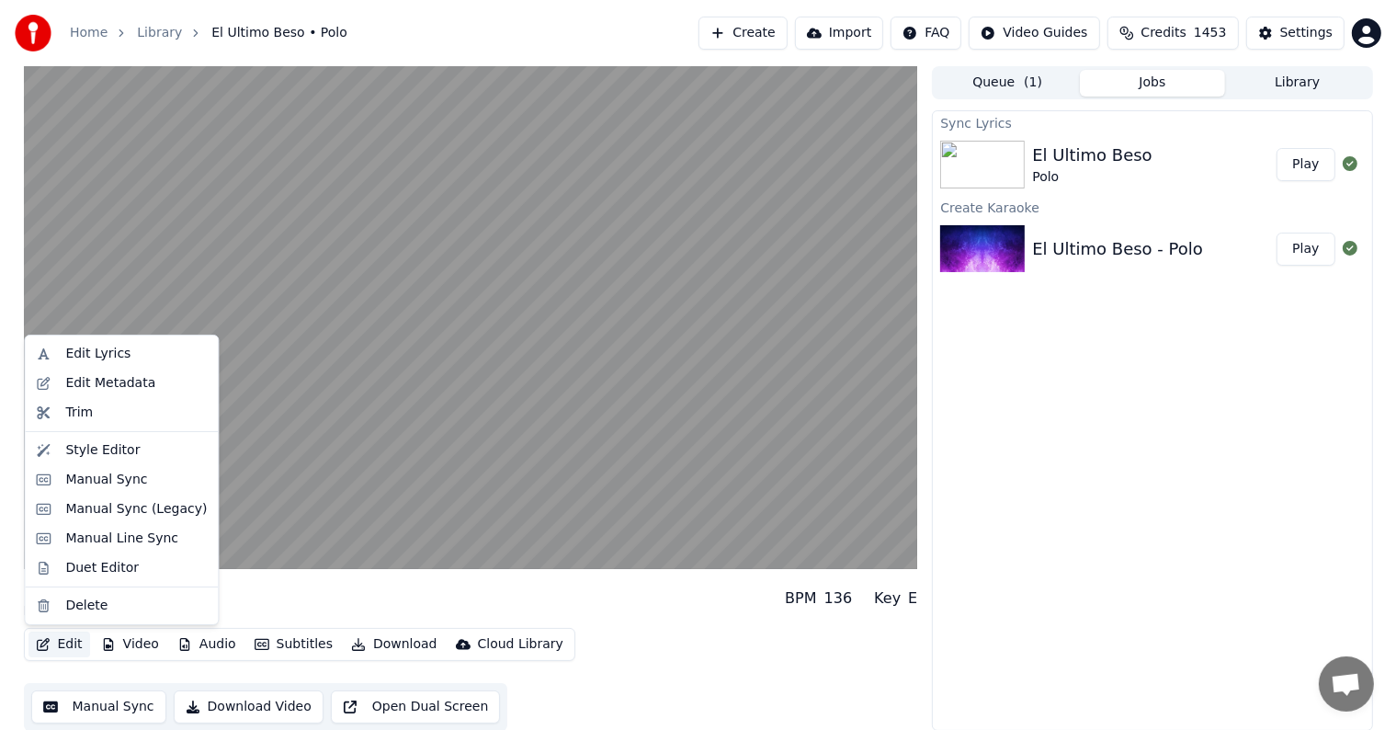
click at [57, 640] on button "Edit" at bounding box center [59, 644] width 62 height 26
click at [72, 351] on div "Edit Lyrics" at bounding box center [97, 354] width 65 height 18
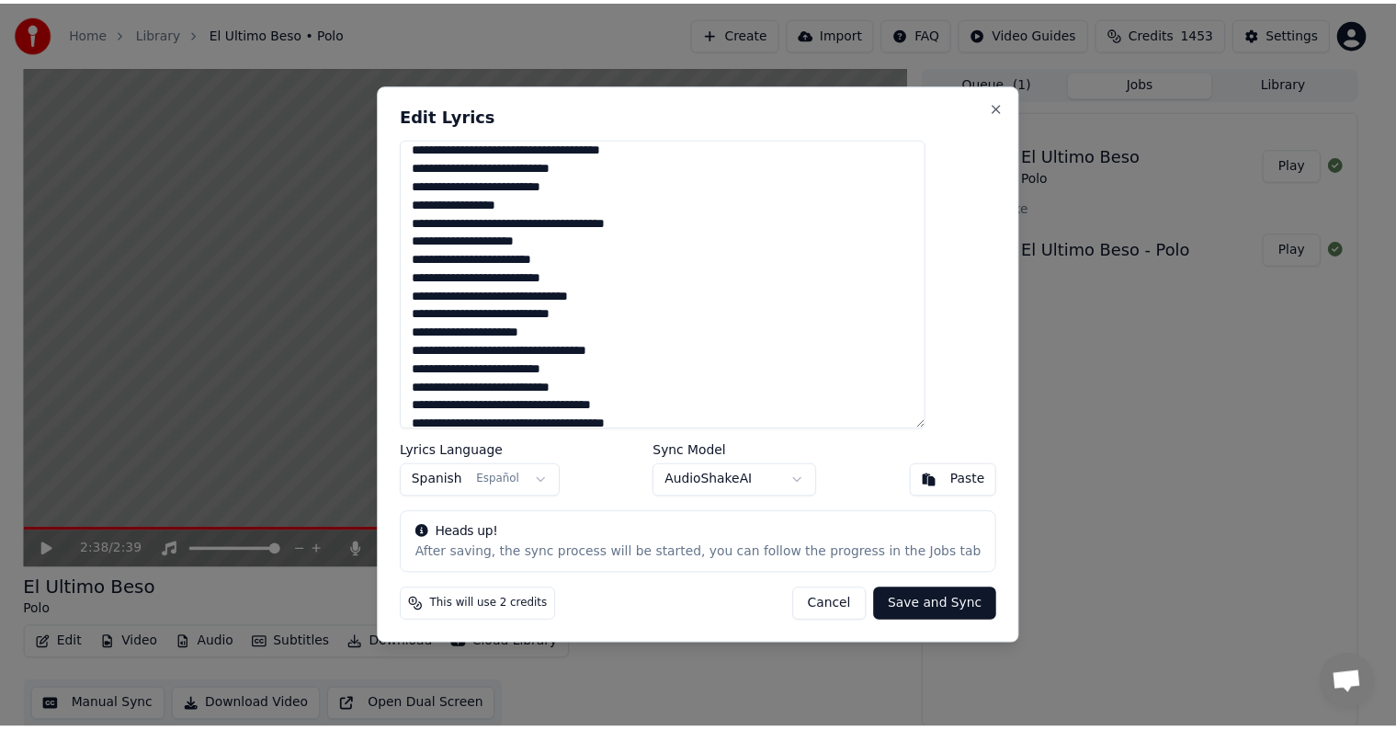
scroll to position [348, 0]
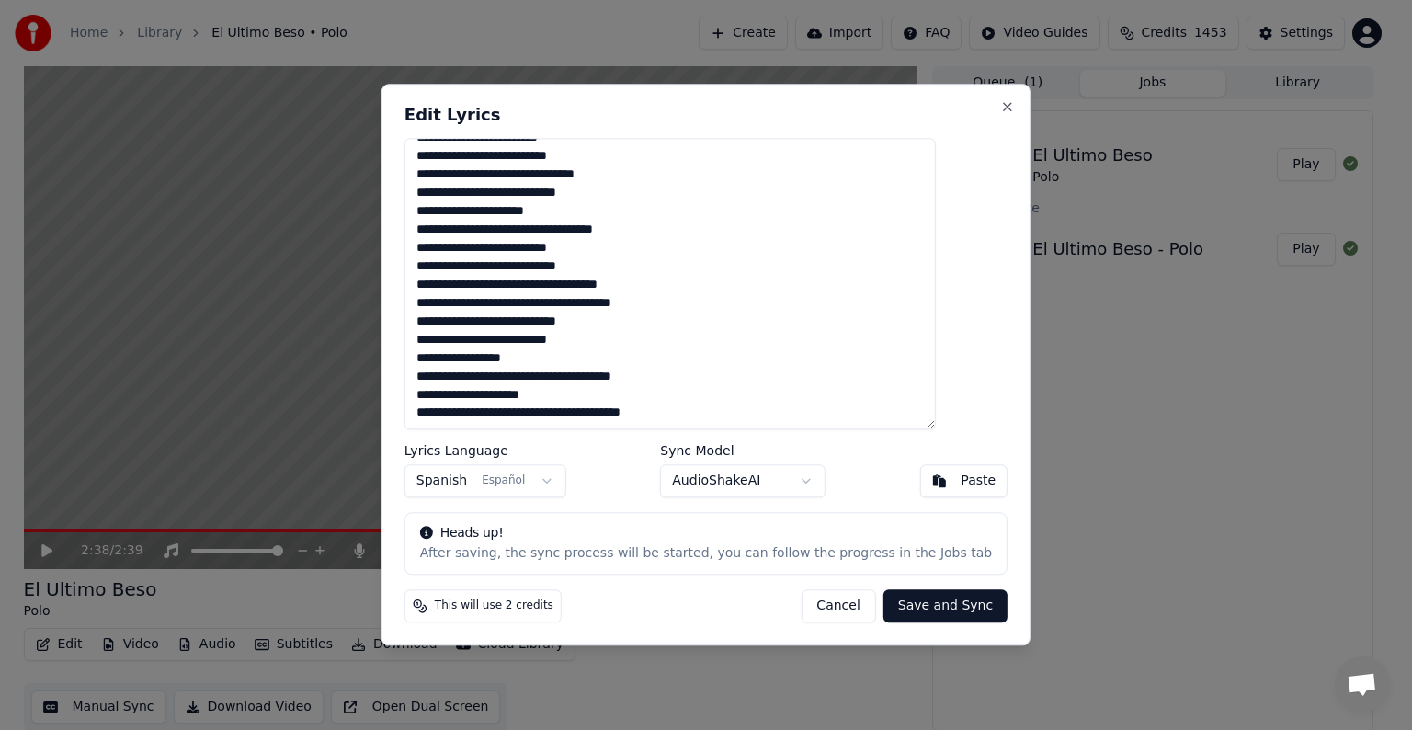
click at [770, 420] on textarea at bounding box center [669, 283] width 531 height 291
click at [474, 416] on textarea at bounding box center [669, 283] width 531 height 291
type textarea "**********"
click at [908, 603] on button "Save and Sync" at bounding box center [945, 606] width 124 height 33
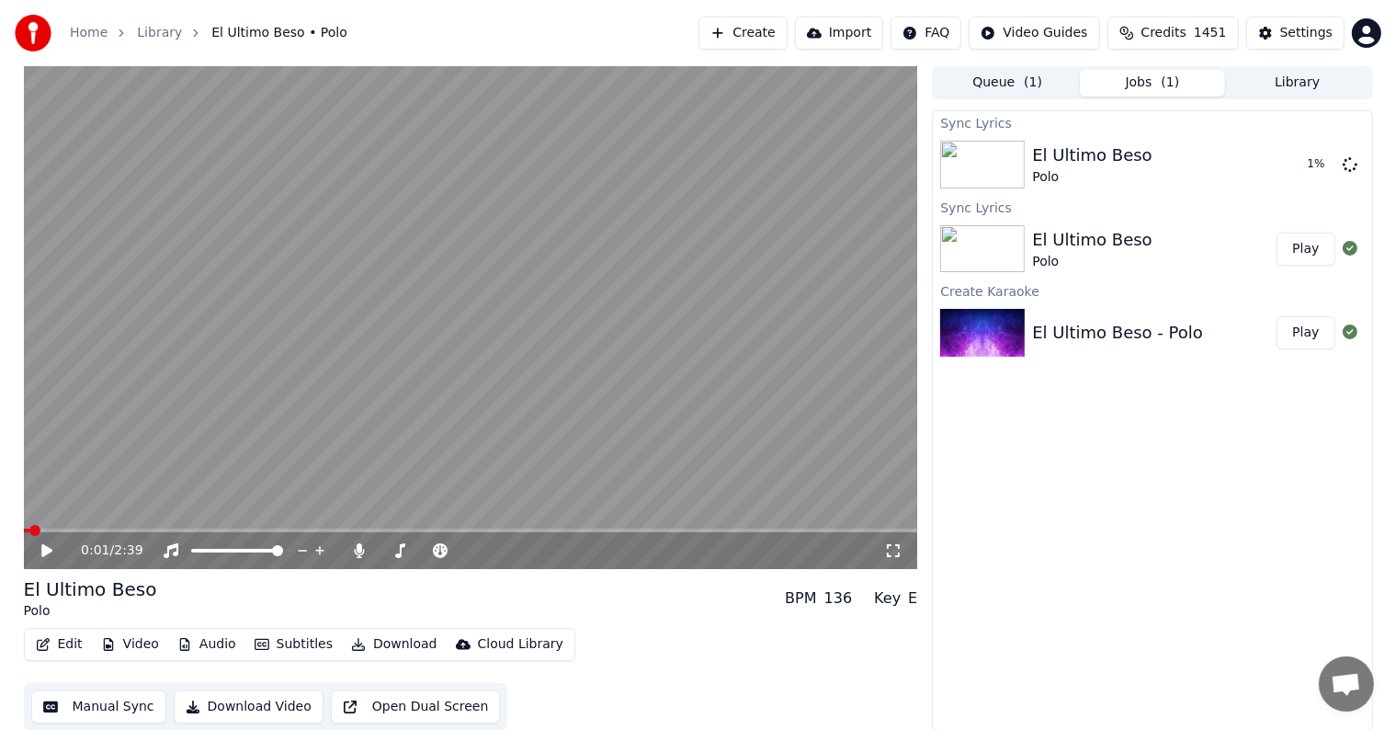
click at [28, 531] on span at bounding box center [27, 530] width 6 height 4
click at [24, 532] on span at bounding box center [24, 530] width 0 height 4
click at [738, 533] on div "0:08 / 2:39" at bounding box center [471, 550] width 894 height 37
click at [724, 529] on span at bounding box center [471, 530] width 894 height 4
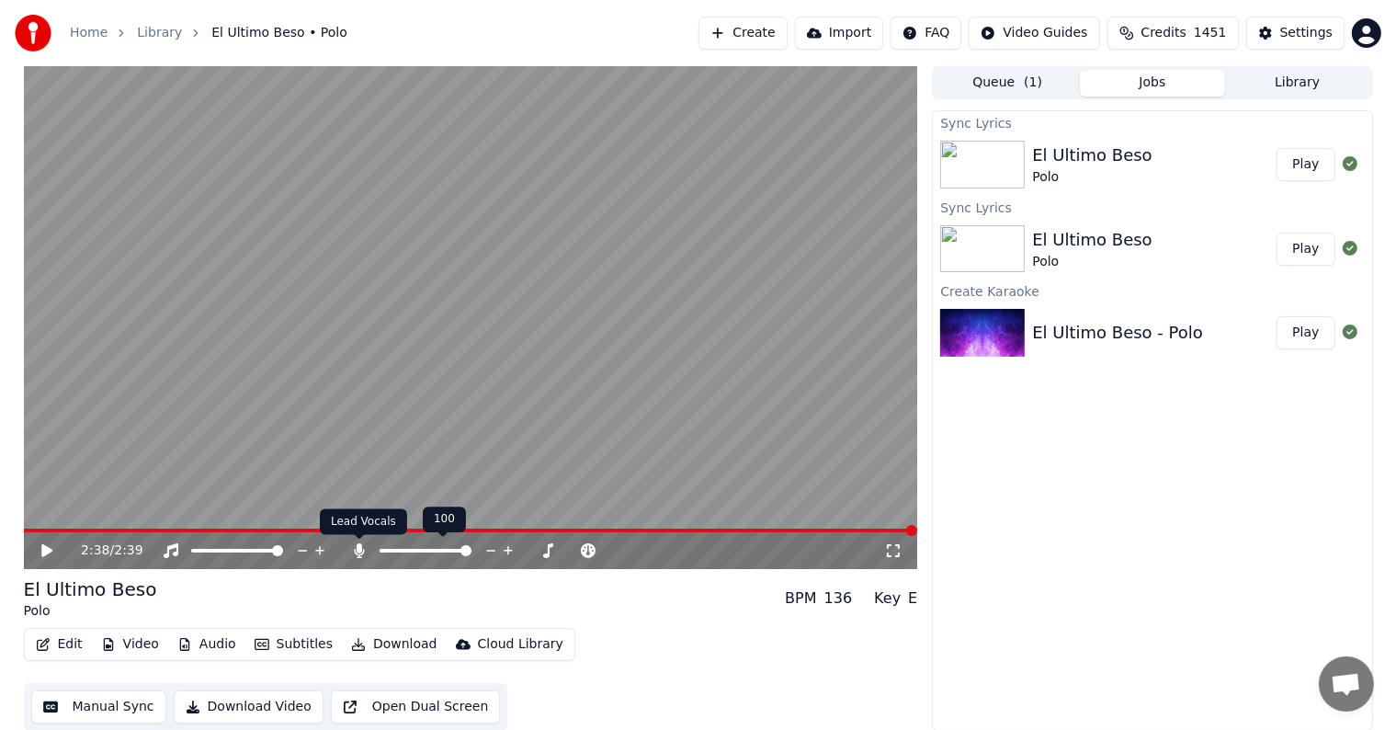
click at [361, 550] on icon at bounding box center [360, 550] width 10 height 15
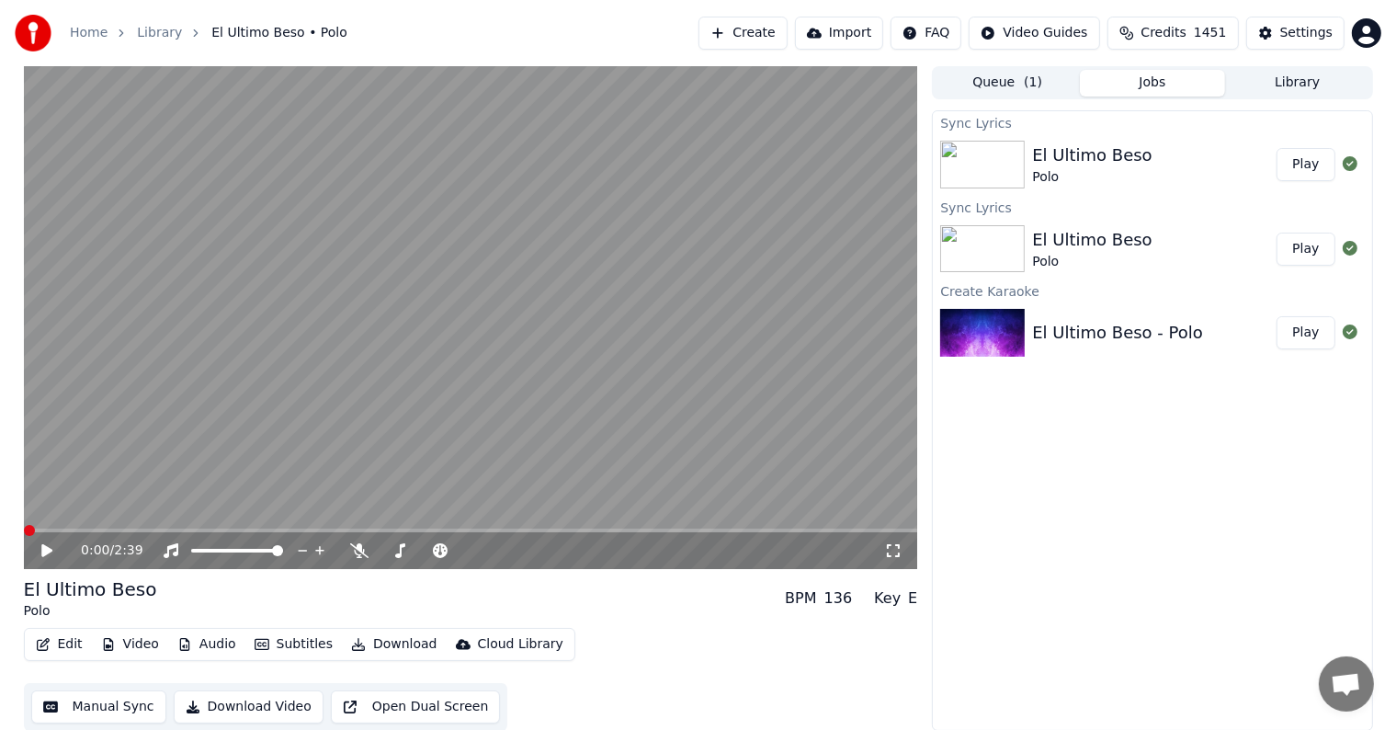
click at [24, 536] on span at bounding box center [29, 530] width 11 height 11
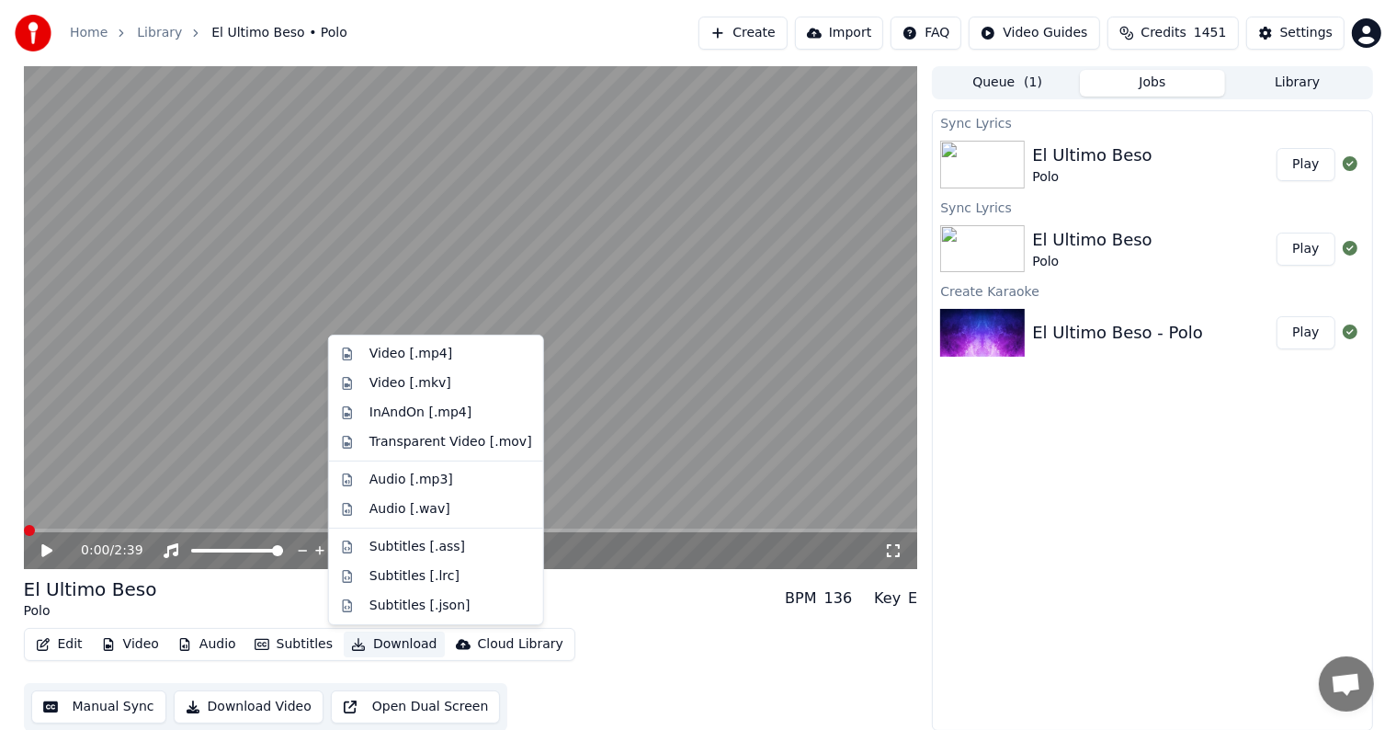
click at [367, 642] on button "Download" at bounding box center [394, 644] width 101 height 26
click at [379, 353] on div "Video [.mp4]" at bounding box center [410, 354] width 83 height 18
